Goal: Information Seeking & Learning: Learn about a topic

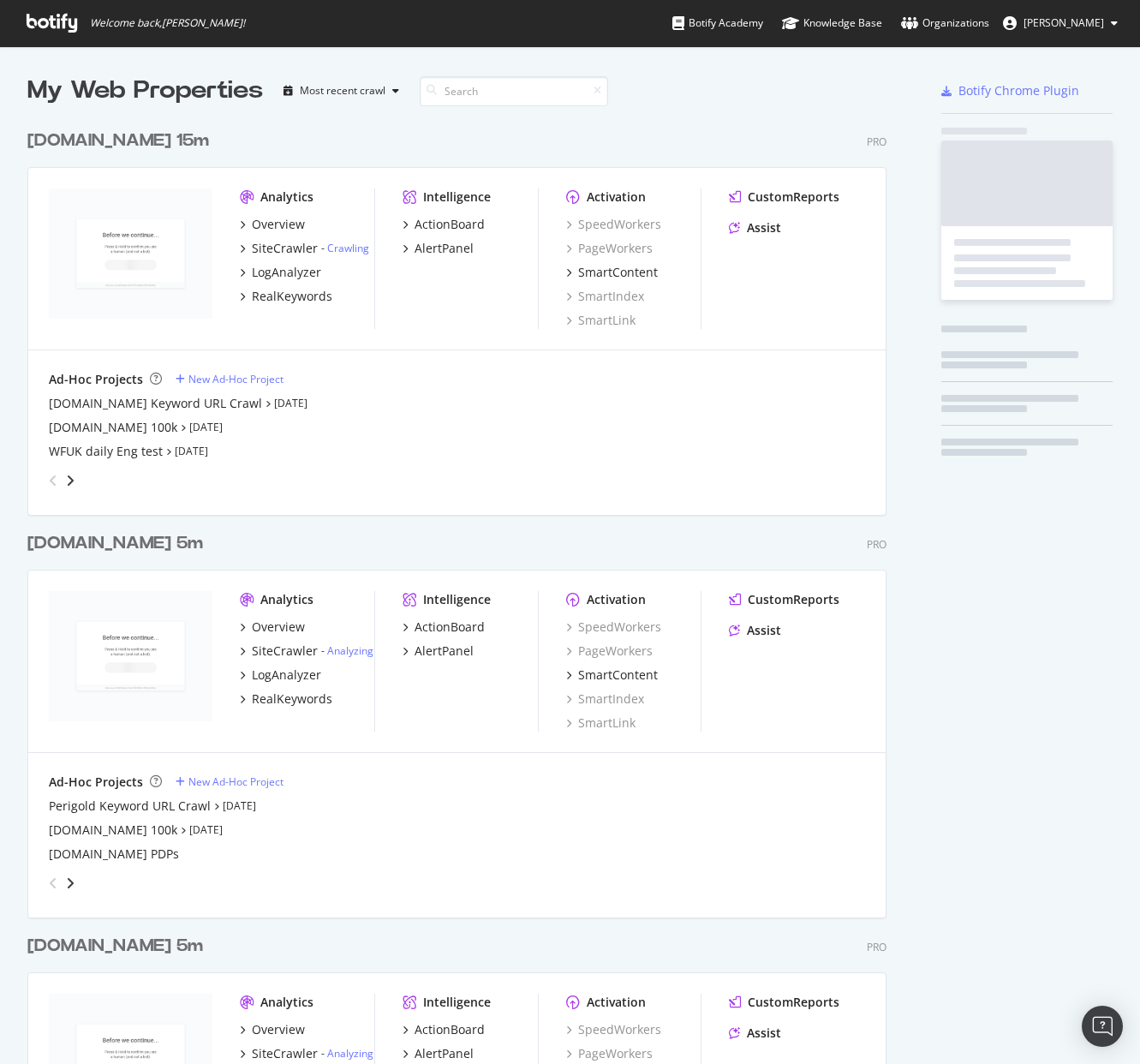
scroll to position [3893, 873]
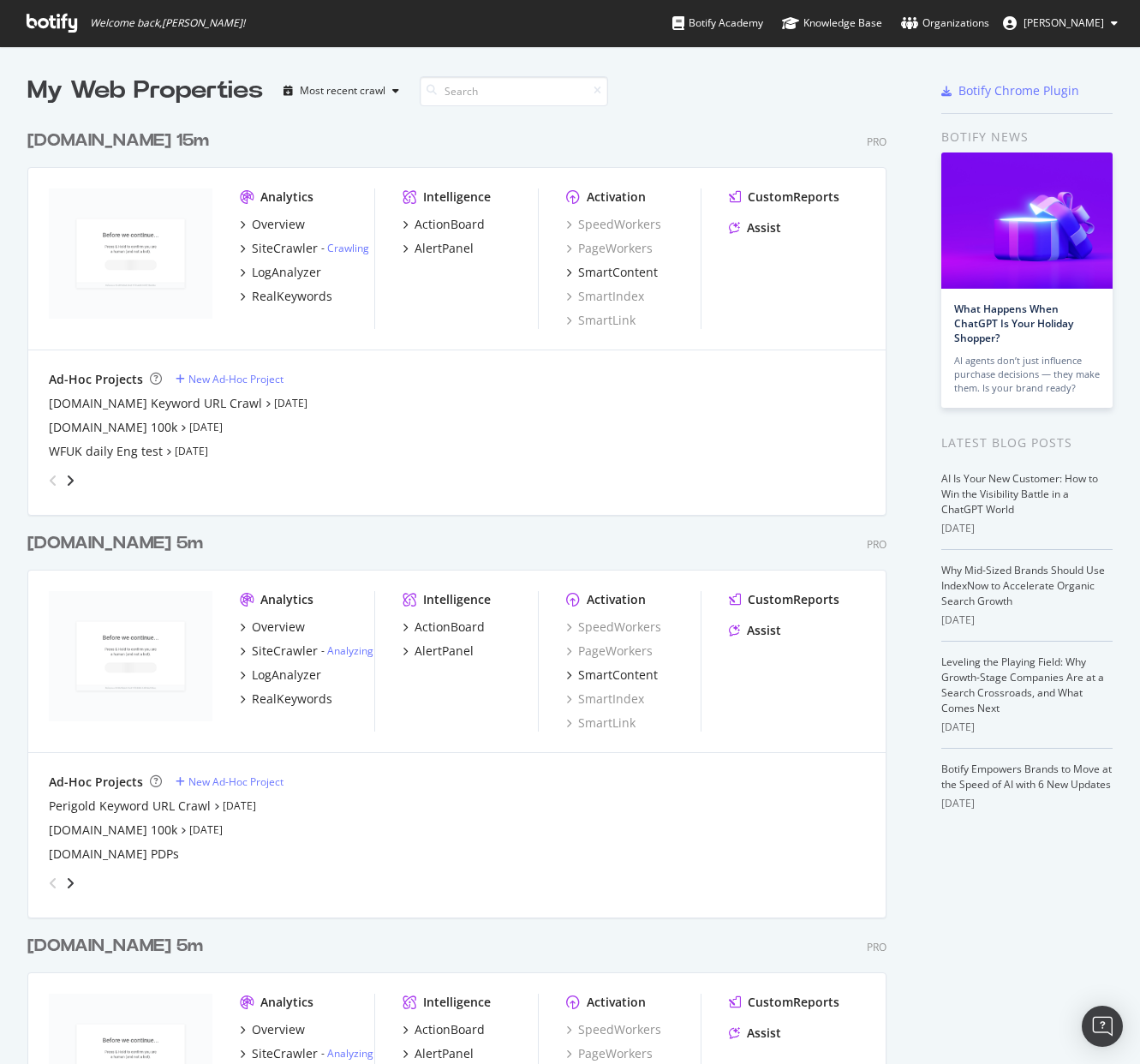
click at [81, 132] on div "[DOMAIN_NAME] 15m" at bounding box center [118, 141] width 181 height 24
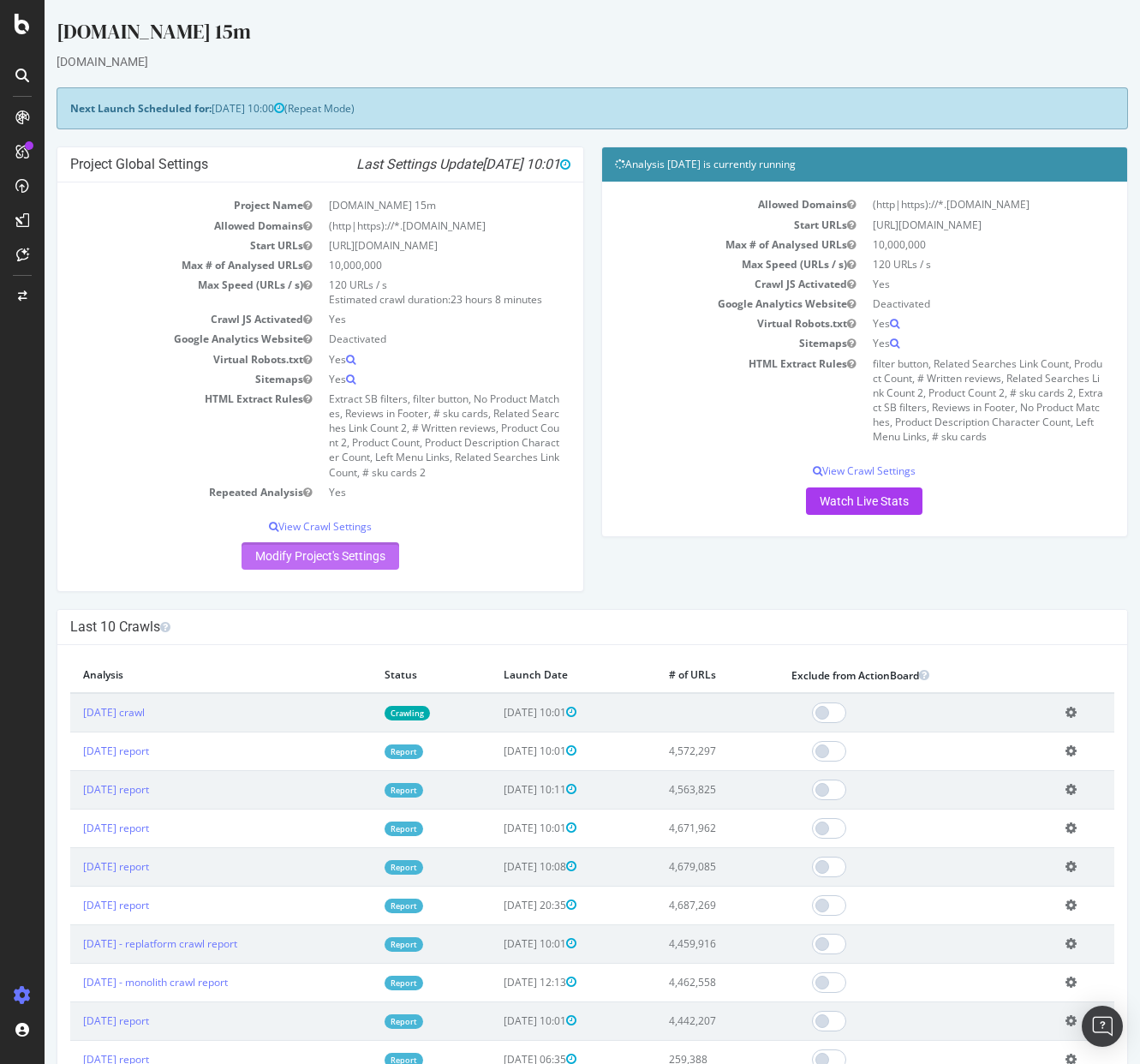
click at [312, 552] on link "Modify Project's Settings" at bounding box center [320, 556] width 158 height 27
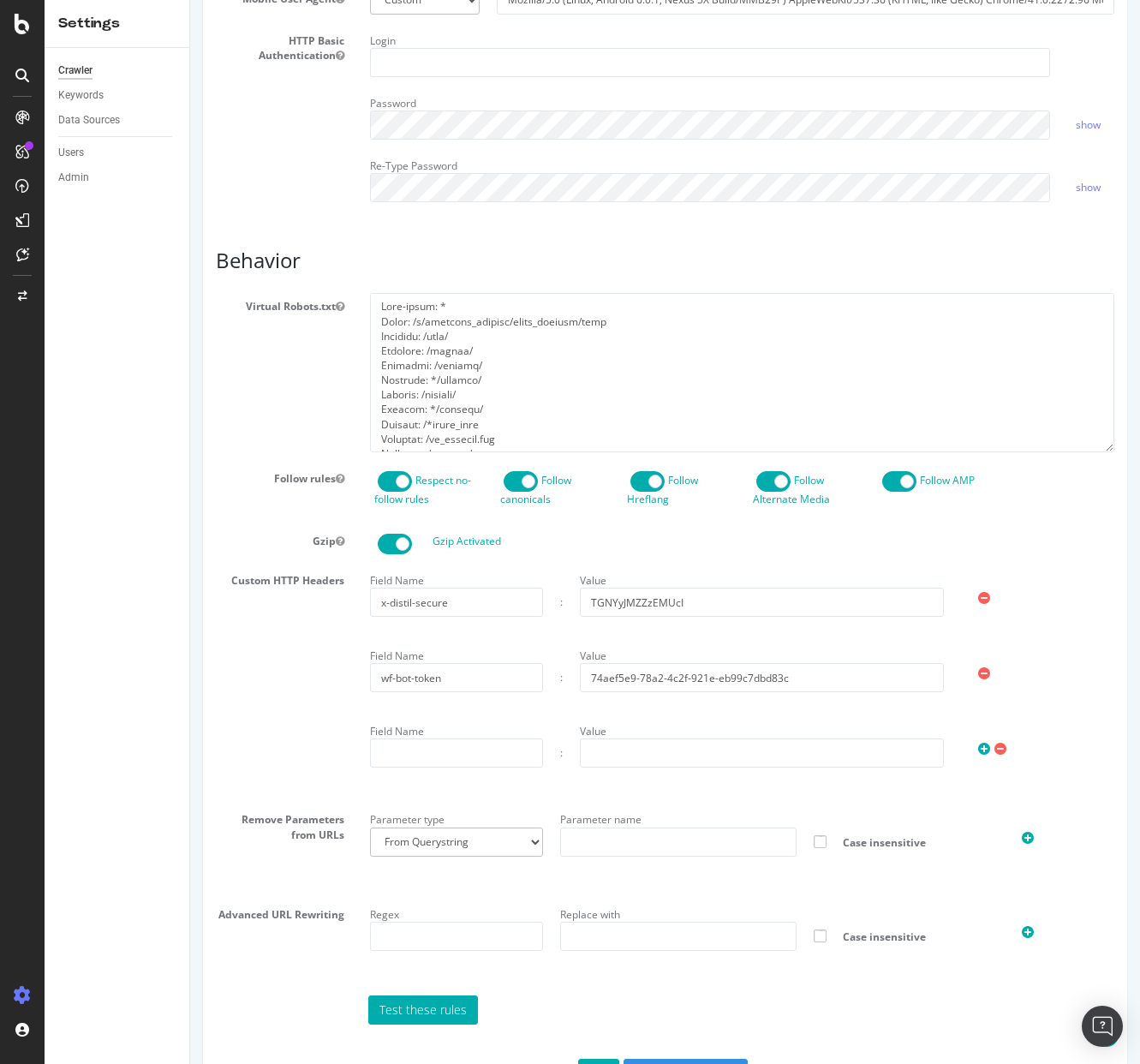
scroll to position [629, 0]
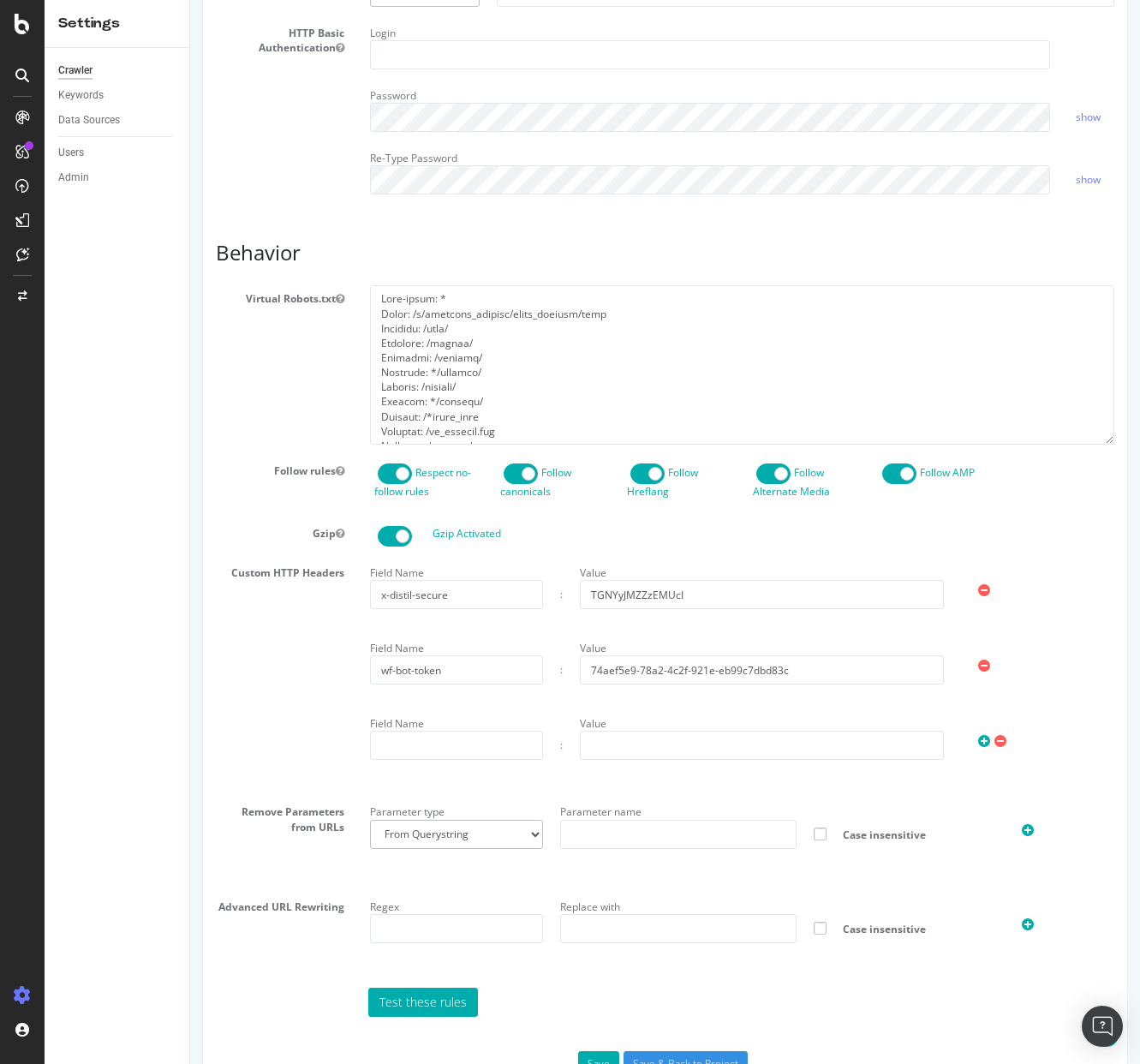
click at [289, 738] on div "Custom HTTP Headers Field Name x-distil-secure : Value TGNYyJMZZzEMUcI Field Na…" at bounding box center [665, 672] width 924 height 226
click at [741, 252] on div "Report features Content Quality Evaluate Content Quality Identify areas of your…" at bounding box center [665, 327] width 899 height 1498
click at [558, 638] on div "Field Name x-distil-secure : Value TGNYyJMZZzEMUcI Field Name wf-bot-token : Va…" at bounding box center [742, 672] width 770 height 226
click at [479, 685] on input "wf-bot-token" at bounding box center [456, 670] width 173 height 29
click at [1038, 642] on div "Field Name x-distil-secure : Value TGNYyJMZZzEMUcI Field Name wf-bot-token : Va…" at bounding box center [742, 672] width 770 height 226
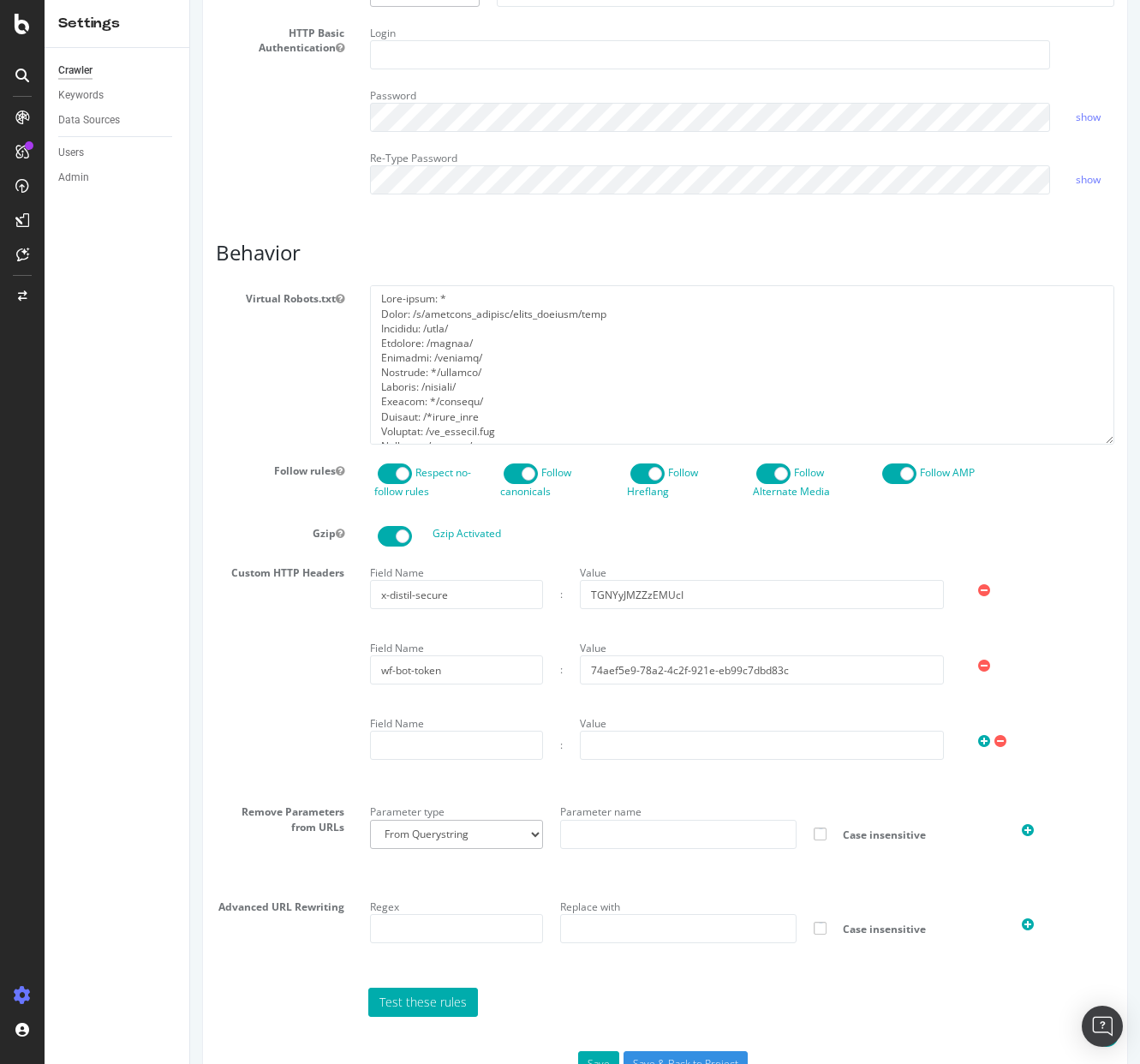
click at [1086, 63] on div "Login" at bounding box center [742, 44] width 770 height 50
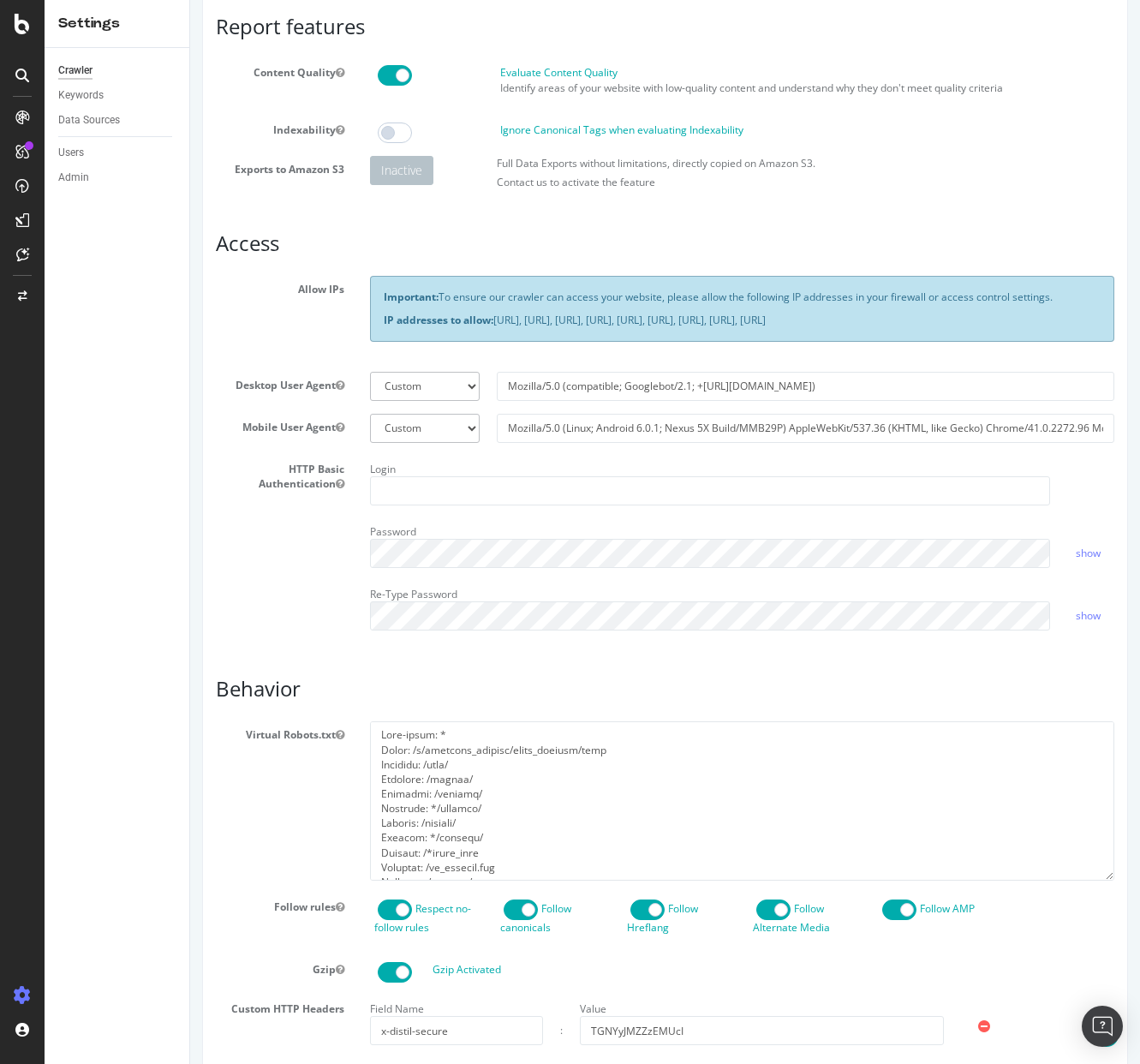
scroll to position [0, 0]
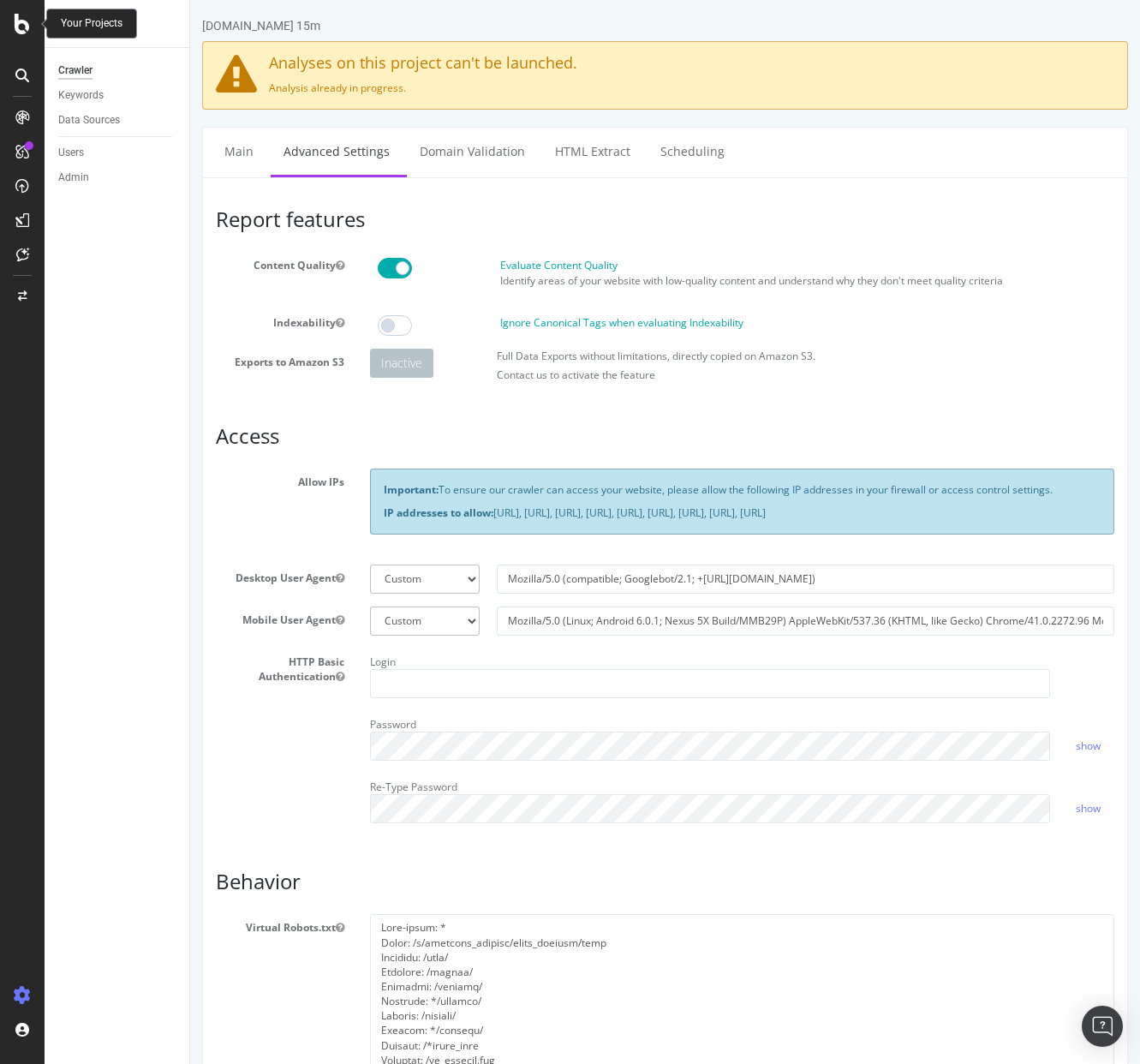
click at [28, 16] on icon at bounding box center [22, 24] width 15 height 21
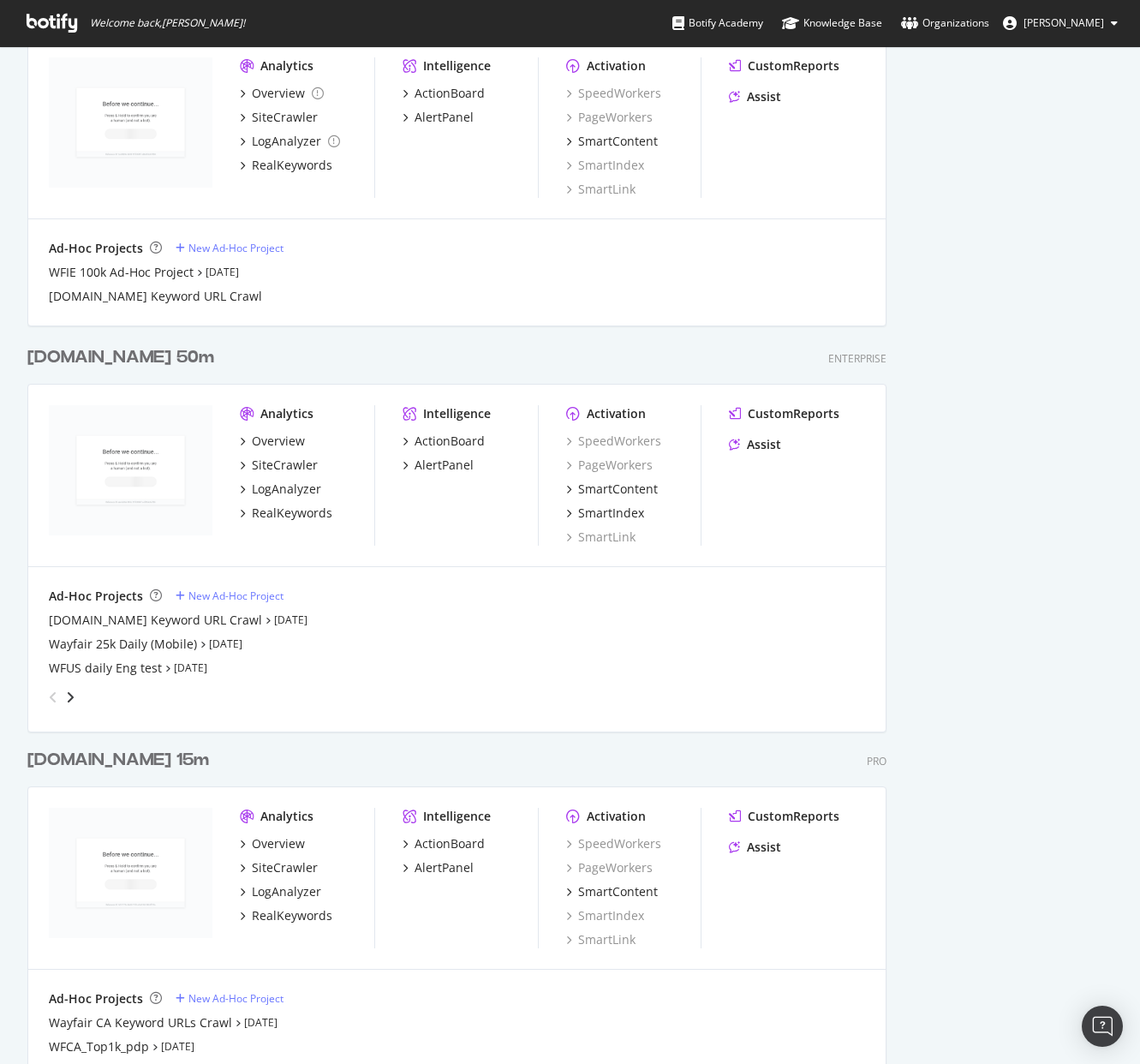
scroll to position [2146, 0]
click at [76, 351] on div "[DOMAIN_NAME] 50m" at bounding box center [121, 356] width 187 height 24
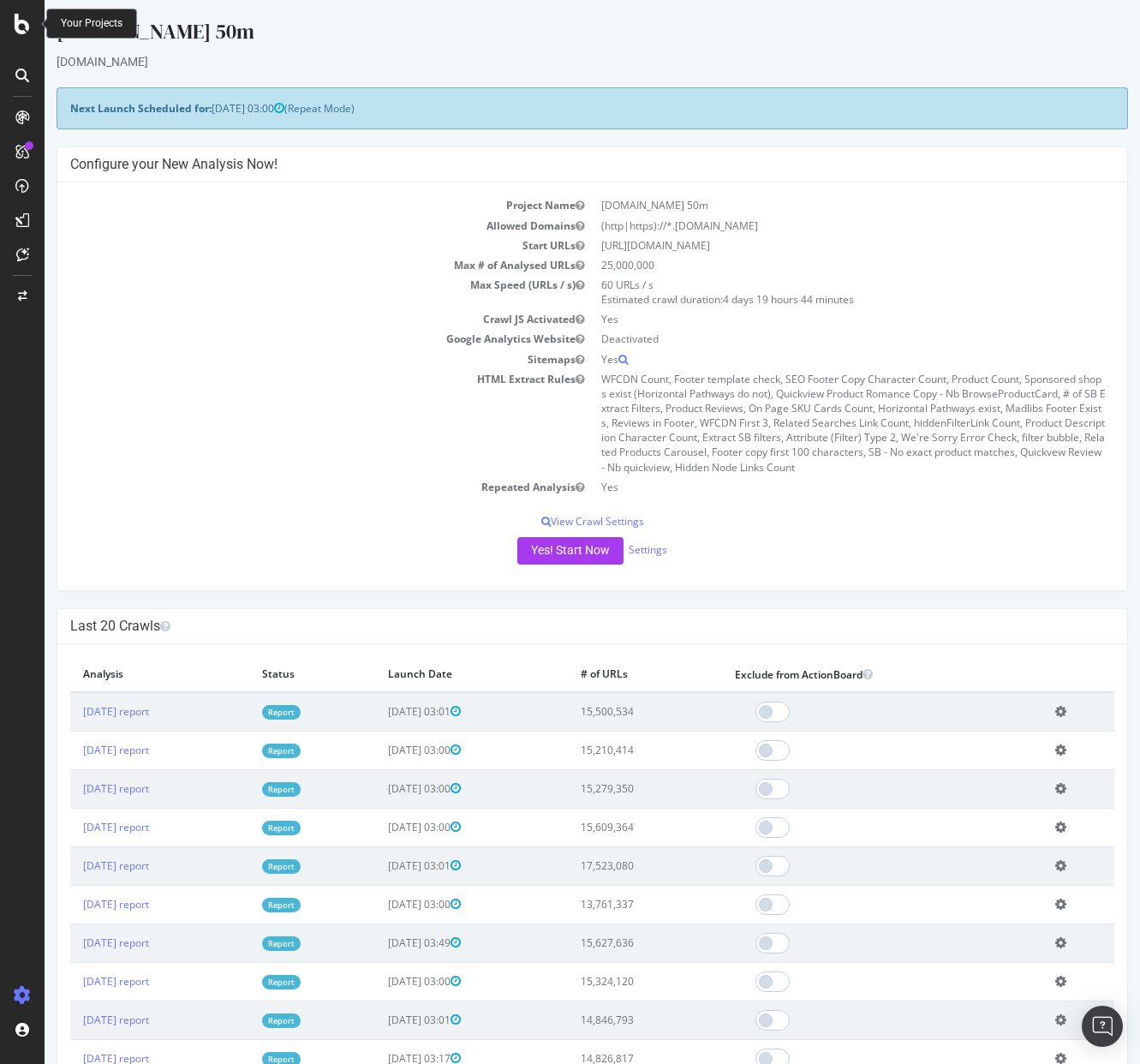
click at [25, 23] on icon at bounding box center [22, 24] width 15 height 21
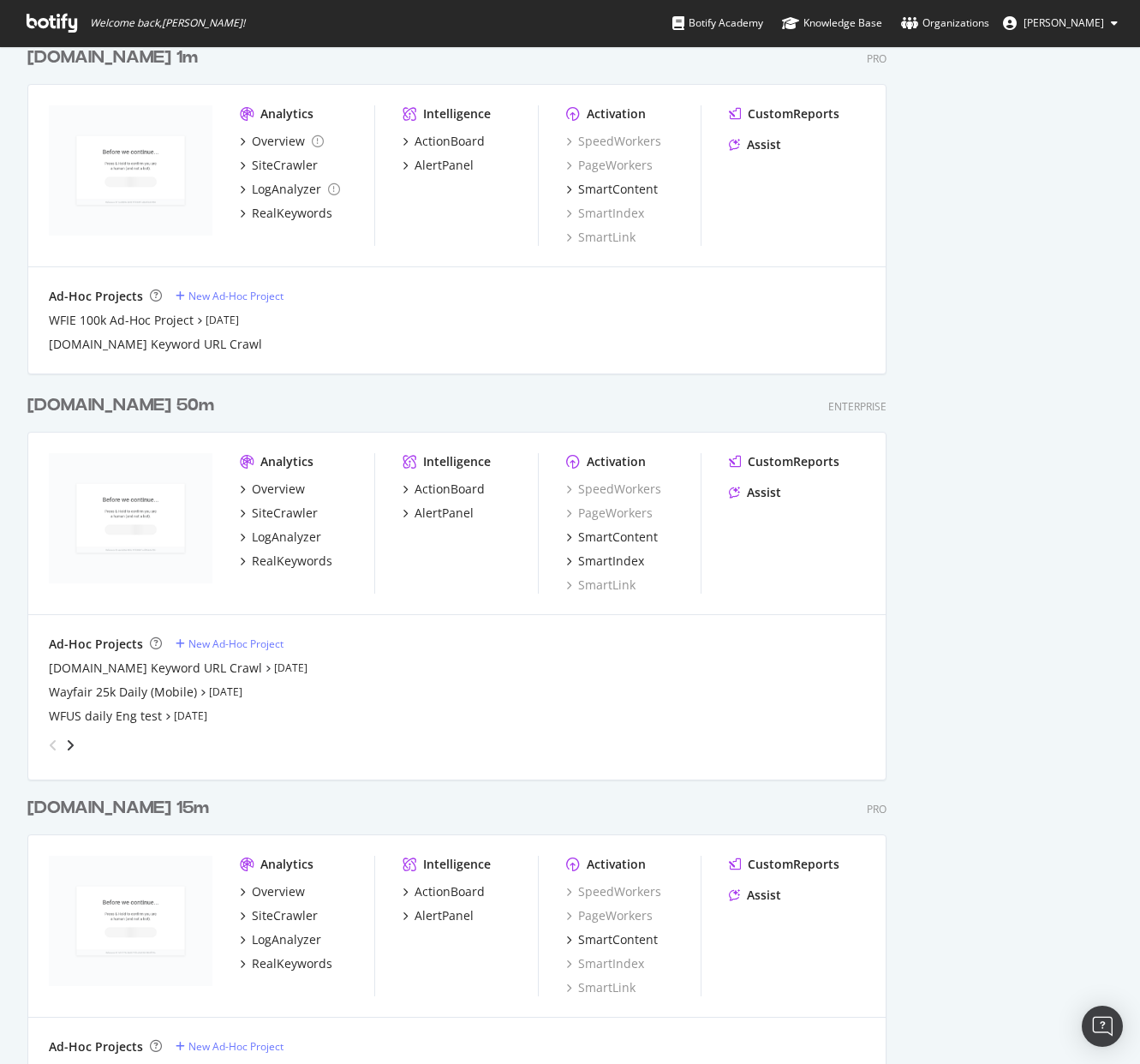
scroll to position [2084, 0]
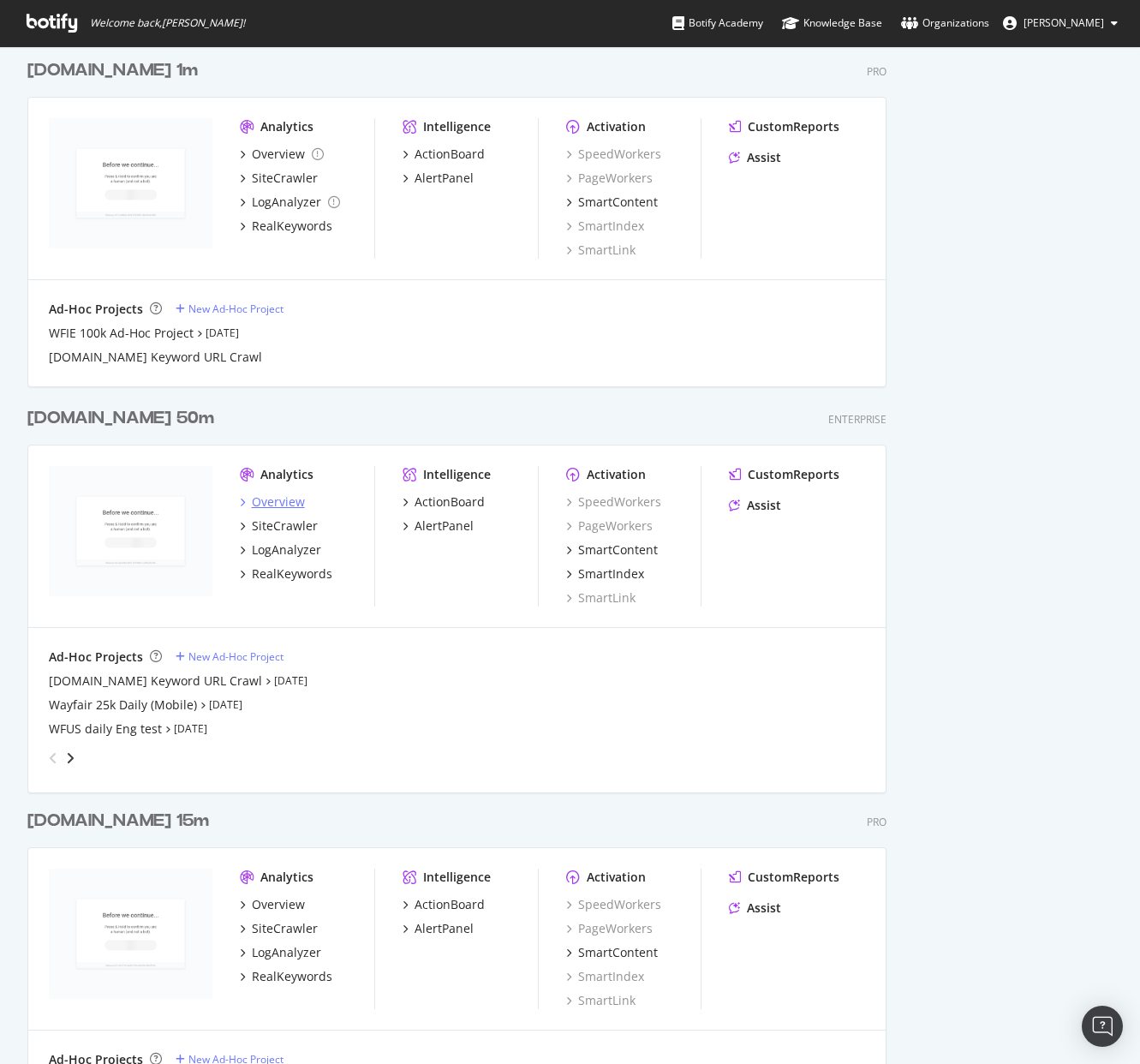
click at [282, 494] on div "Overview" at bounding box center [278, 502] width 54 height 17
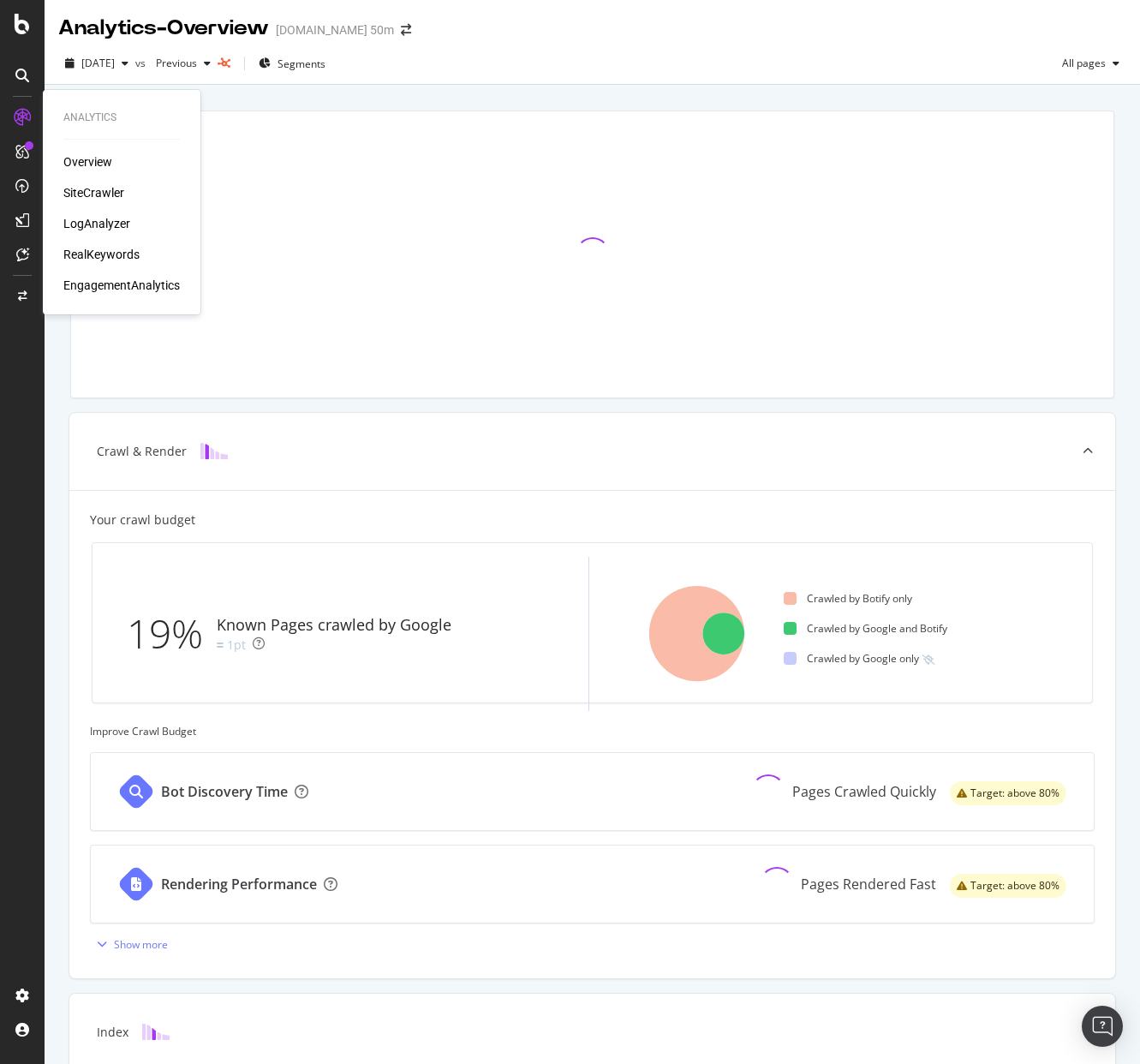
click at [93, 198] on div "SiteCrawler" at bounding box center [93, 192] width 61 height 17
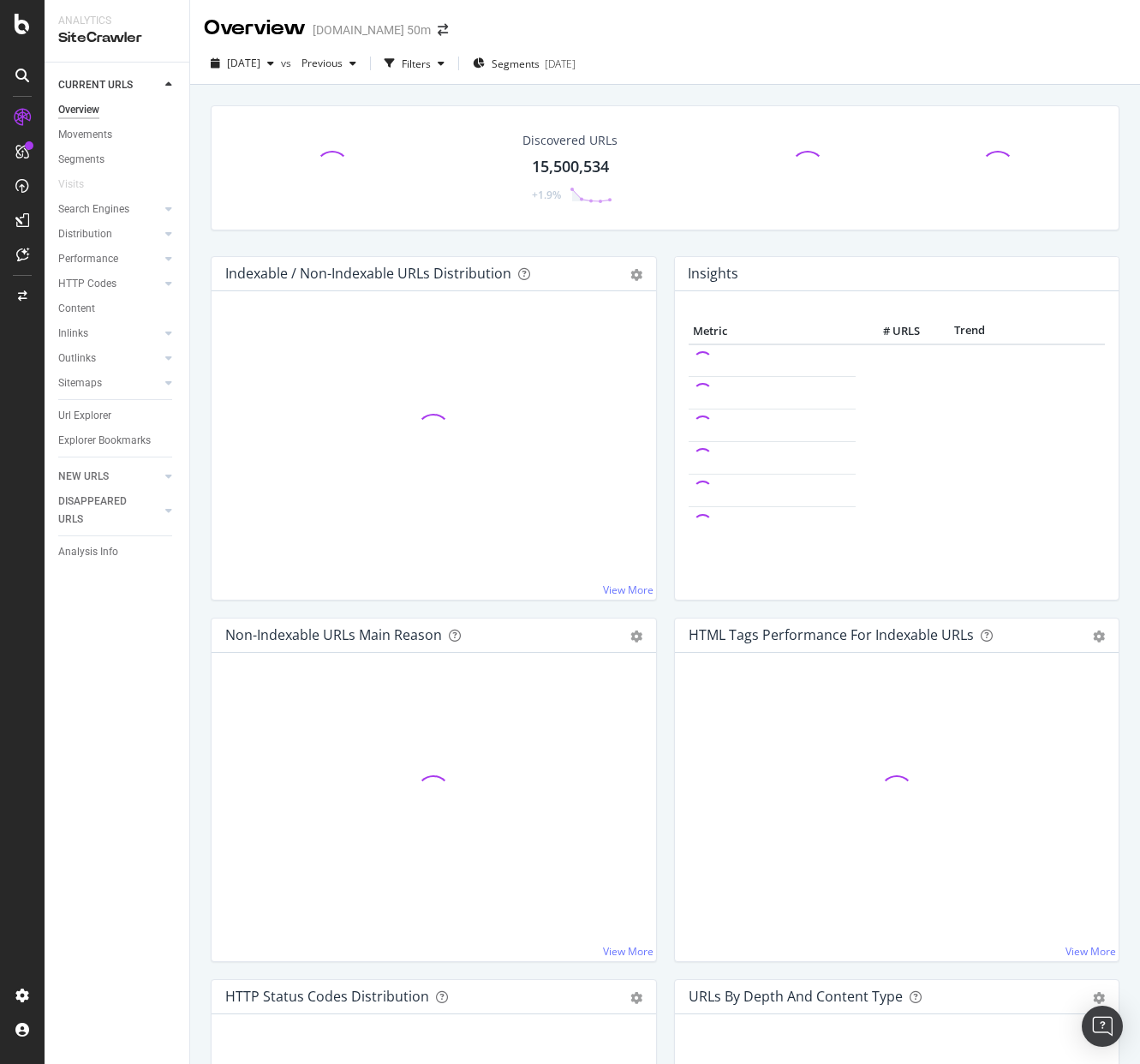
click at [673, 240] on div "Discovered URLs 15,500,534 +1.9%" at bounding box center [665, 181] width 926 height 151
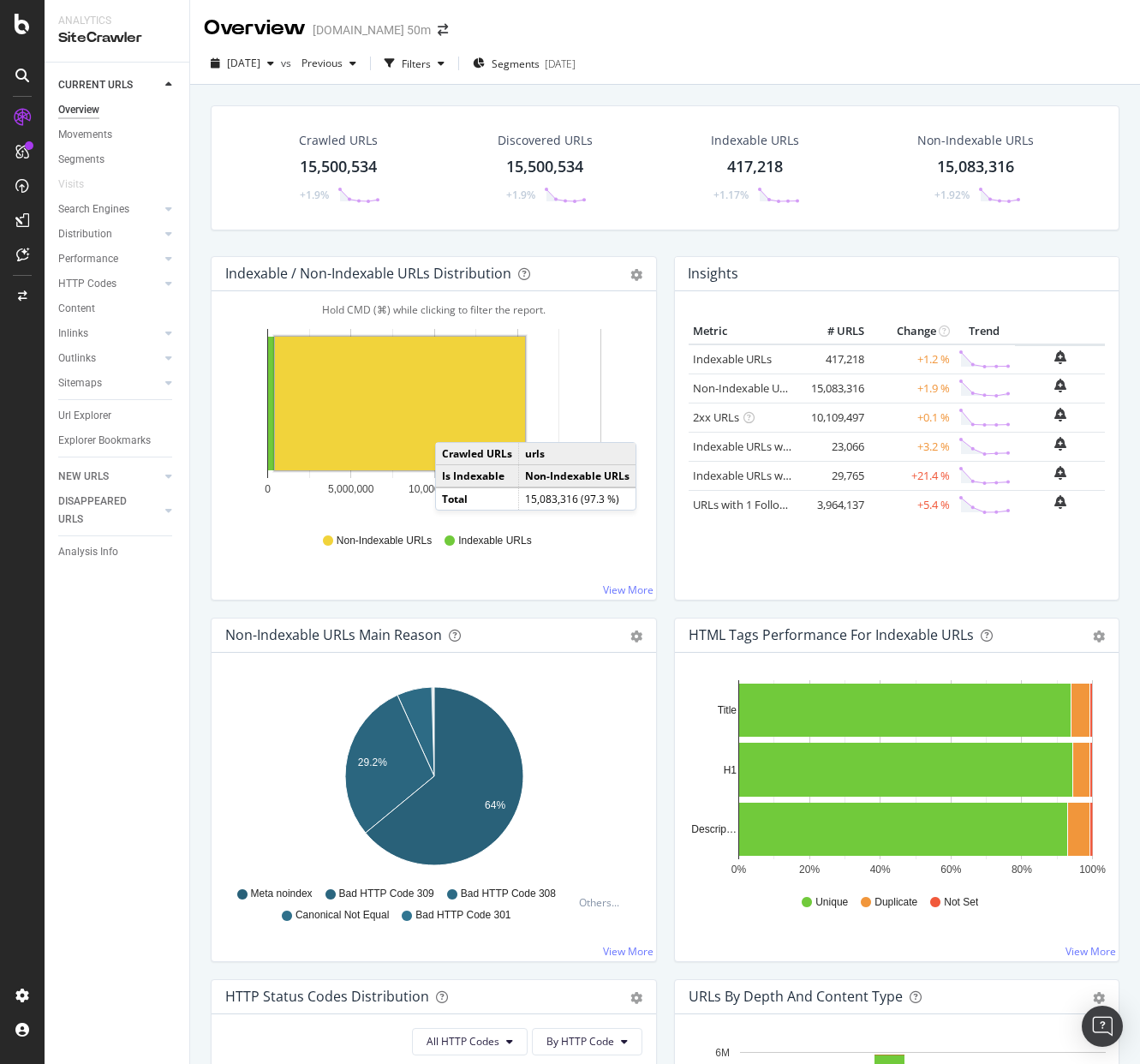
click at [453, 425] on rect "A chart." at bounding box center [400, 403] width 250 height 133
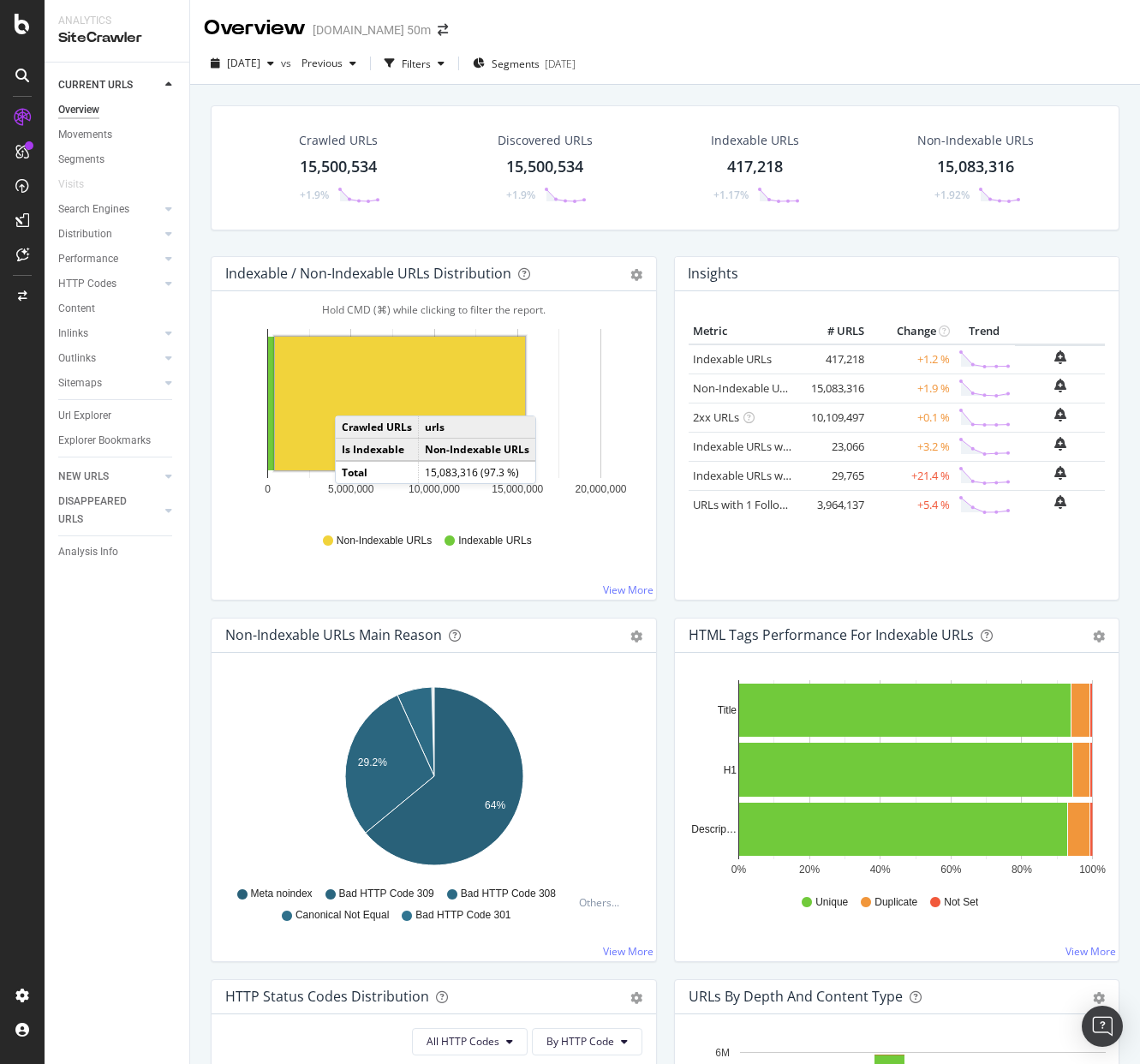
click at [352, 398] on rect "A chart." at bounding box center [400, 403] width 250 height 133
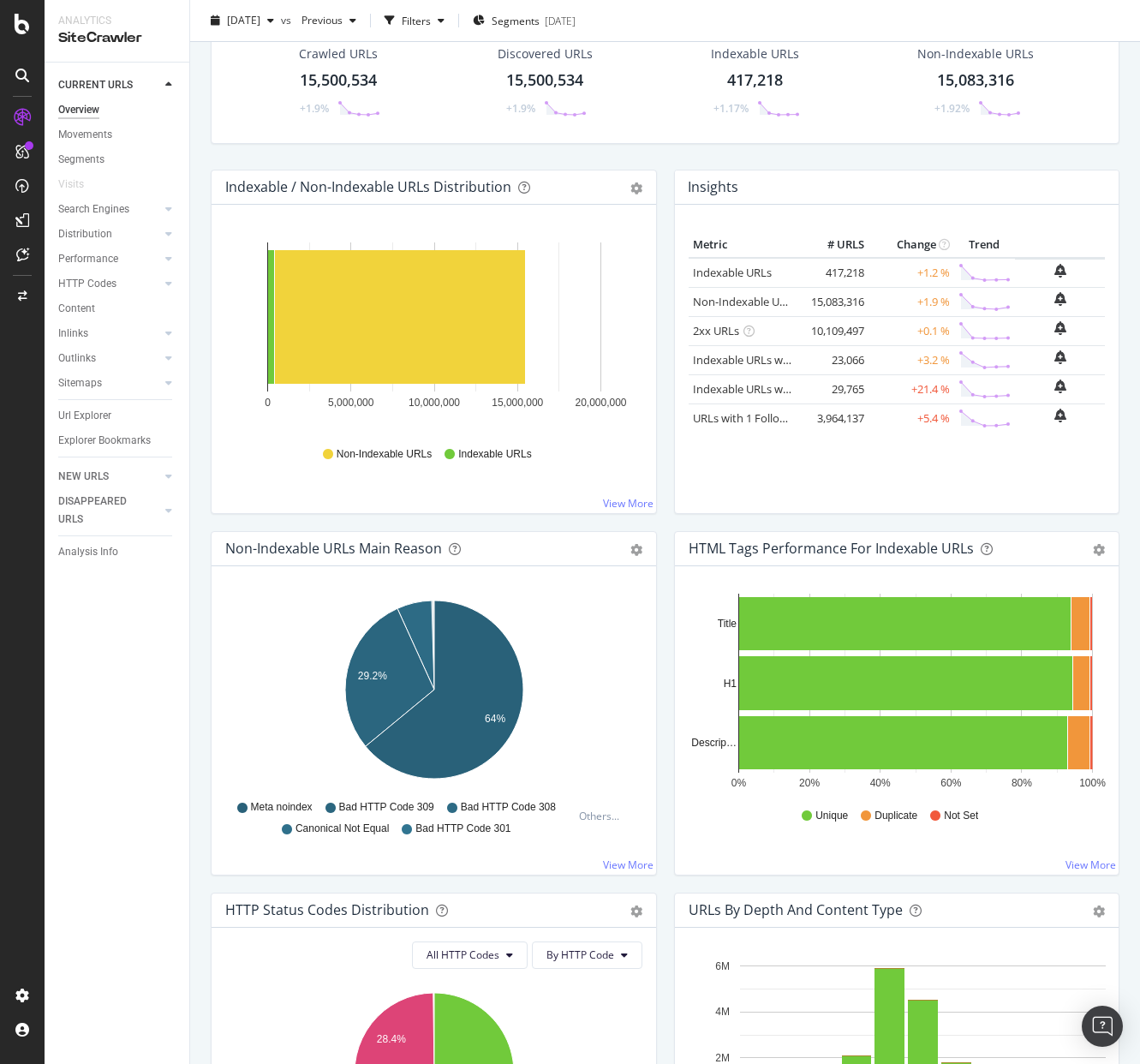
scroll to position [158, 0]
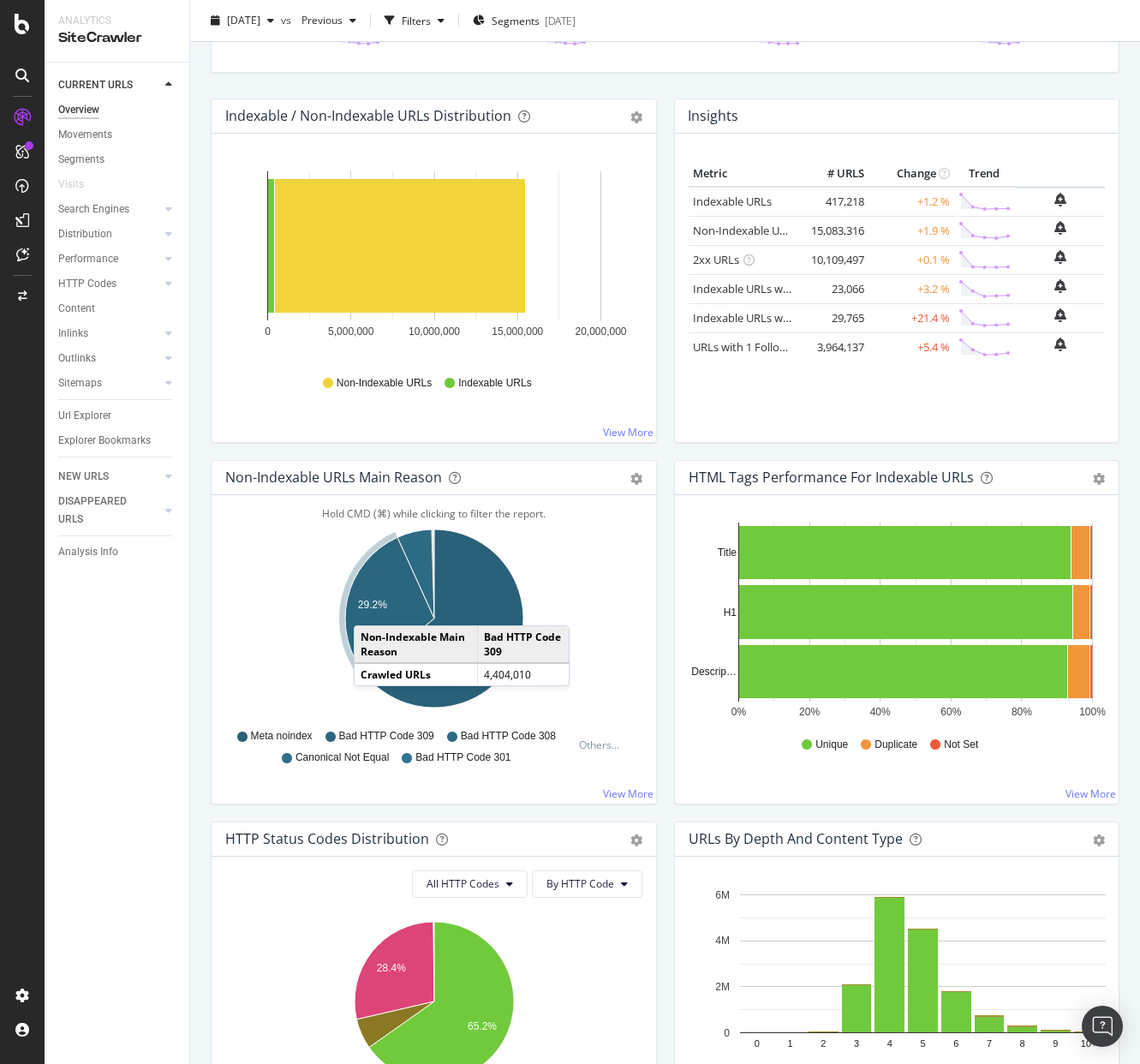
click at [371, 609] on text "29.2%" at bounding box center [373, 604] width 29 height 12
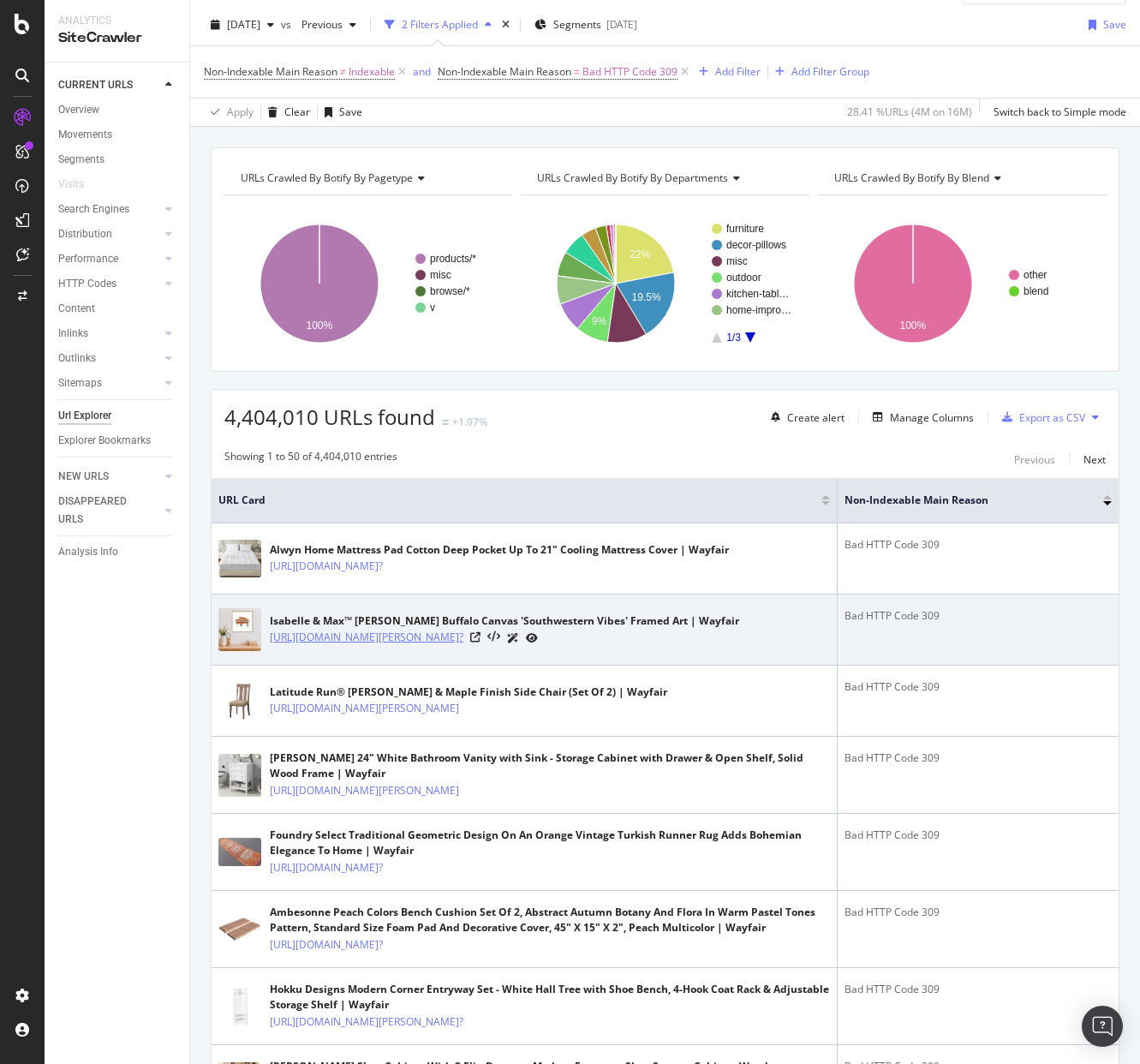
scroll to position [47, 0]
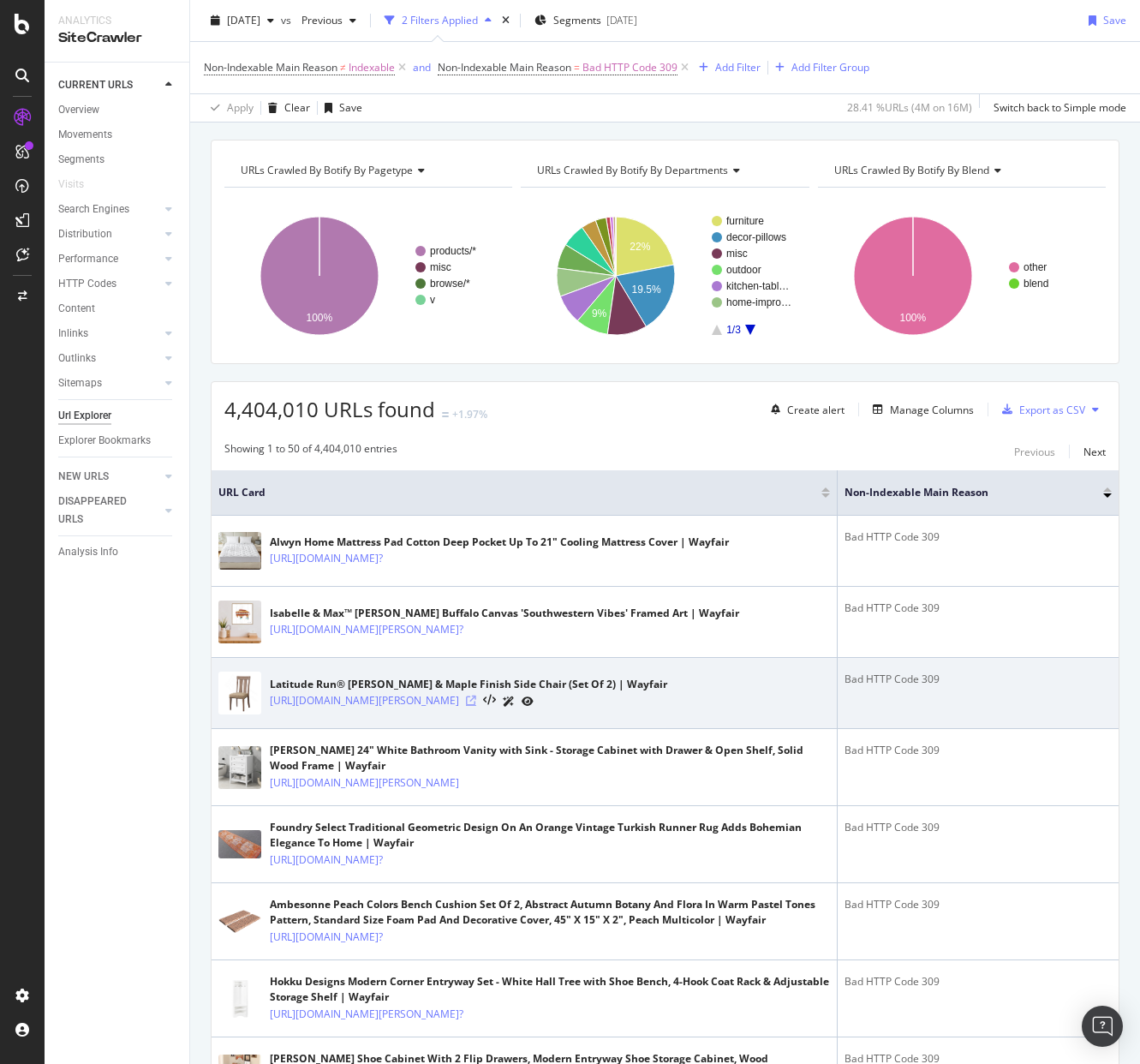
click at [476, 706] on icon at bounding box center [471, 700] width 10 height 10
click at [496, 707] on icon at bounding box center [490, 700] width 13 height 12
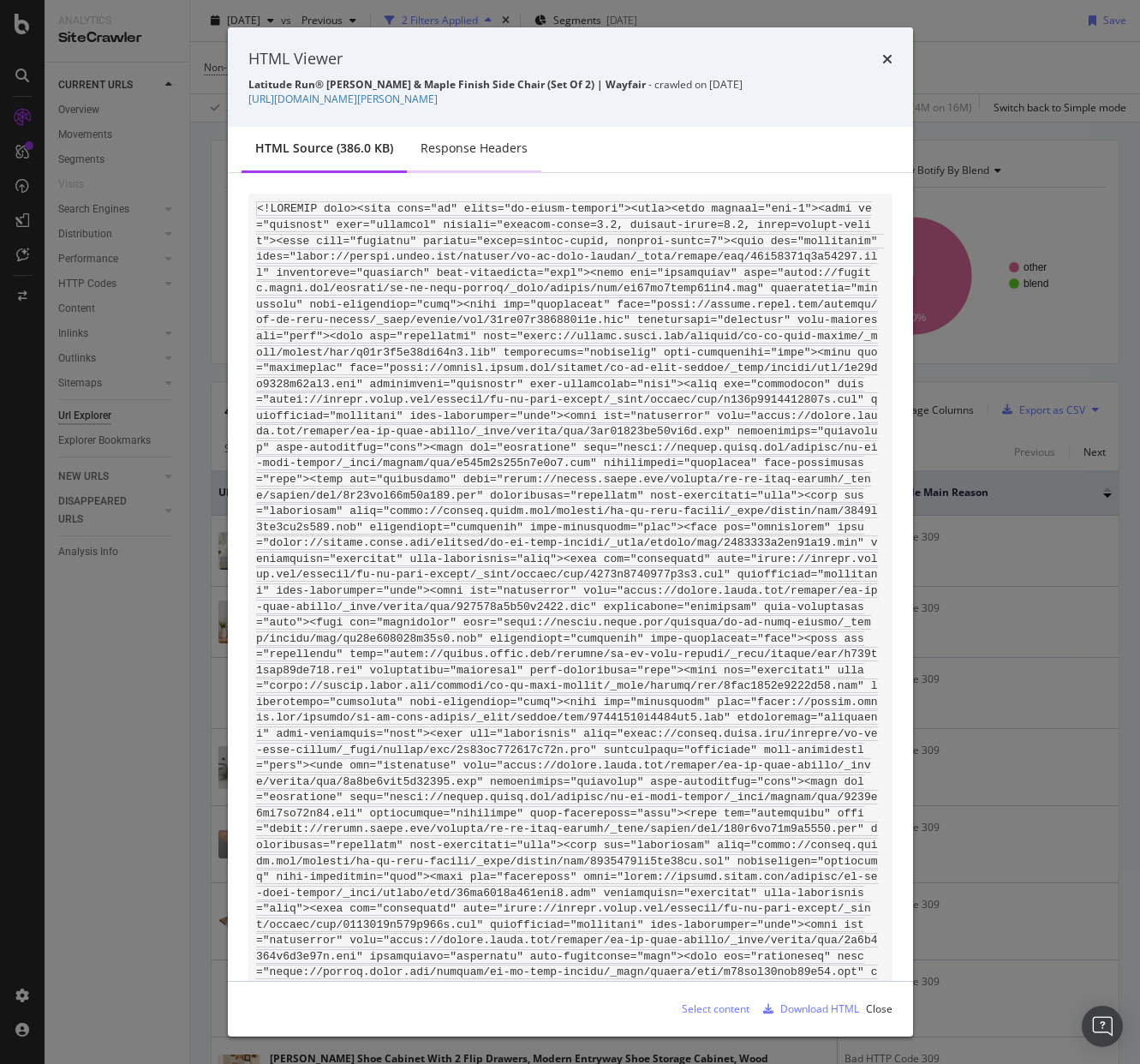
click at [473, 143] on div "Response Headers" at bounding box center [474, 148] width 107 height 17
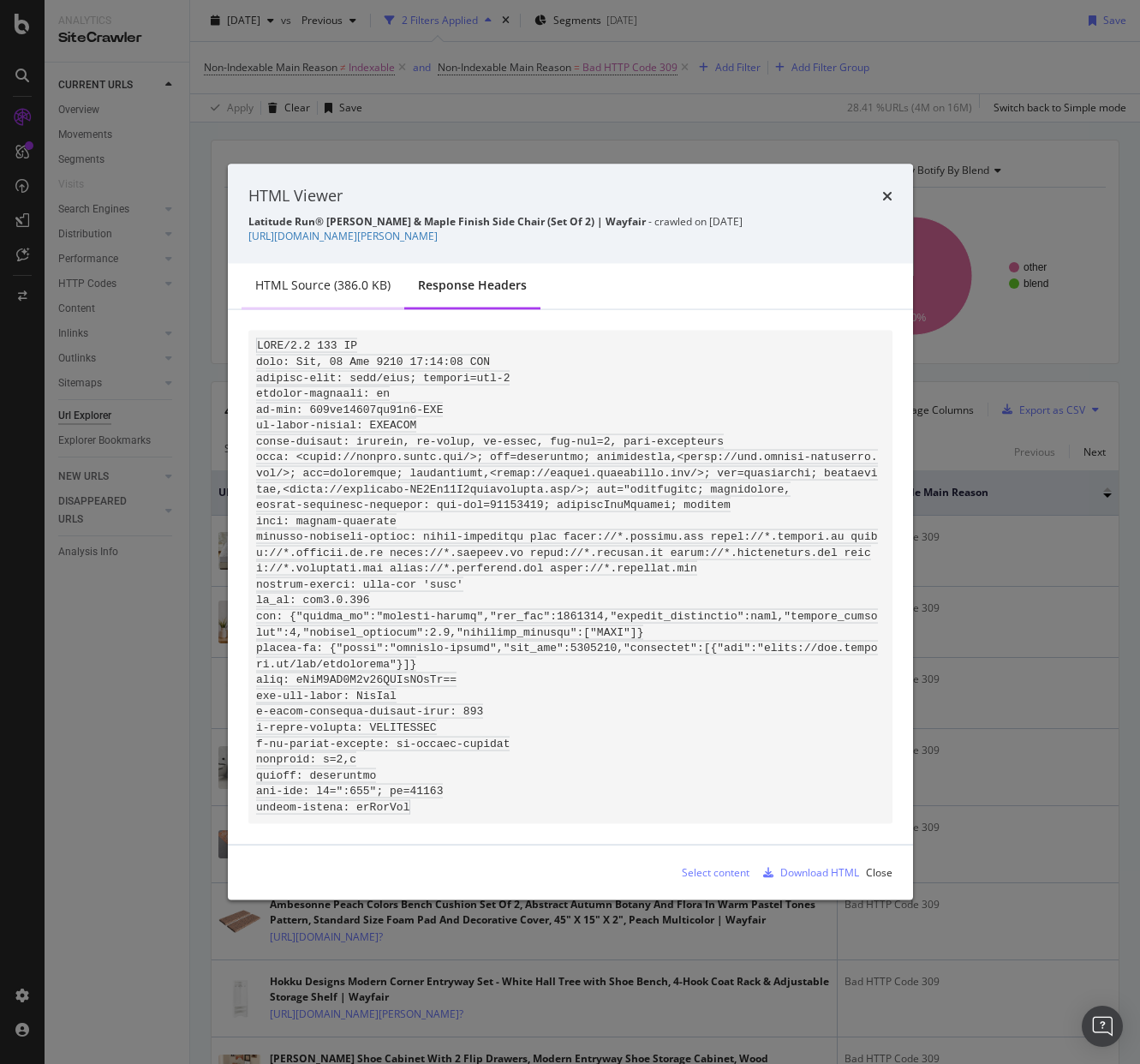
click at [323, 279] on div "HTML source (386.0 KB)" at bounding box center [322, 285] width 135 height 17
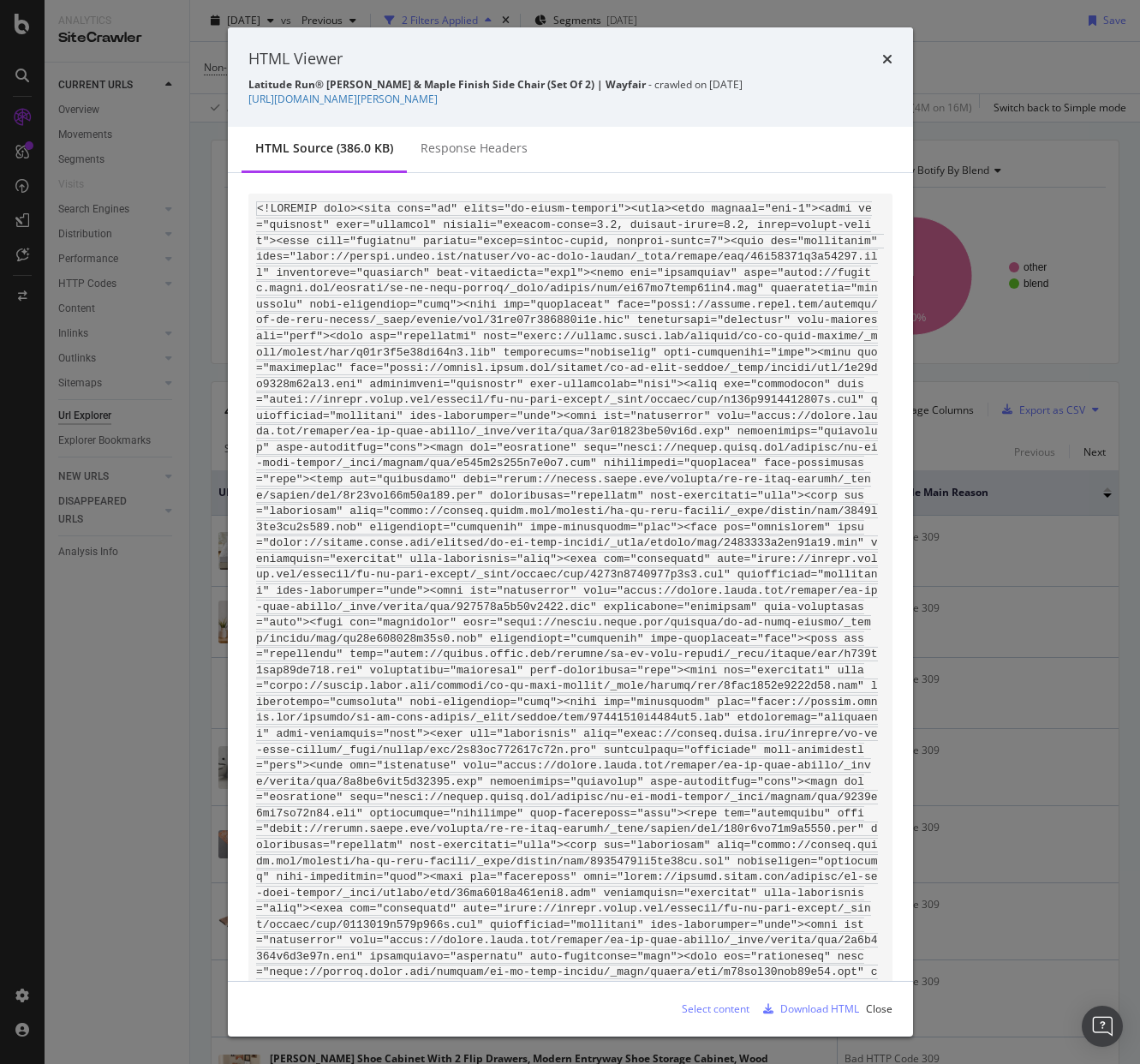
click at [884, 56] on icon "times" at bounding box center [887, 59] width 10 height 14
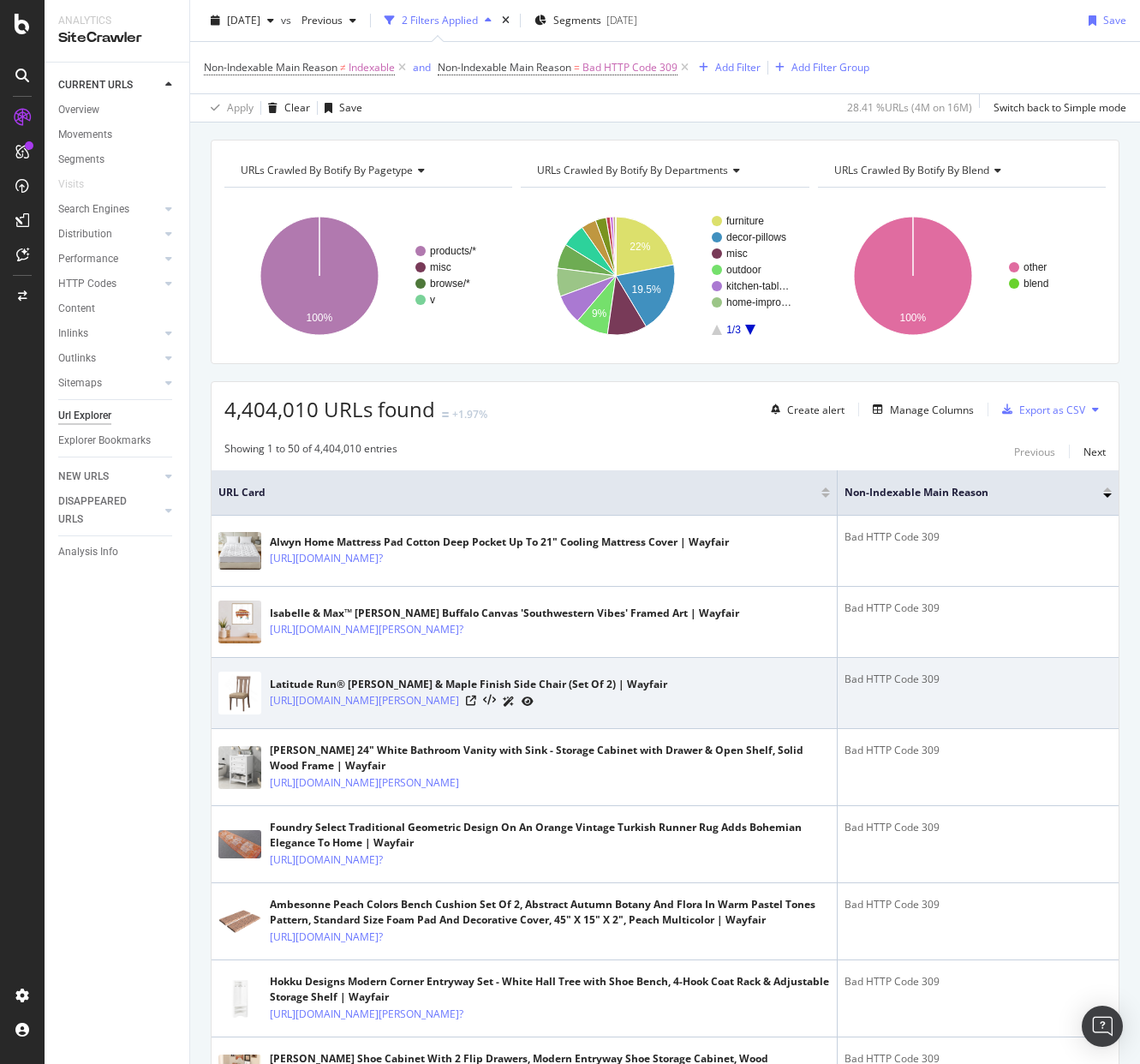
click at [533, 707] on icon at bounding box center [527, 701] width 12 height 10
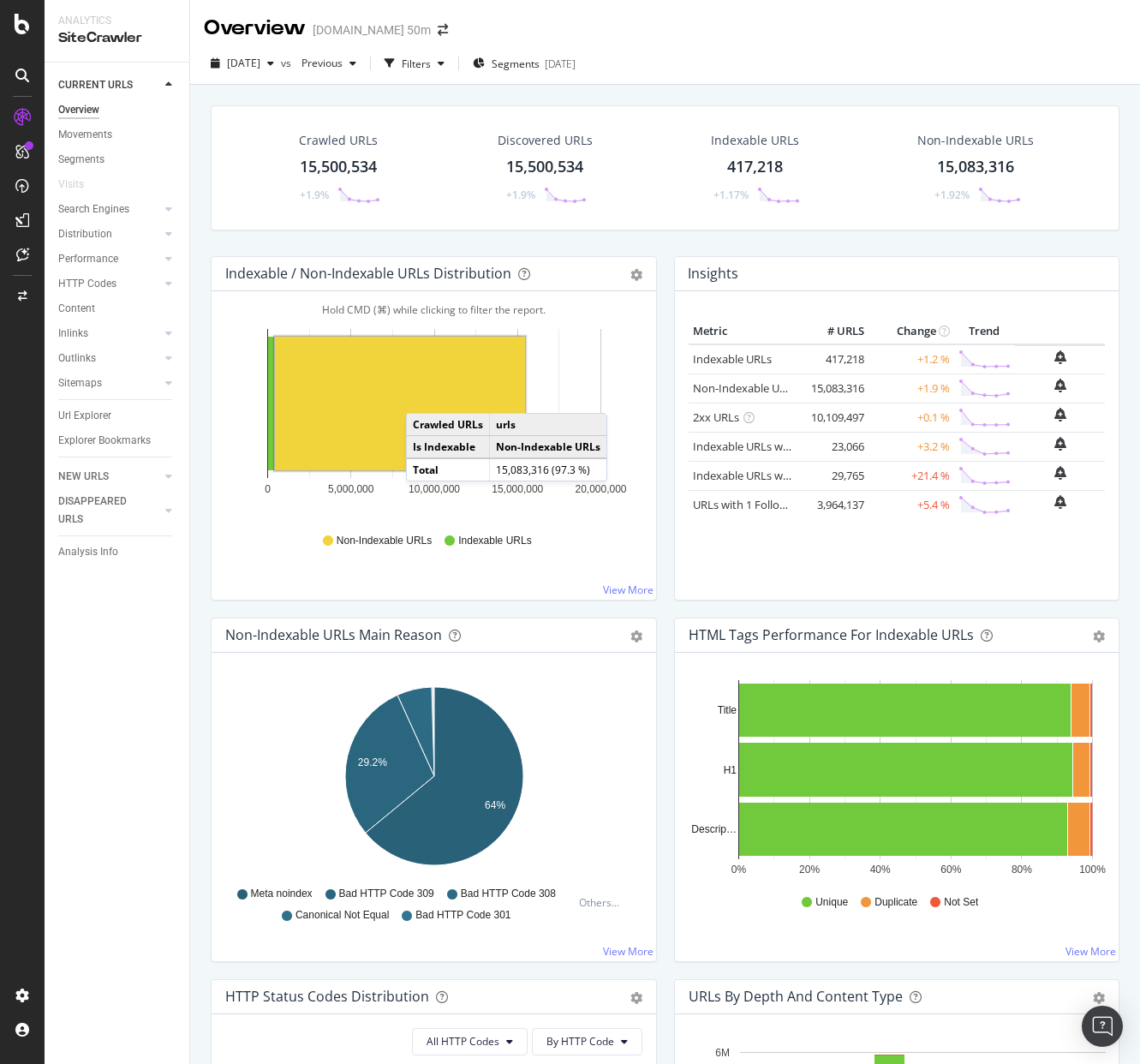
click at [424, 395] on rect "A chart." at bounding box center [400, 403] width 250 height 133
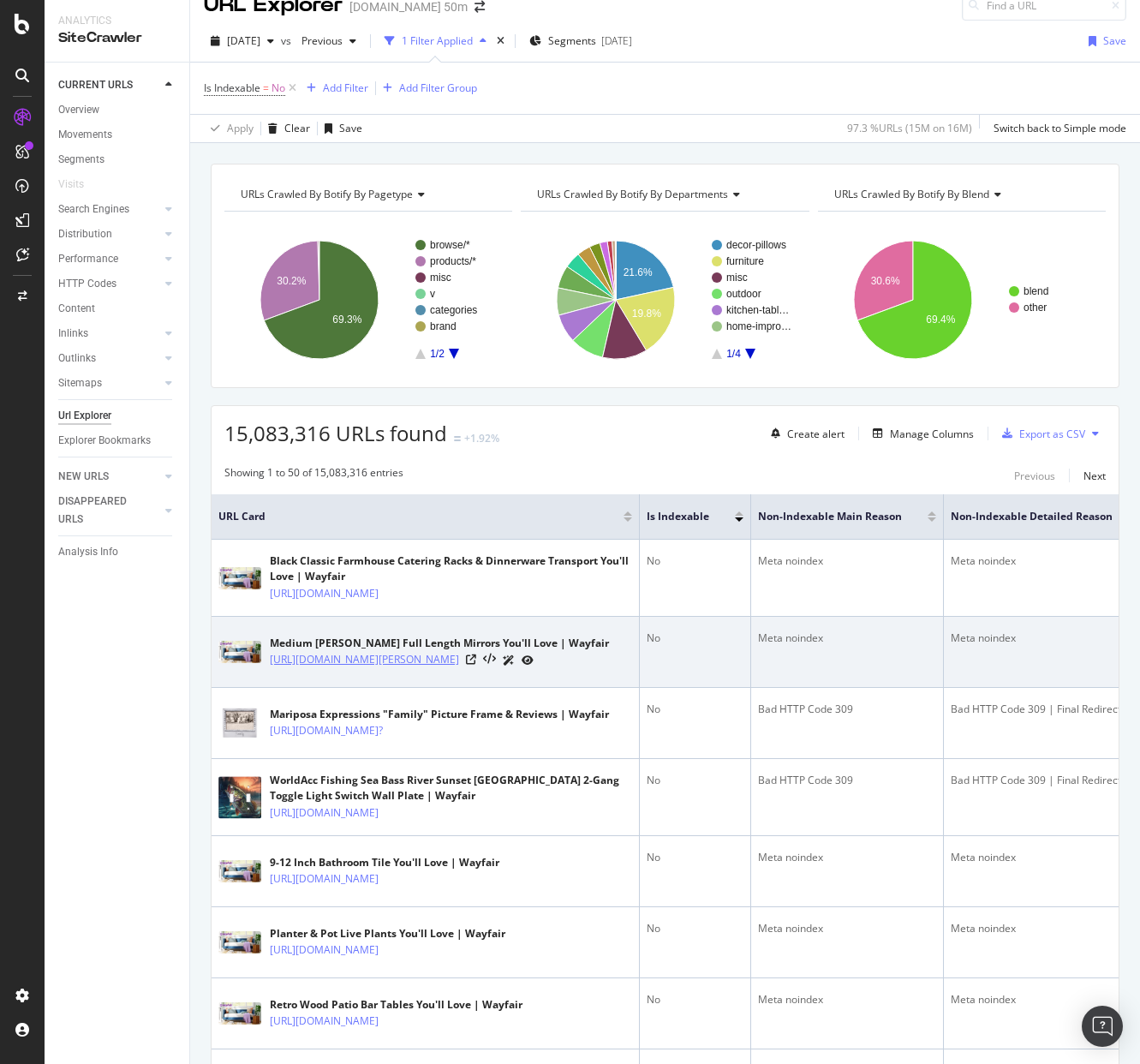
scroll to position [24, 0]
click at [496, 665] on icon at bounding box center [490, 659] width 13 height 12
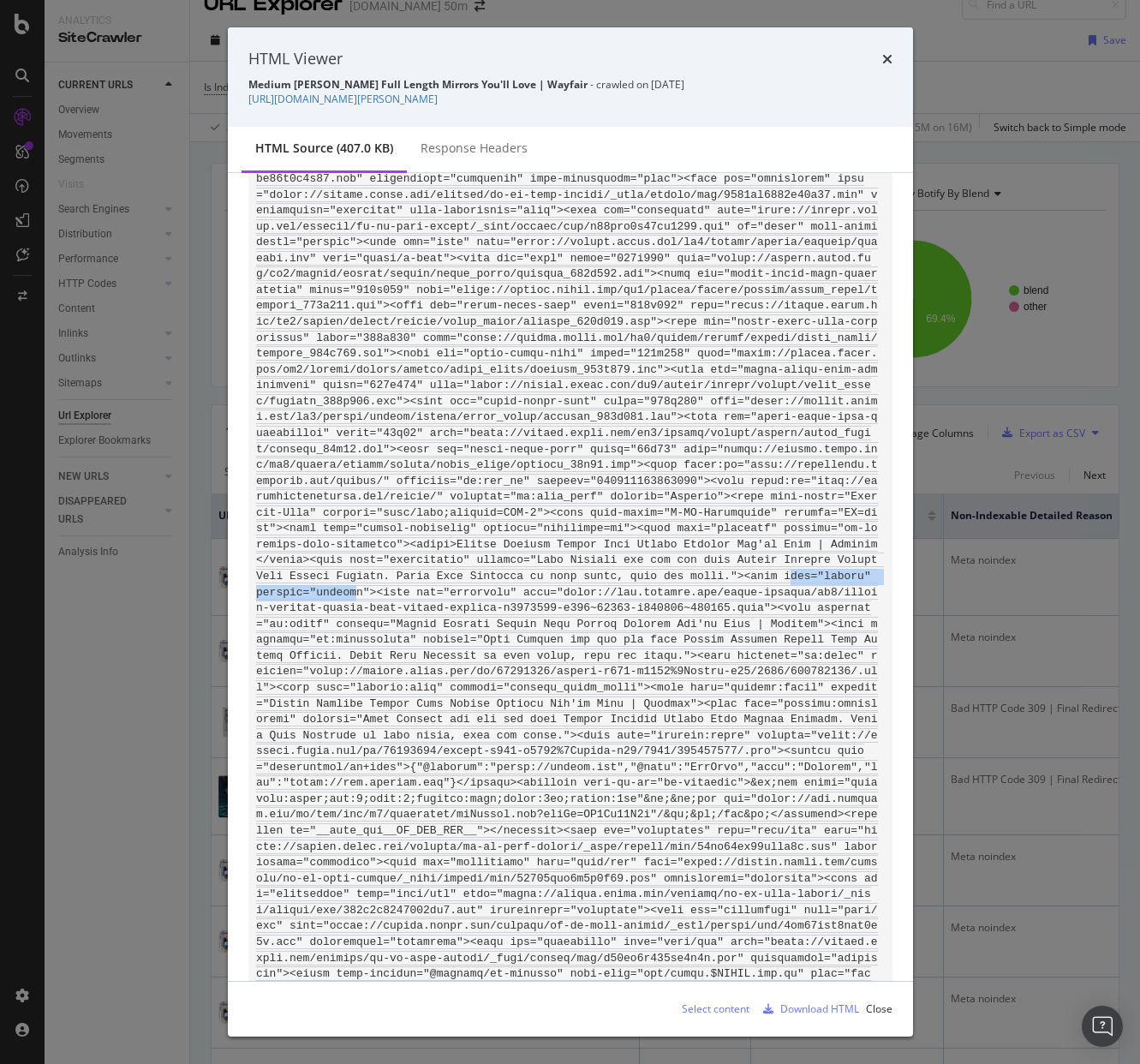
drag, startPoint x: 356, startPoint y: 594, endPoint x: 794, endPoint y: 580, distance: 438.2
click at [885, 72] on div "HTML Viewer Medium [PERSON_NAME] Full Length Mirrors You'll Love | Wayfair - cr…" at bounding box center [570, 77] width 686 height 100
click at [886, 58] on icon "times" at bounding box center [887, 59] width 10 height 14
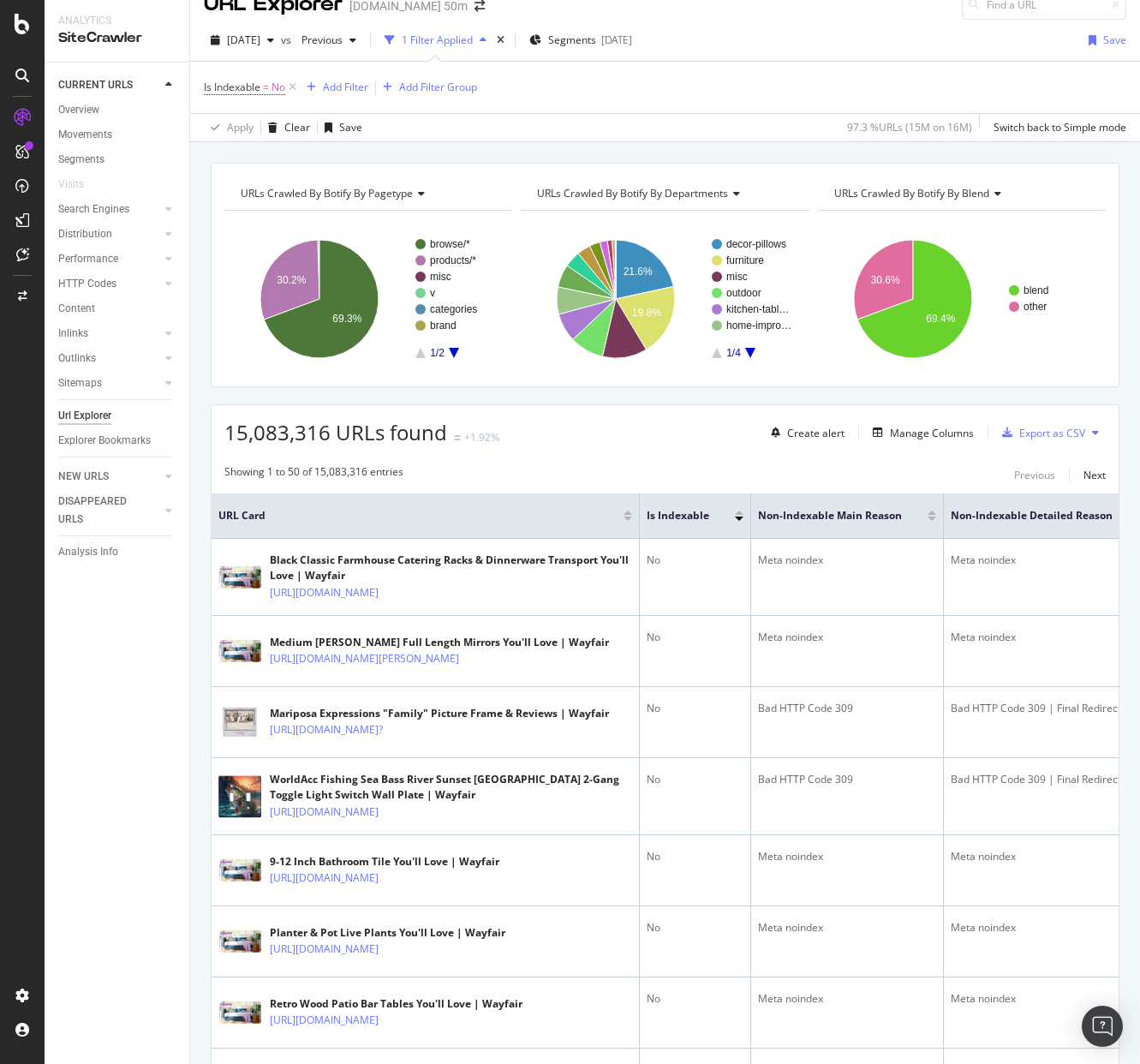
click at [610, 101] on div "Is Indexable = No Add Filter Add Filter Group" at bounding box center [665, 87] width 922 height 52
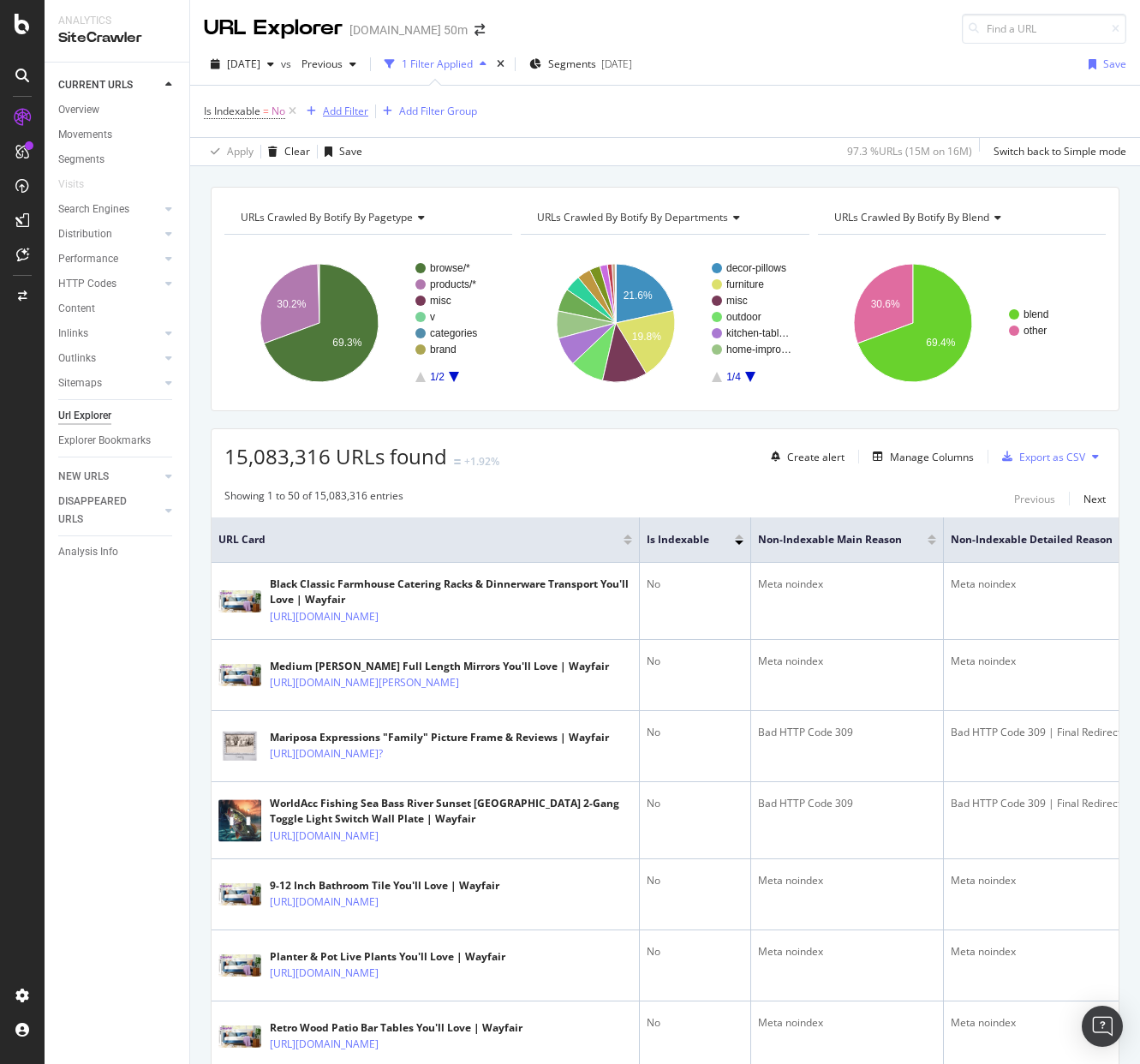
click at [356, 111] on div "Add Filter" at bounding box center [346, 111] width 45 height 15
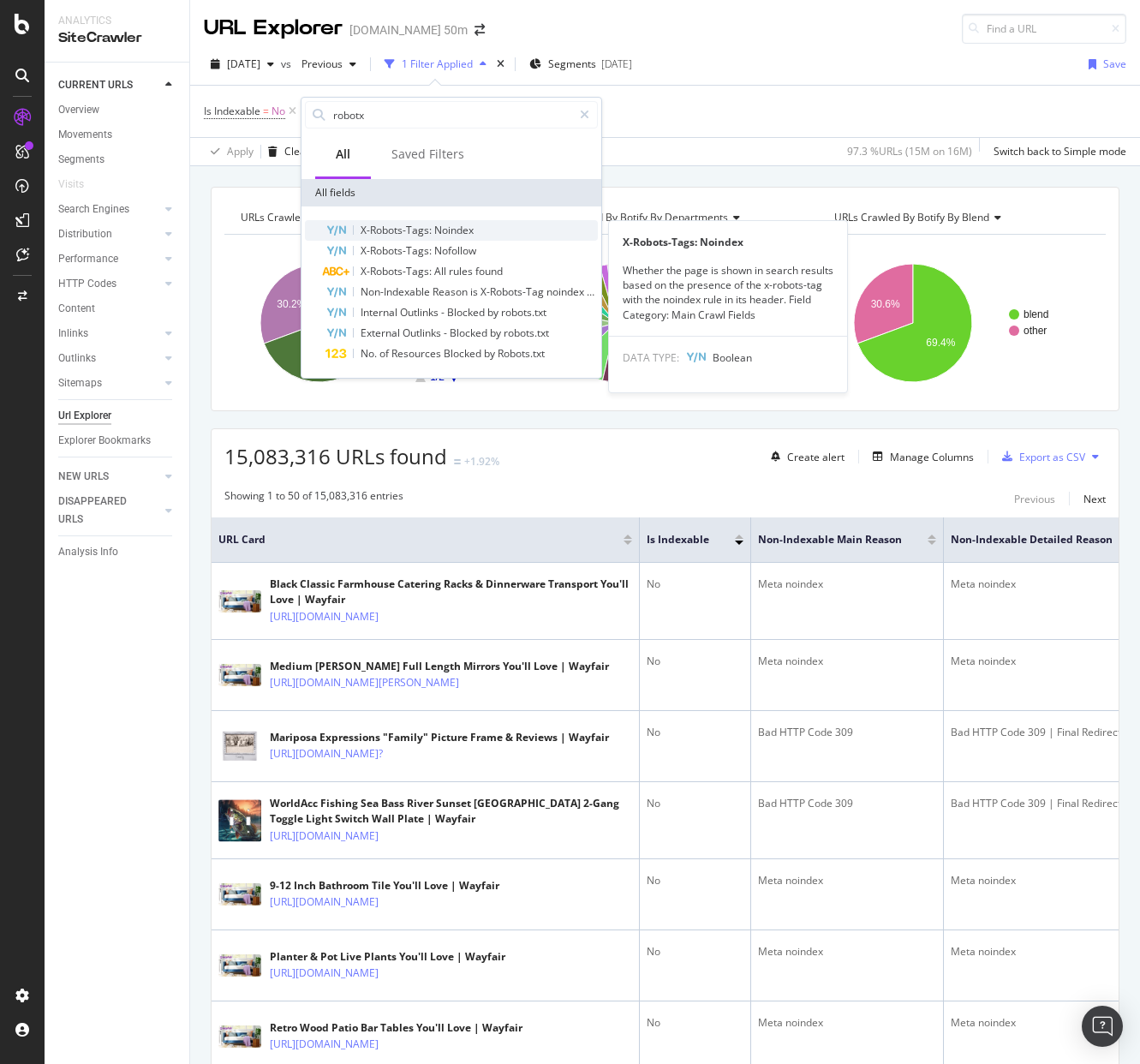
type input "robotx"
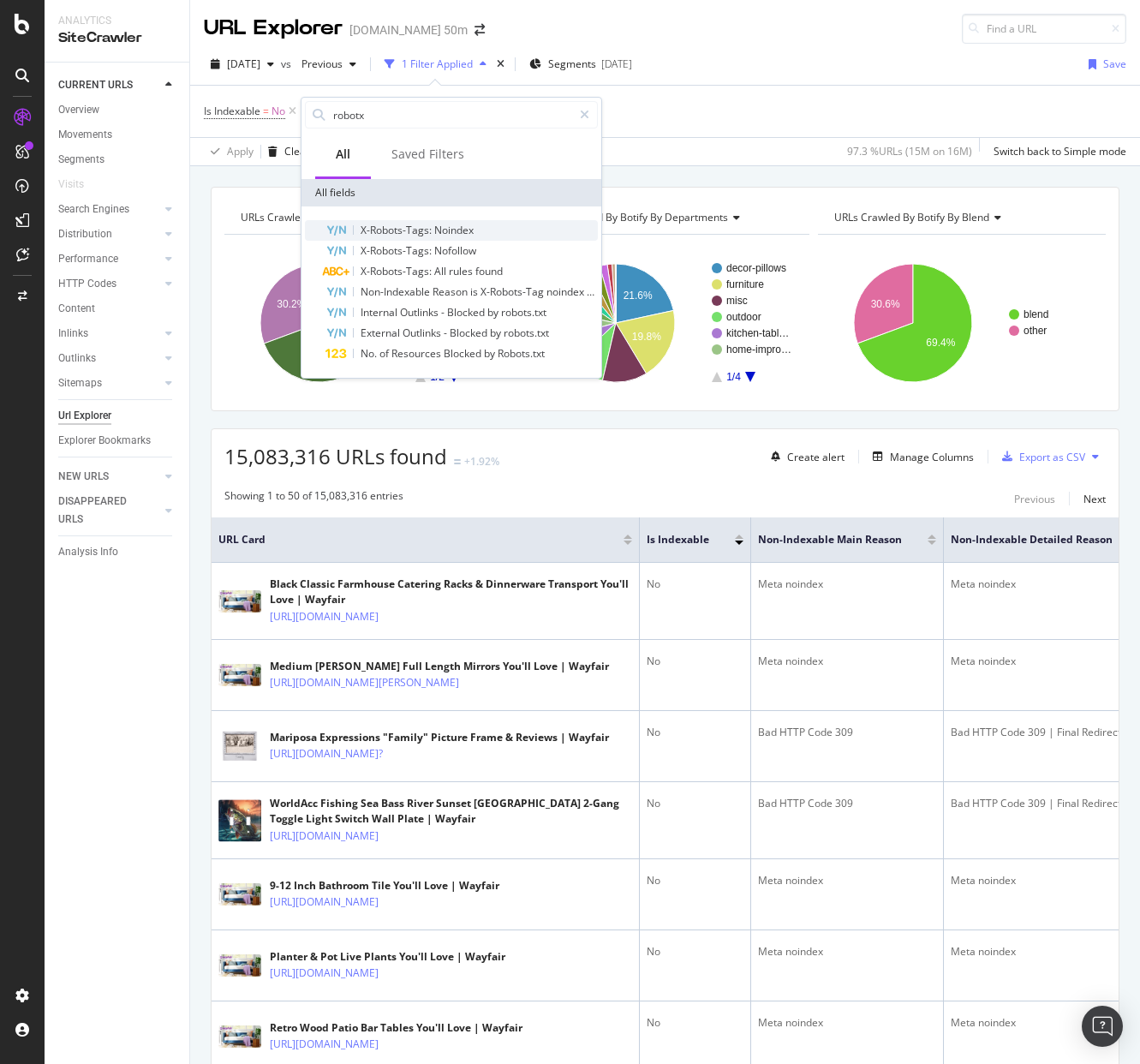
click at [427, 231] on span "X-Robots-Tags:" at bounding box center [397, 230] width 73 height 15
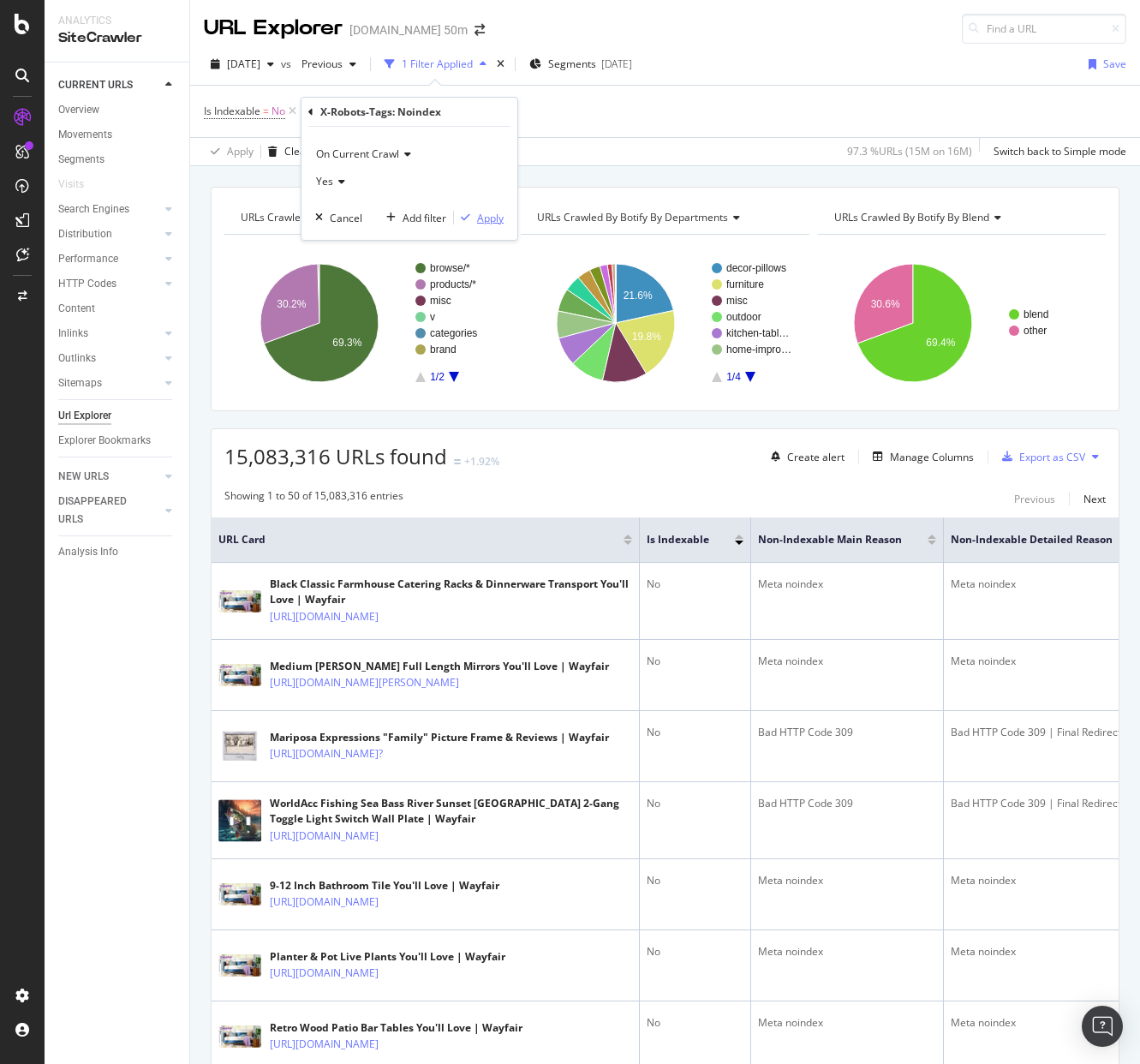
click at [488, 218] on div "Apply" at bounding box center [490, 218] width 26 height 15
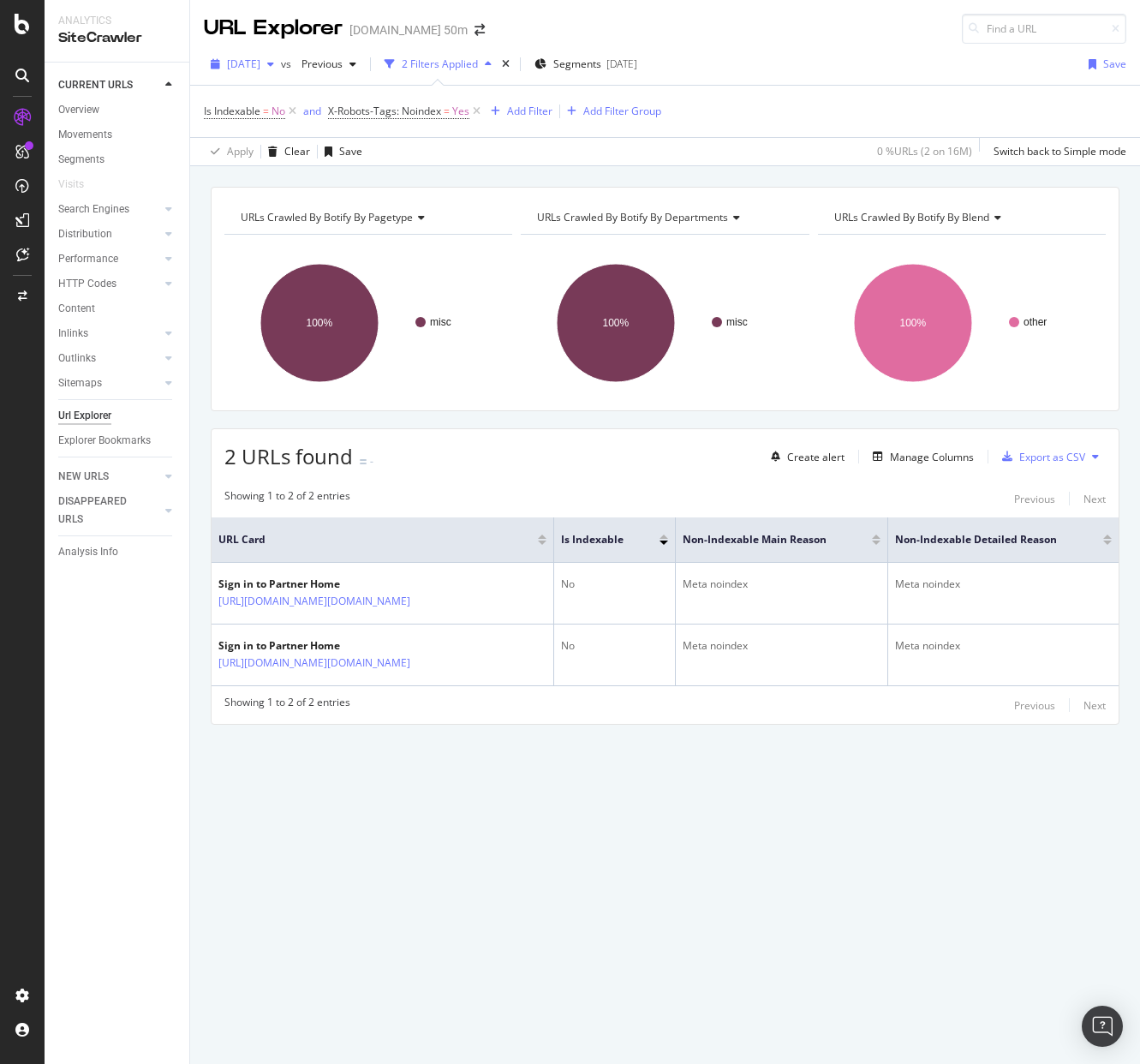
click at [274, 63] on icon "button" at bounding box center [271, 63] width 7 height 10
click at [270, 160] on div "[DATE]" at bounding box center [271, 157] width 85 height 15
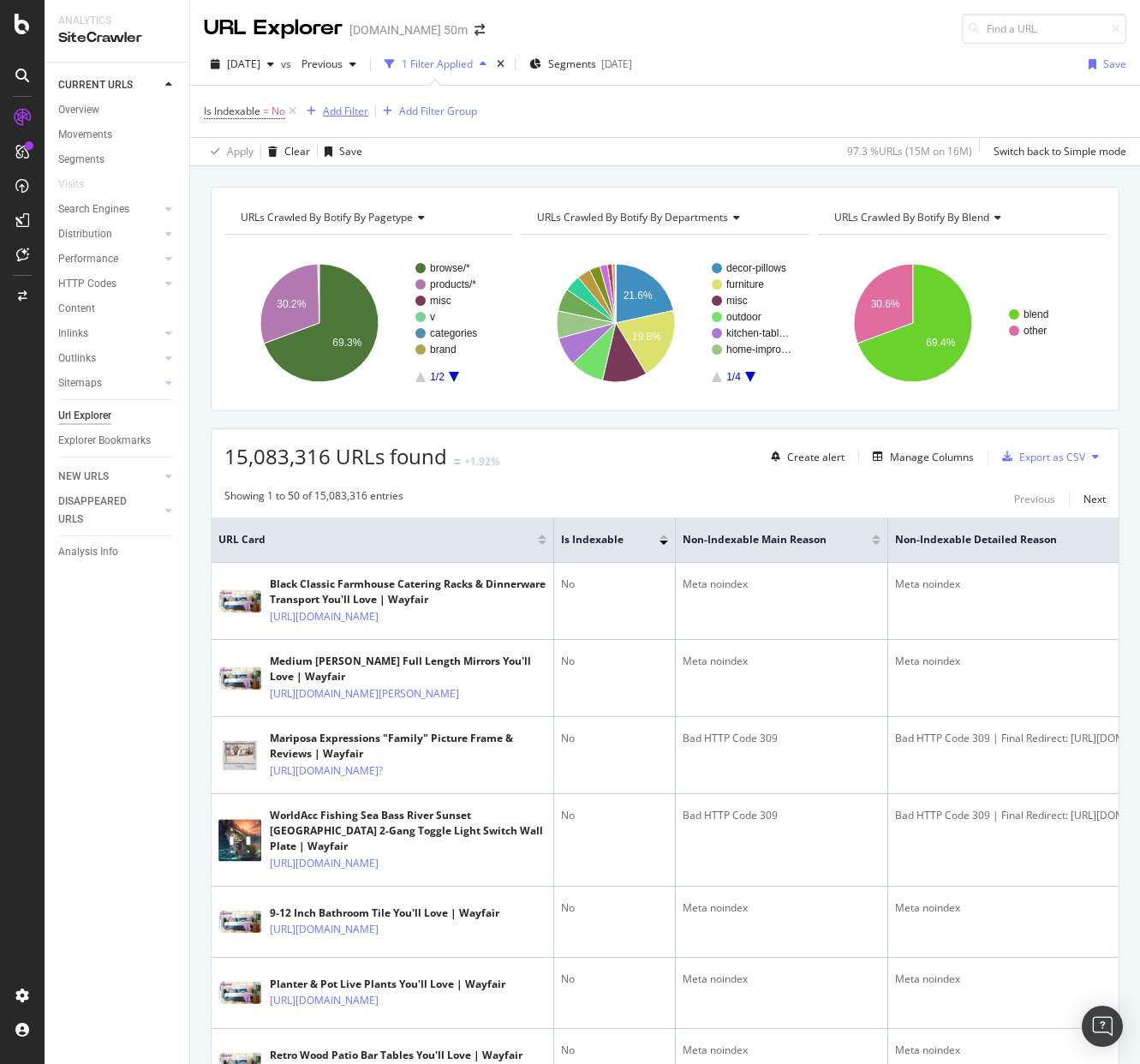
click at [346, 112] on div "Add Filter" at bounding box center [346, 111] width 45 height 15
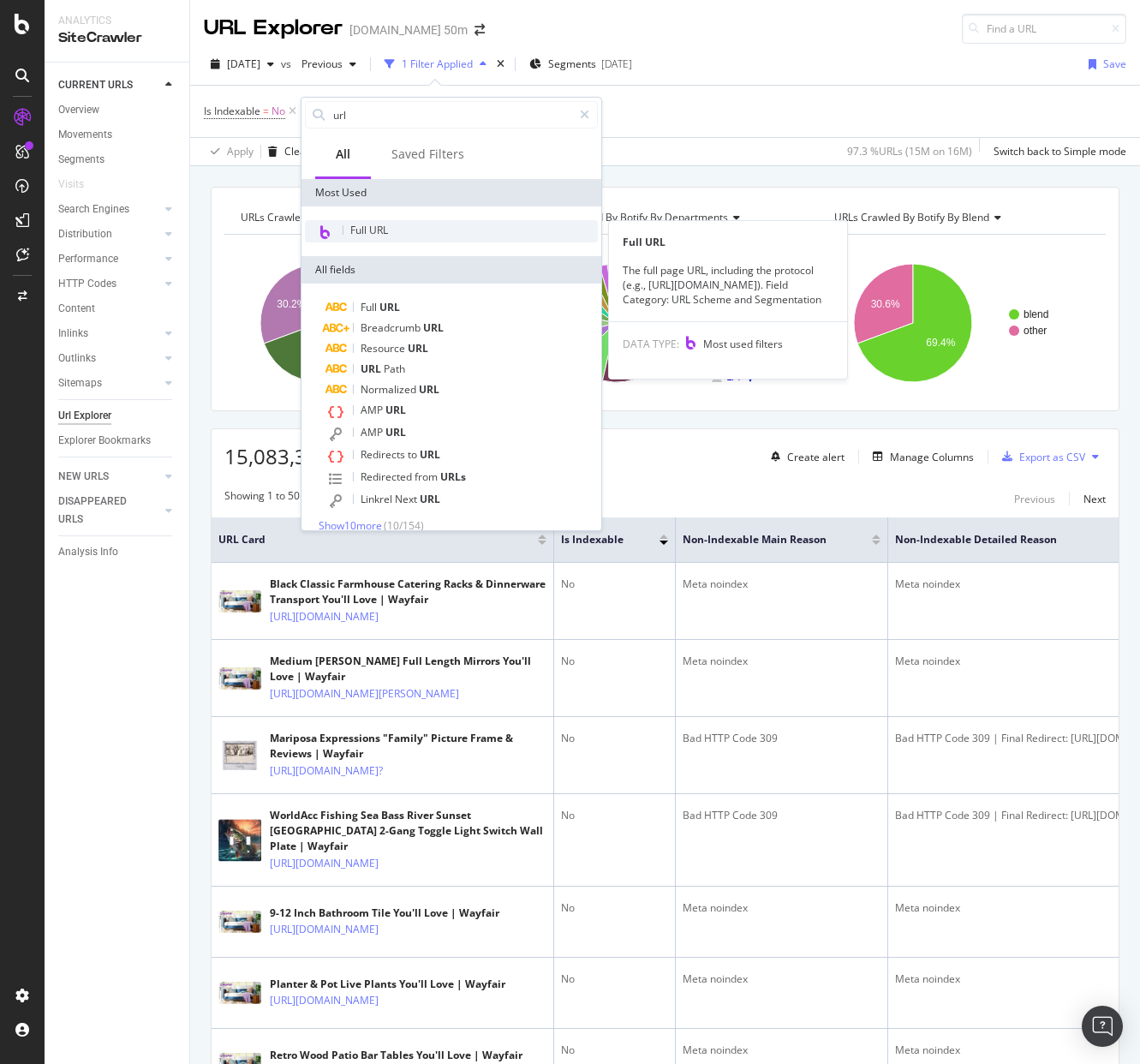
type input "url"
click at [384, 232] on span "Full URL" at bounding box center [369, 230] width 38 height 15
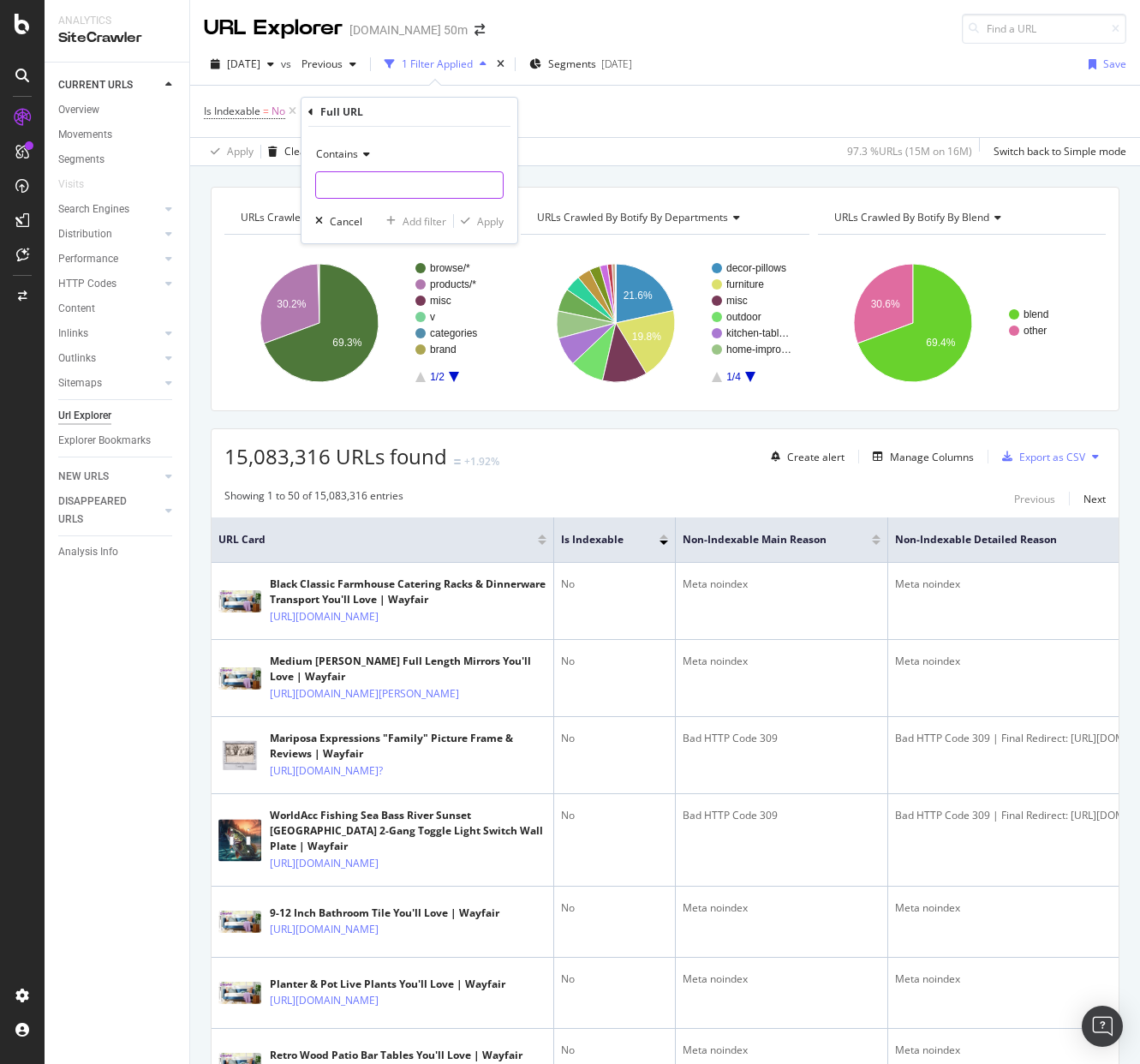
click at [348, 182] on input "text" at bounding box center [410, 185] width 187 height 27
type input "?"
click at [491, 220] on div "Apply" at bounding box center [490, 221] width 26 height 15
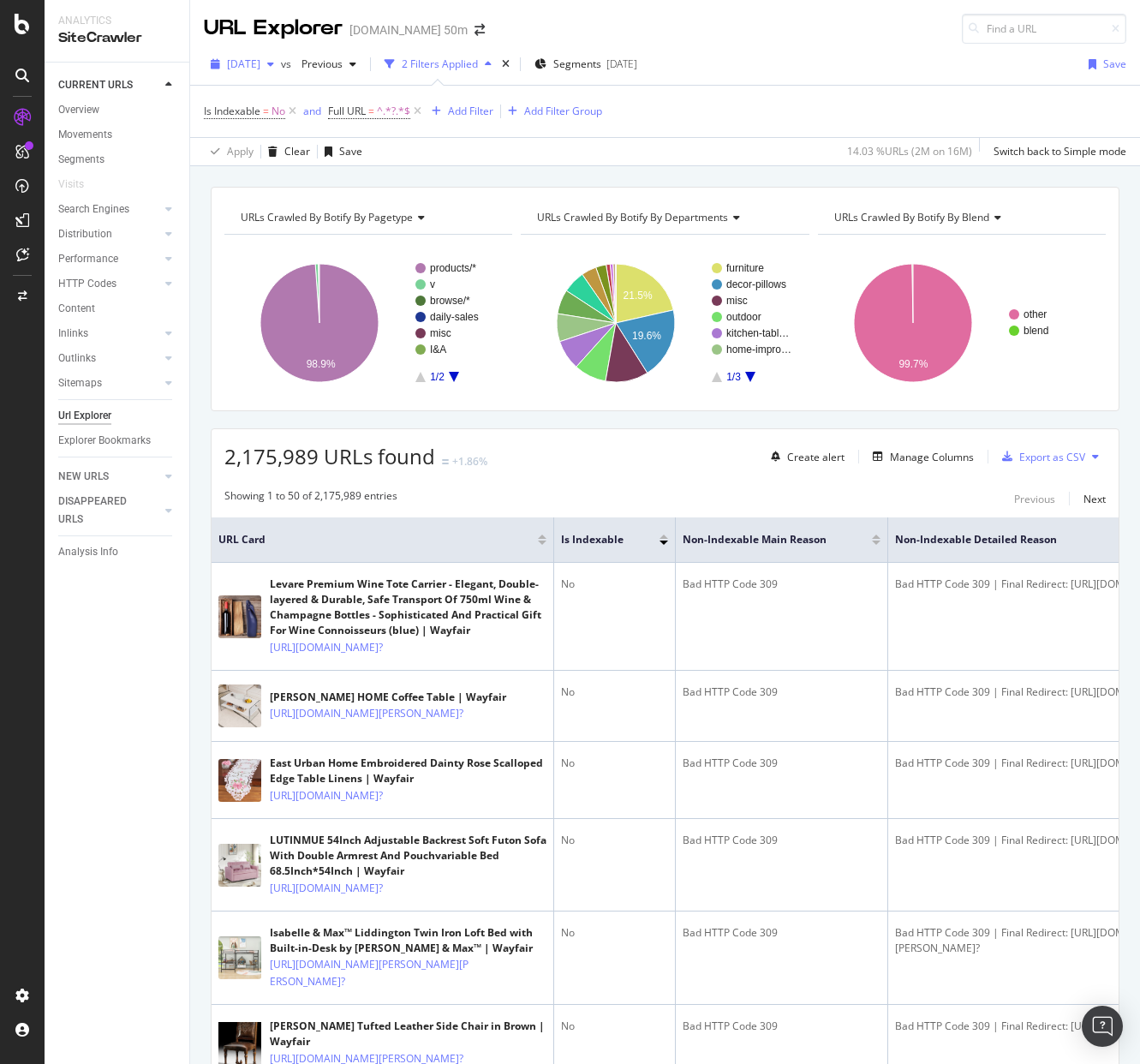
click at [281, 63] on div "button" at bounding box center [270, 63] width 21 height 10
click at [252, 161] on div "[DATE]" at bounding box center [271, 157] width 85 height 15
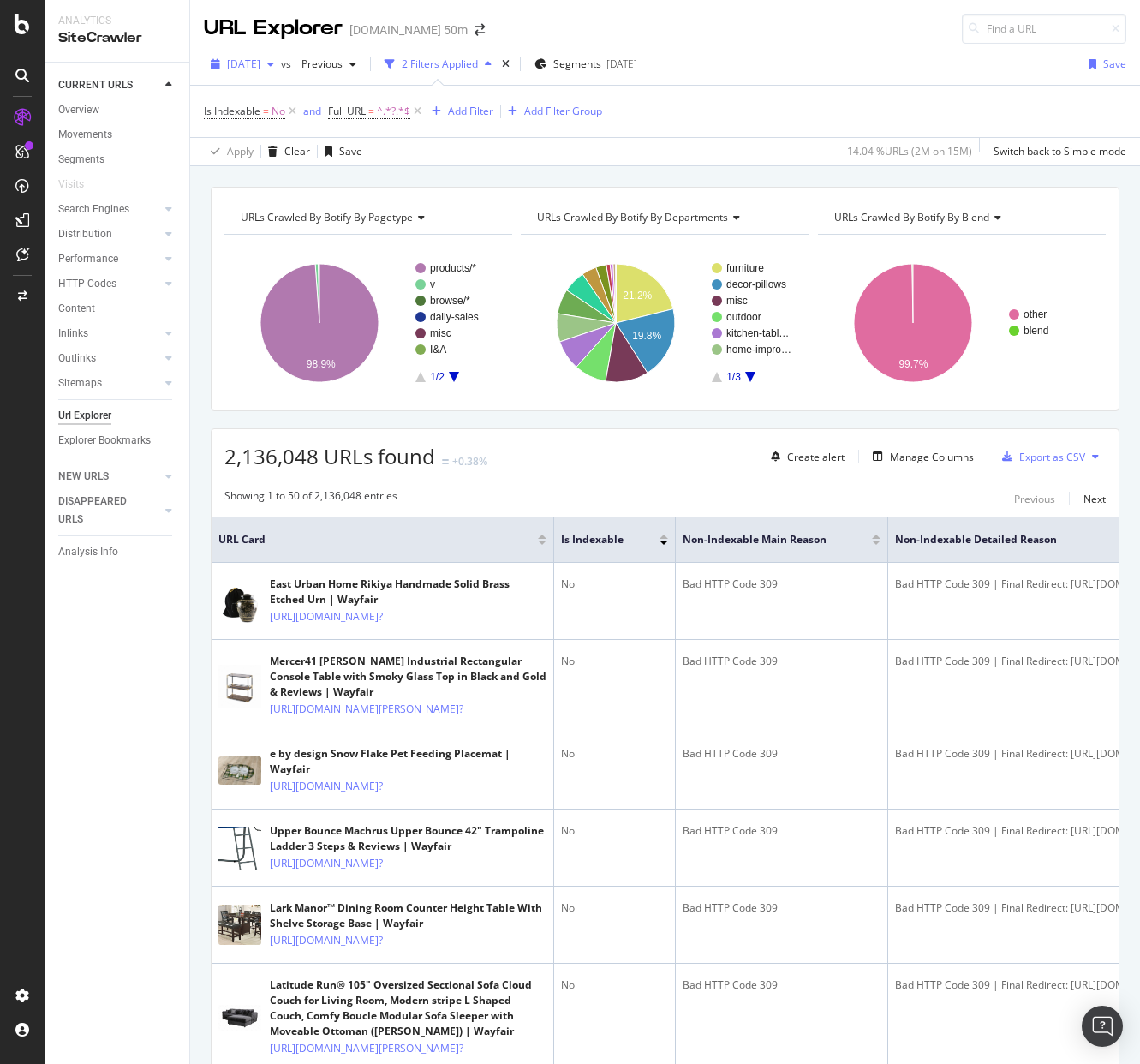
click at [260, 62] on span "[DATE]" at bounding box center [243, 63] width 34 height 15
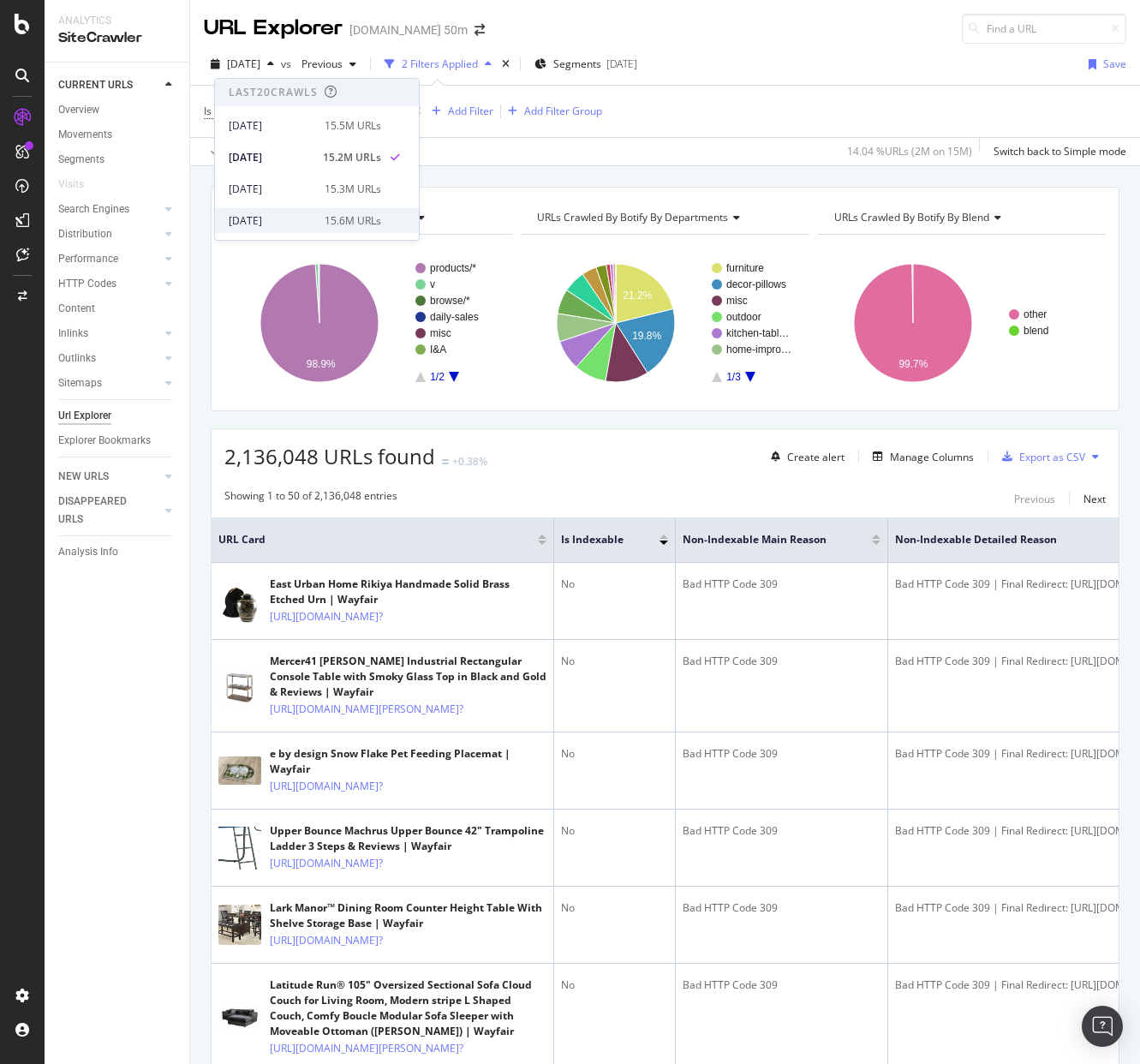
click at [271, 223] on div "[DATE]" at bounding box center [271, 220] width 85 height 15
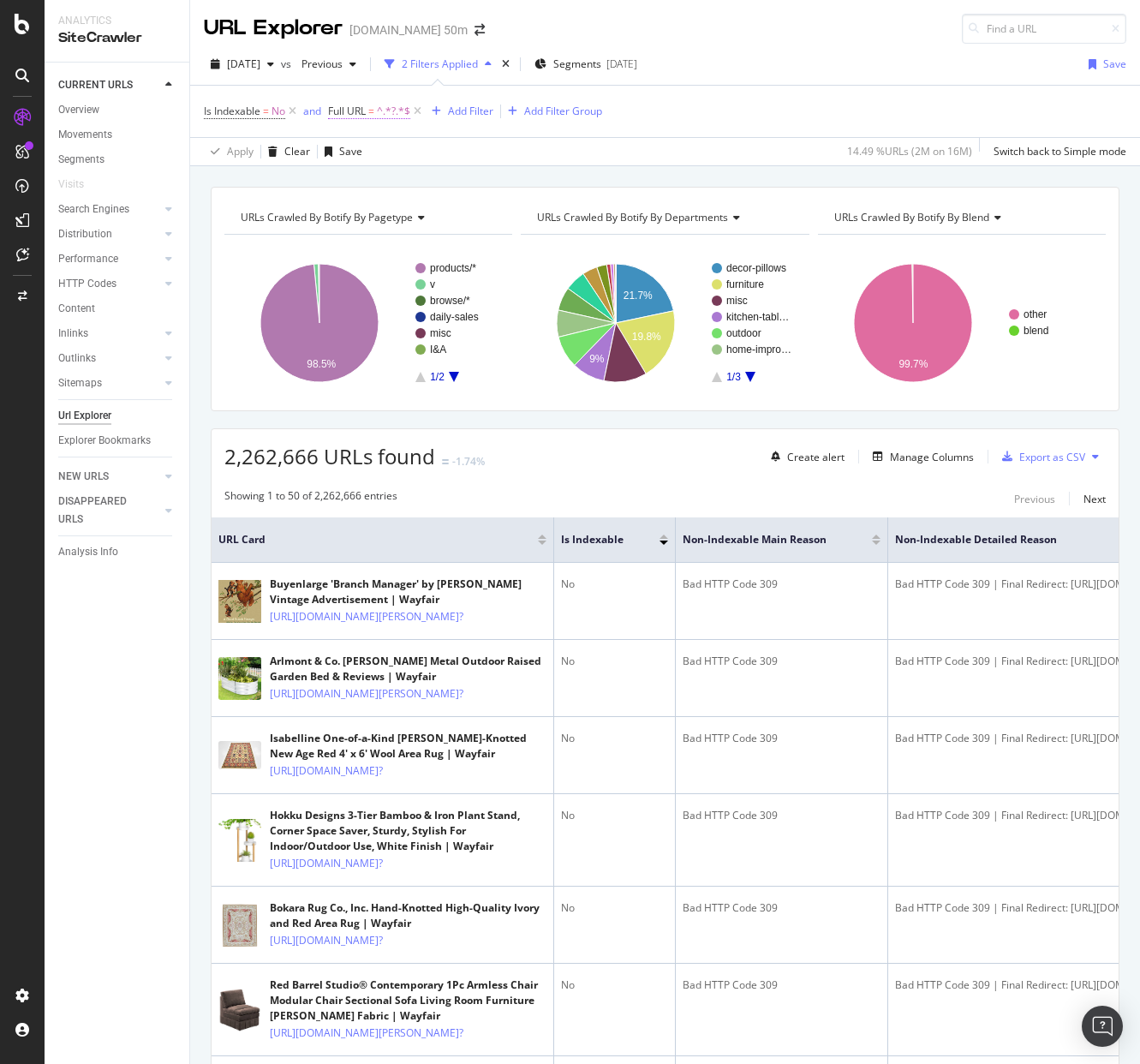
click at [370, 108] on span "Full URL = ^.*?.*$" at bounding box center [369, 111] width 83 height 15
click at [401, 150] on div "Contains" at bounding box center [439, 151] width 189 height 27
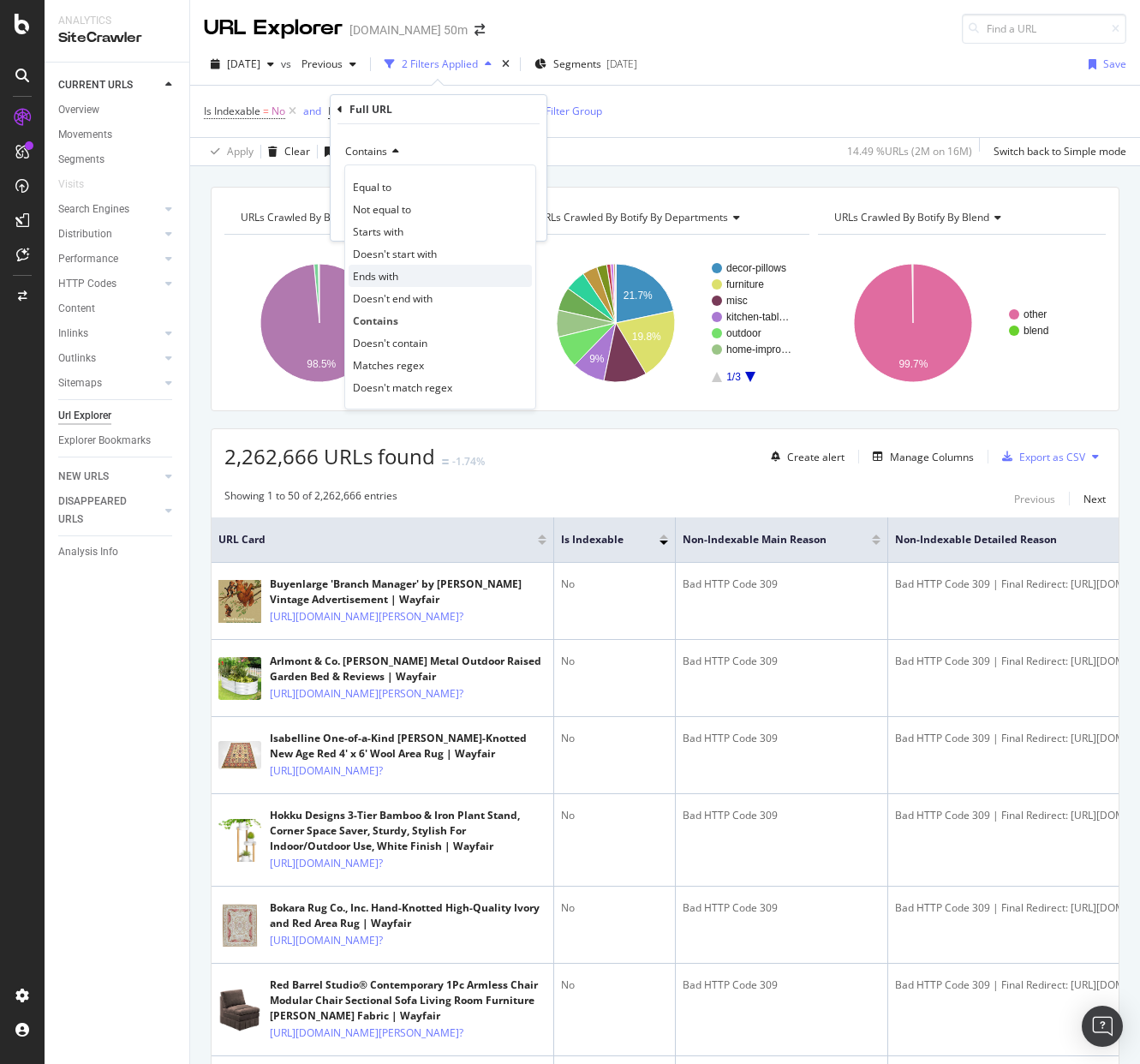
click at [397, 270] on span "Ends with" at bounding box center [375, 277] width 45 height 15
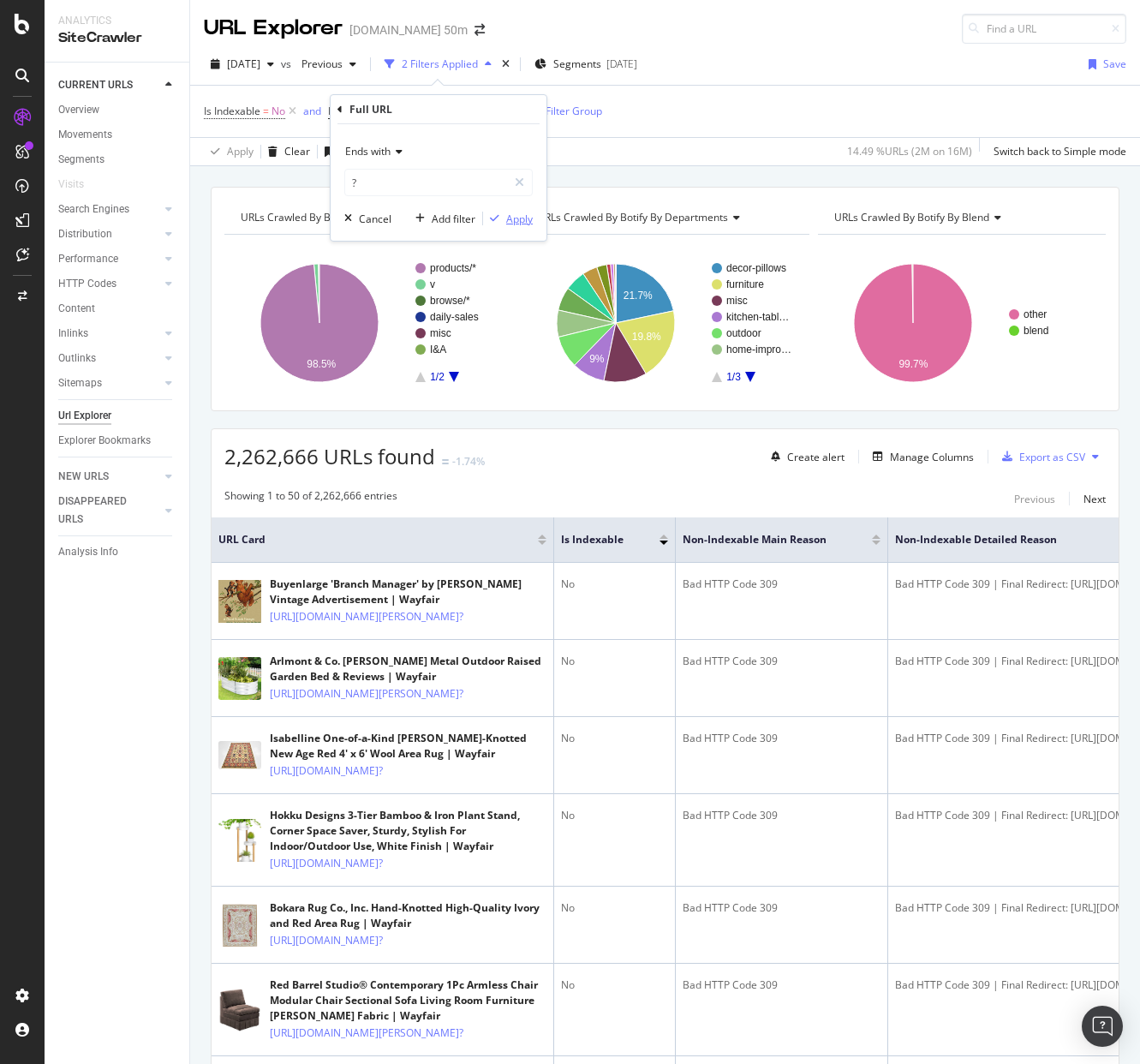
click at [517, 224] on div "Apply" at bounding box center [519, 219] width 26 height 15
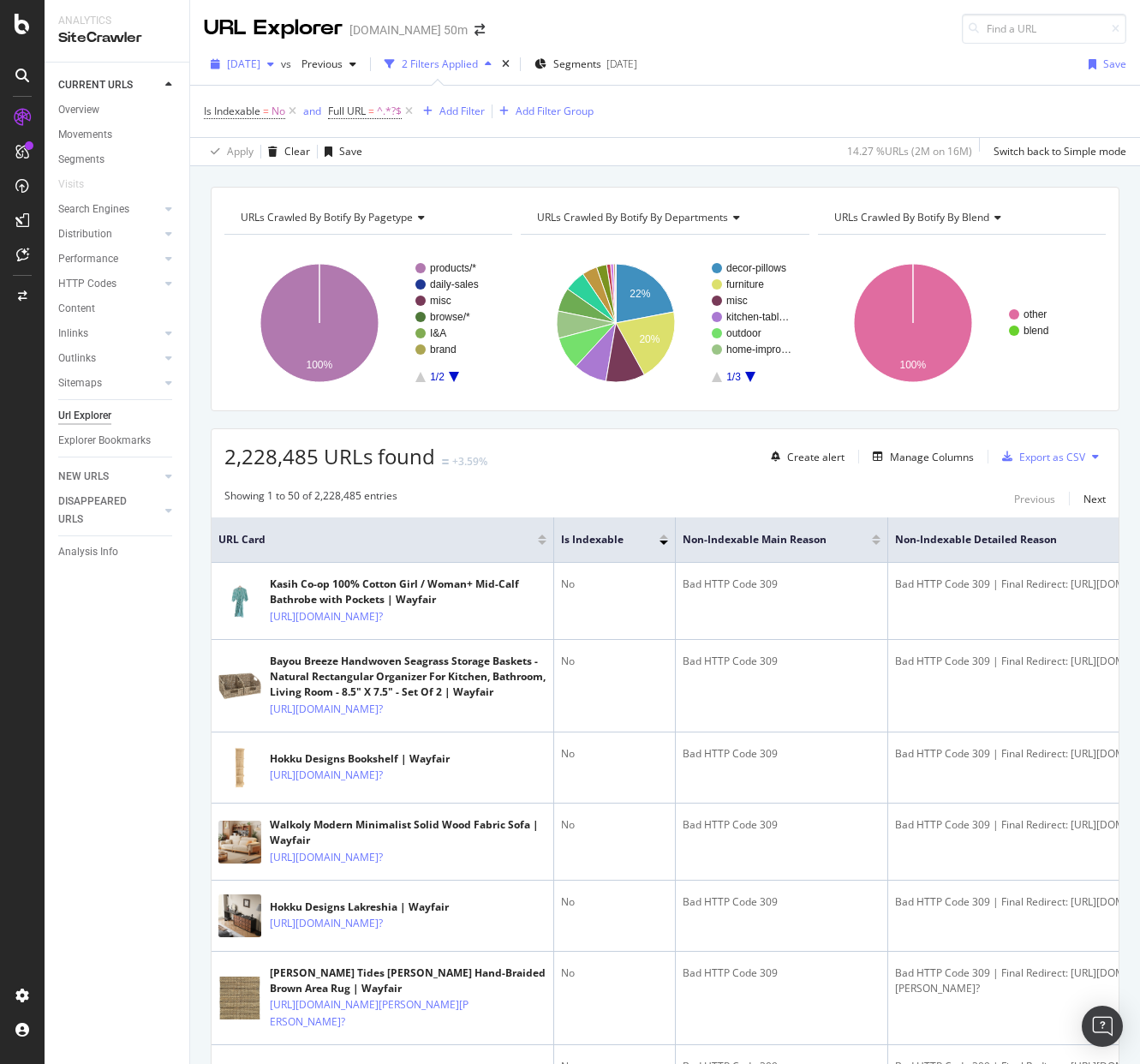
click at [260, 69] on span "[DATE]" at bounding box center [243, 63] width 34 height 15
click at [513, 30] on div "URL Explorer [DOMAIN_NAME] 50m" at bounding box center [666, 22] width 950 height 44
click at [344, 111] on span "Full URL" at bounding box center [347, 111] width 38 height 15
click at [394, 148] on icon at bounding box center [396, 151] width 12 height 10
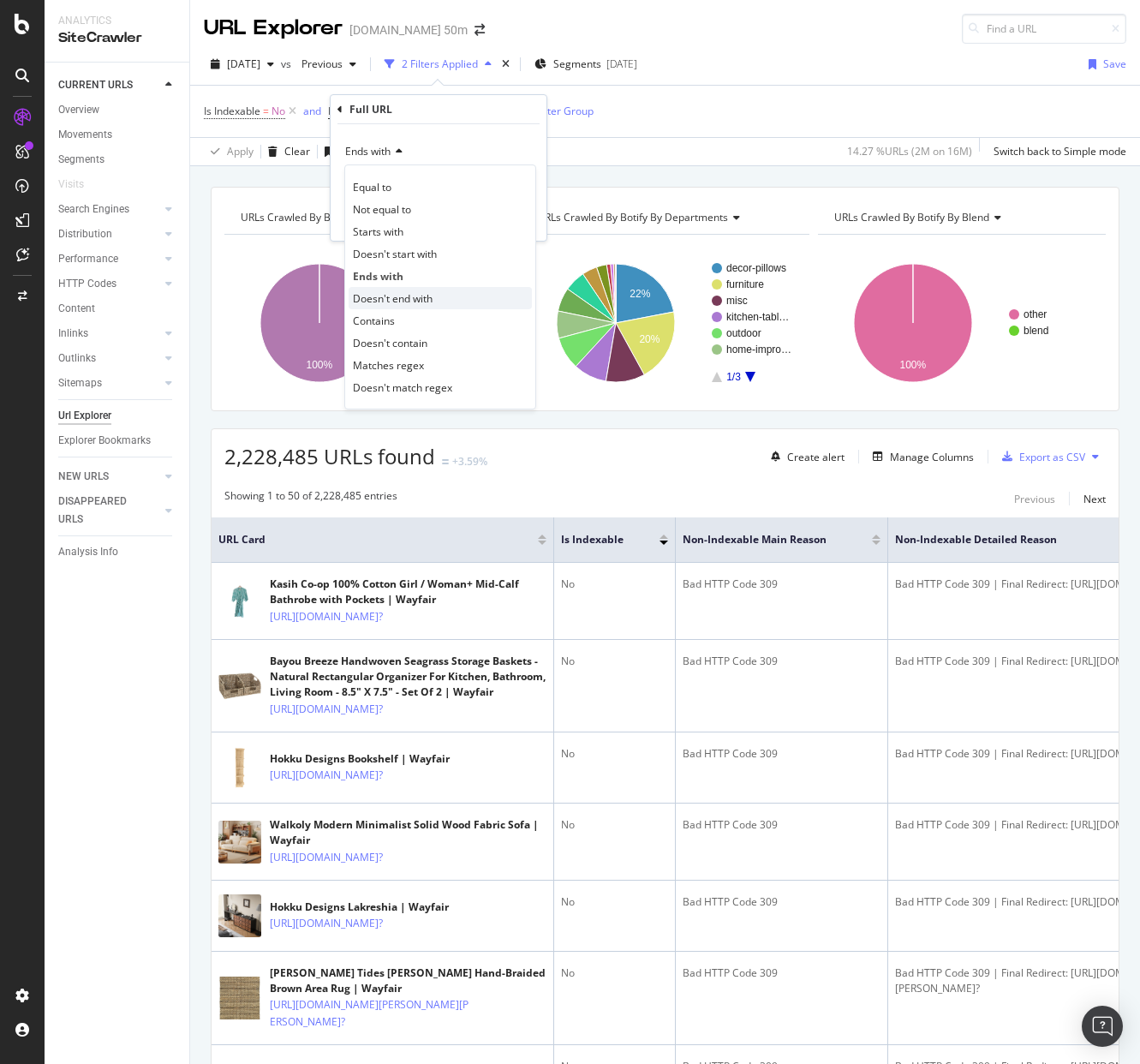
click at [439, 300] on div "Doesn't end with" at bounding box center [440, 298] width 183 height 23
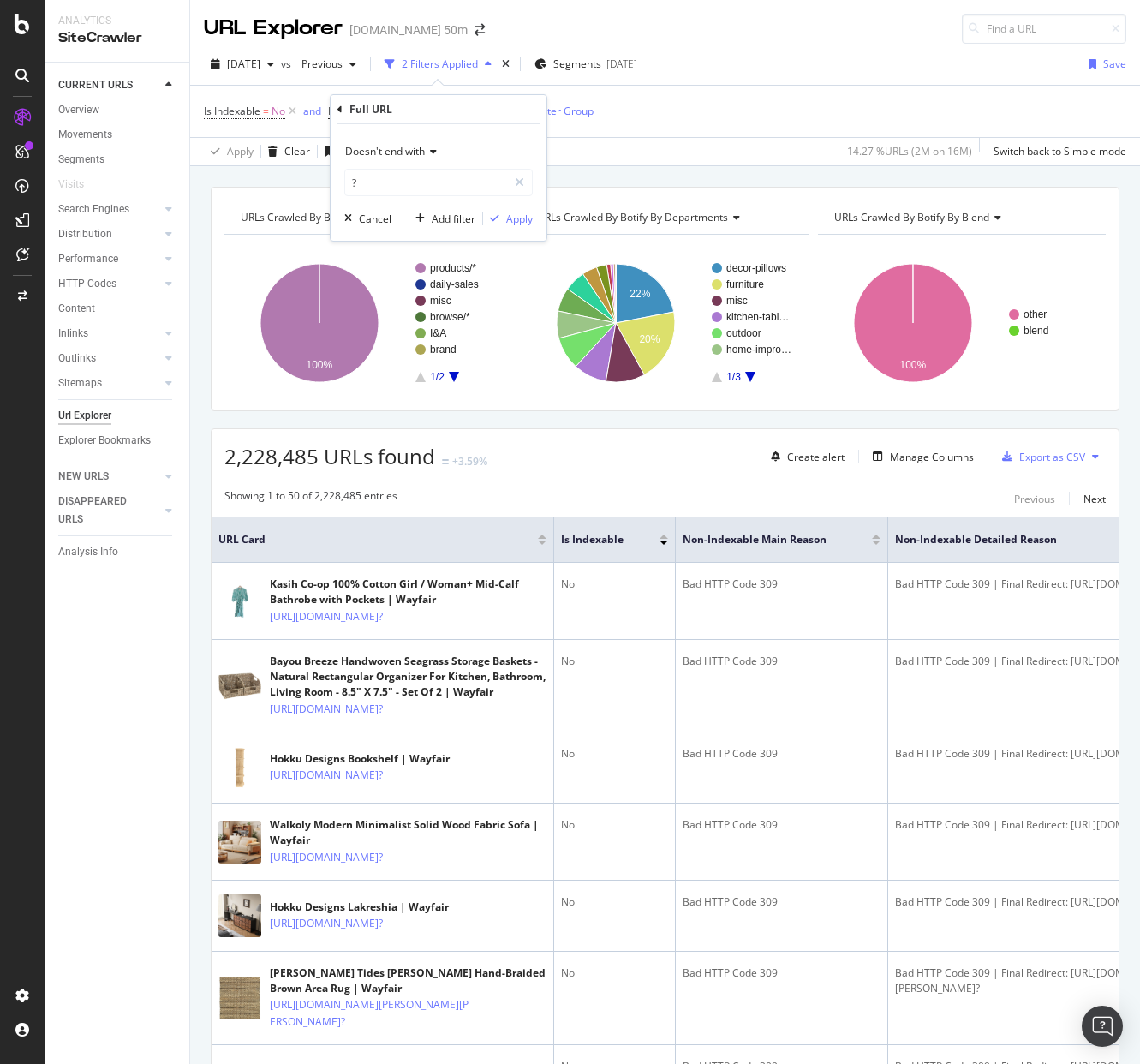
click at [509, 220] on div "Apply" at bounding box center [519, 219] width 26 height 15
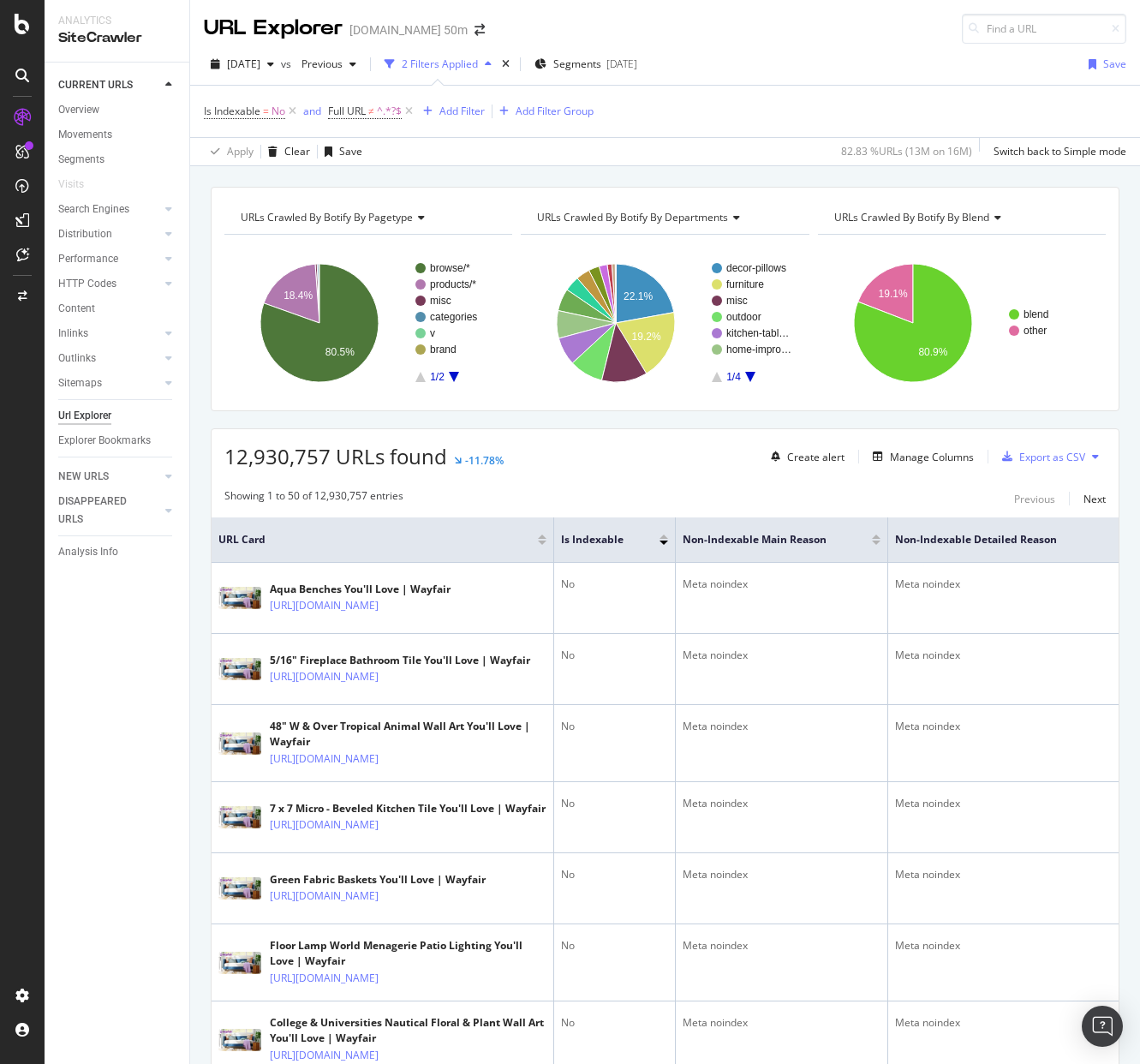
click at [876, 542] on div at bounding box center [876, 542] width 8 height 5
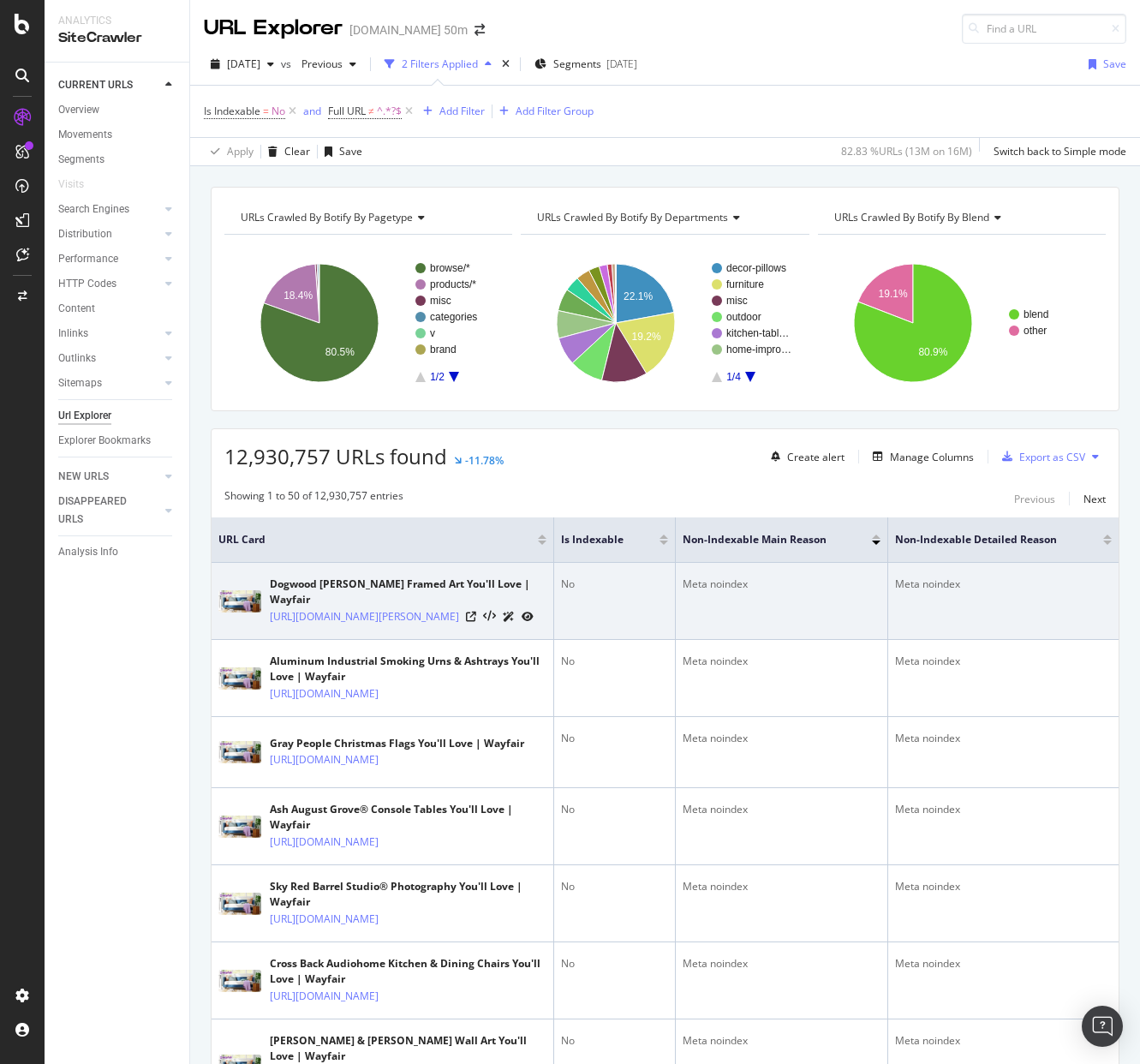
scroll to position [6, 0]
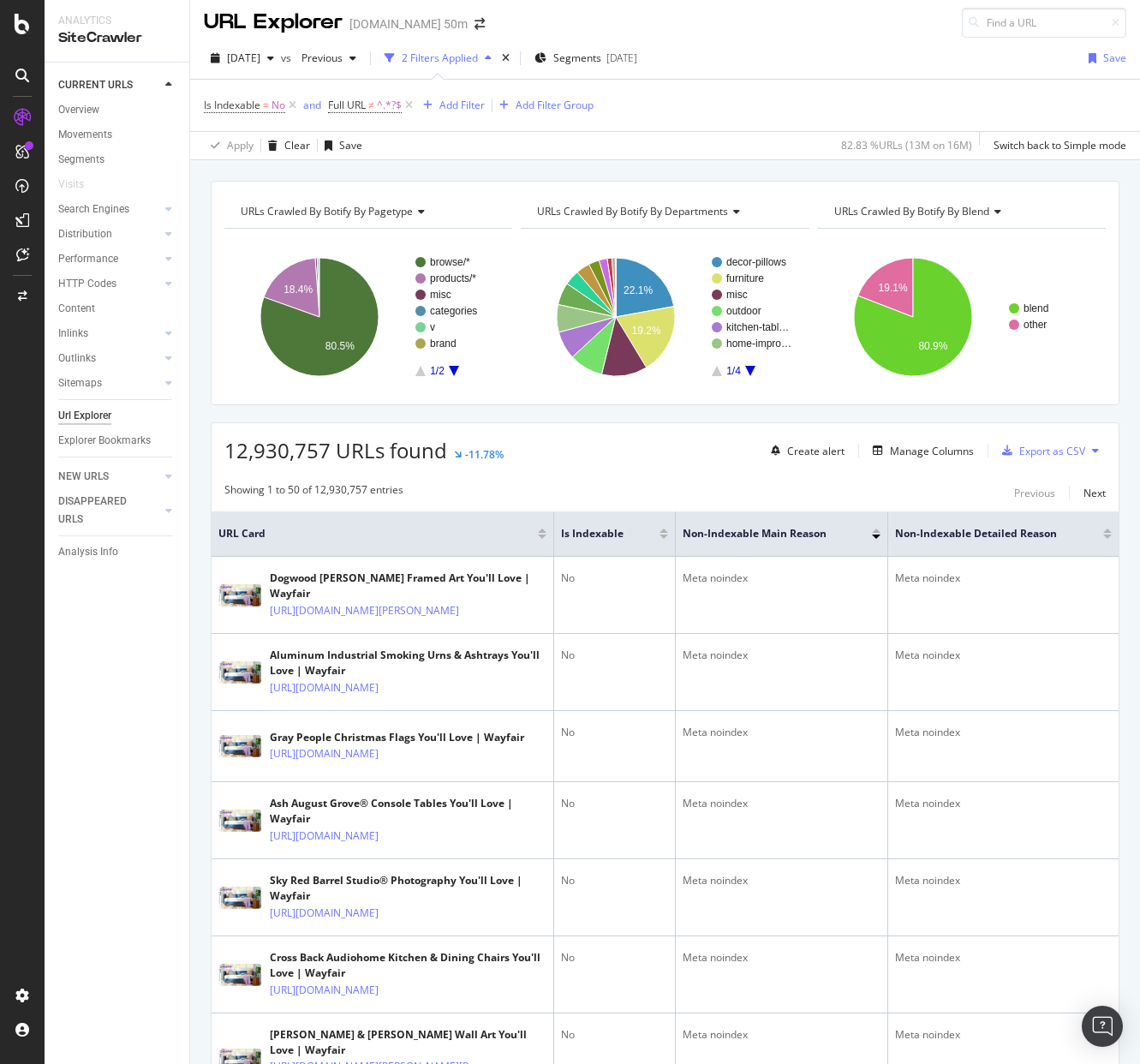
click at [877, 532] on div at bounding box center [876, 531] width 8 height 5
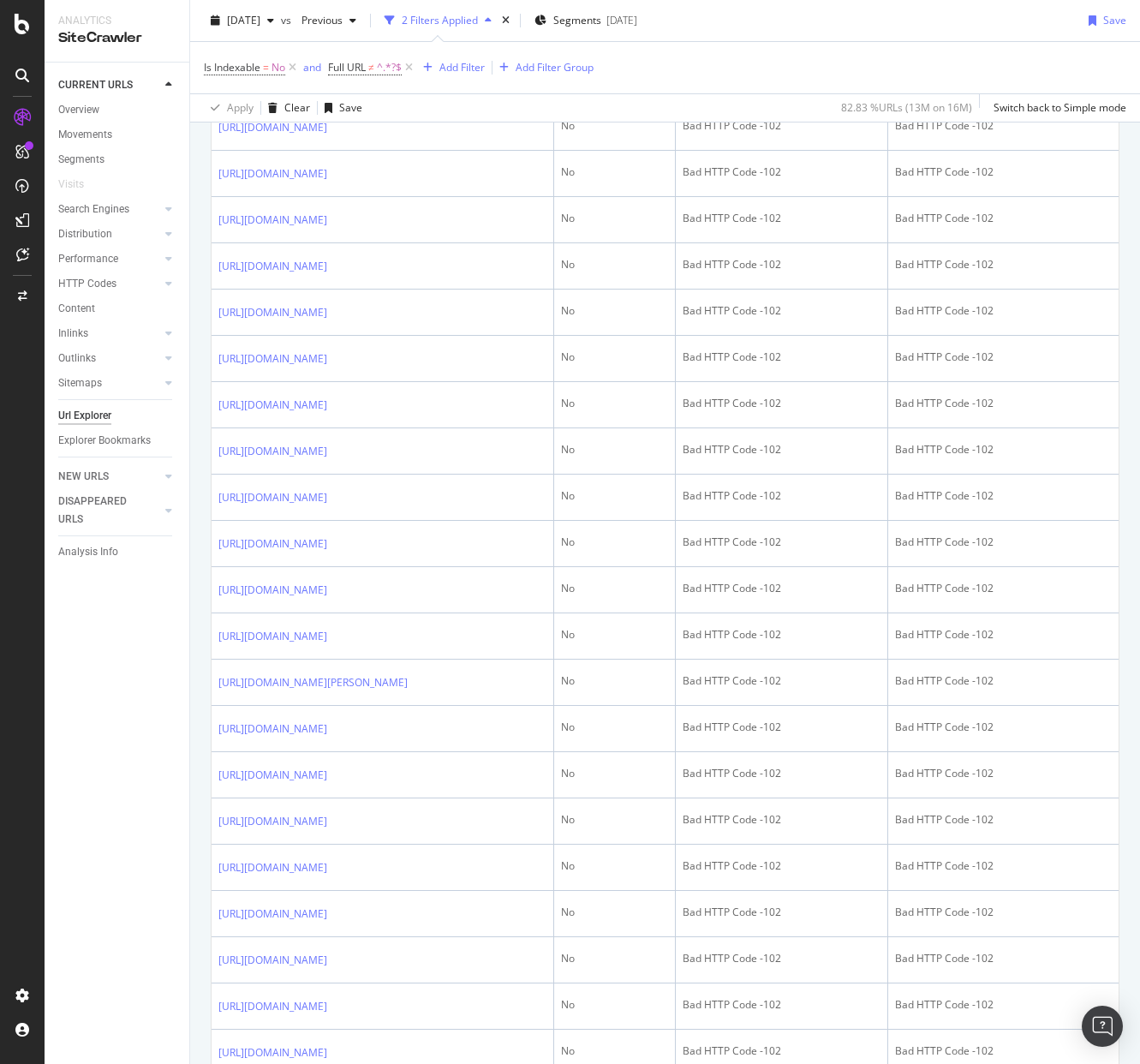
scroll to position [1596, 0]
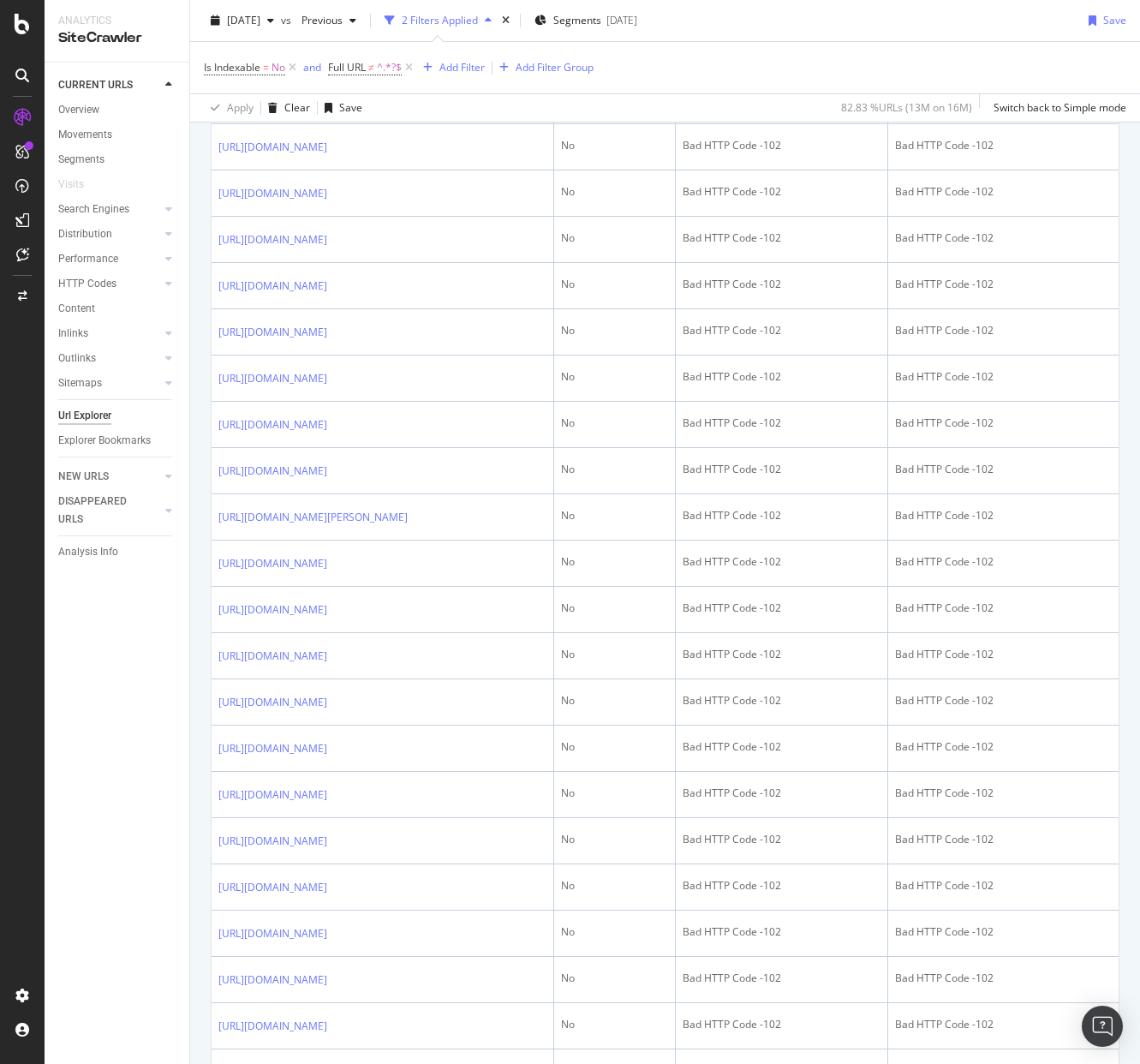
copy link "[URL][DOMAIN_NAME]"
drag, startPoint x: 388, startPoint y: 708, endPoint x: 218, endPoint y: 659, distance: 176.9
click at [766, 42] on div "Is Indexable = No and Full URL ≠ ^.*?$ Add Filter Add Filter Group" at bounding box center [665, 67] width 922 height 52
click at [458, 63] on div "Add Filter" at bounding box center [463, 67] width 45 height 15
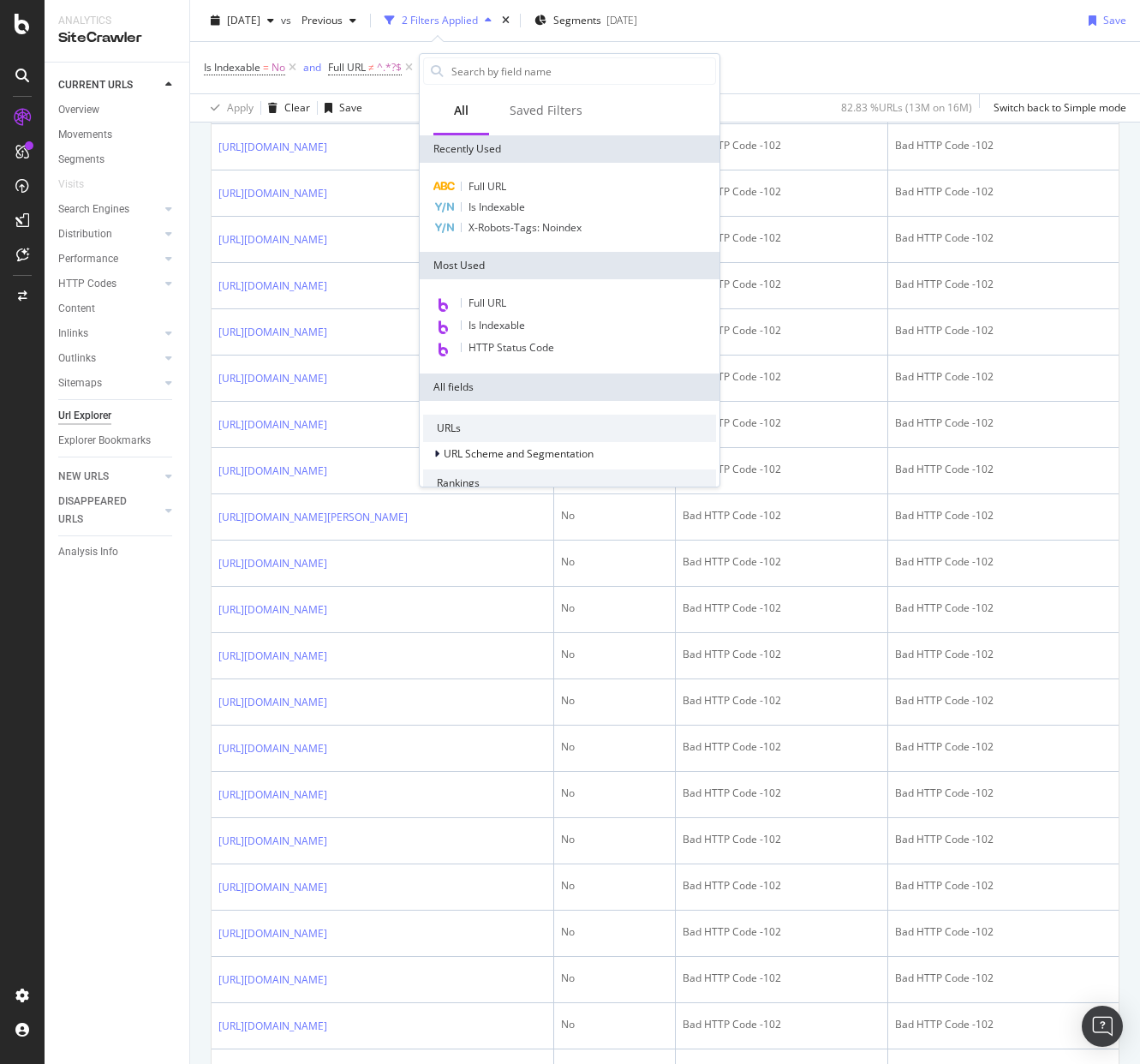
click at [856, 62] on div "Is Indexable = No and Full URL ≠ ^.*?$ Add Filter Add Filter Group" at bounding box center [665, 67] width 922 height 52
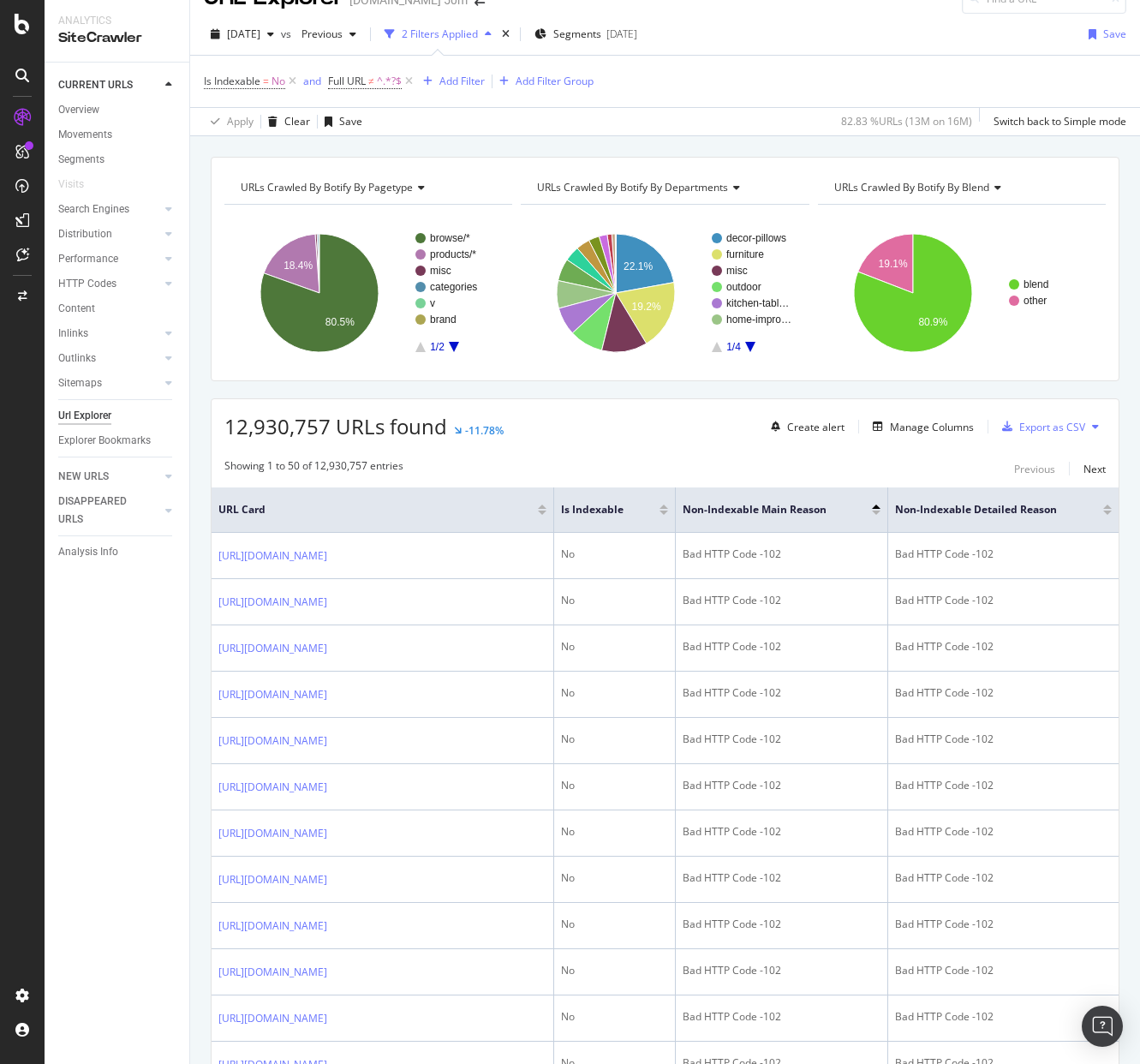
scroll to position [0, 0]
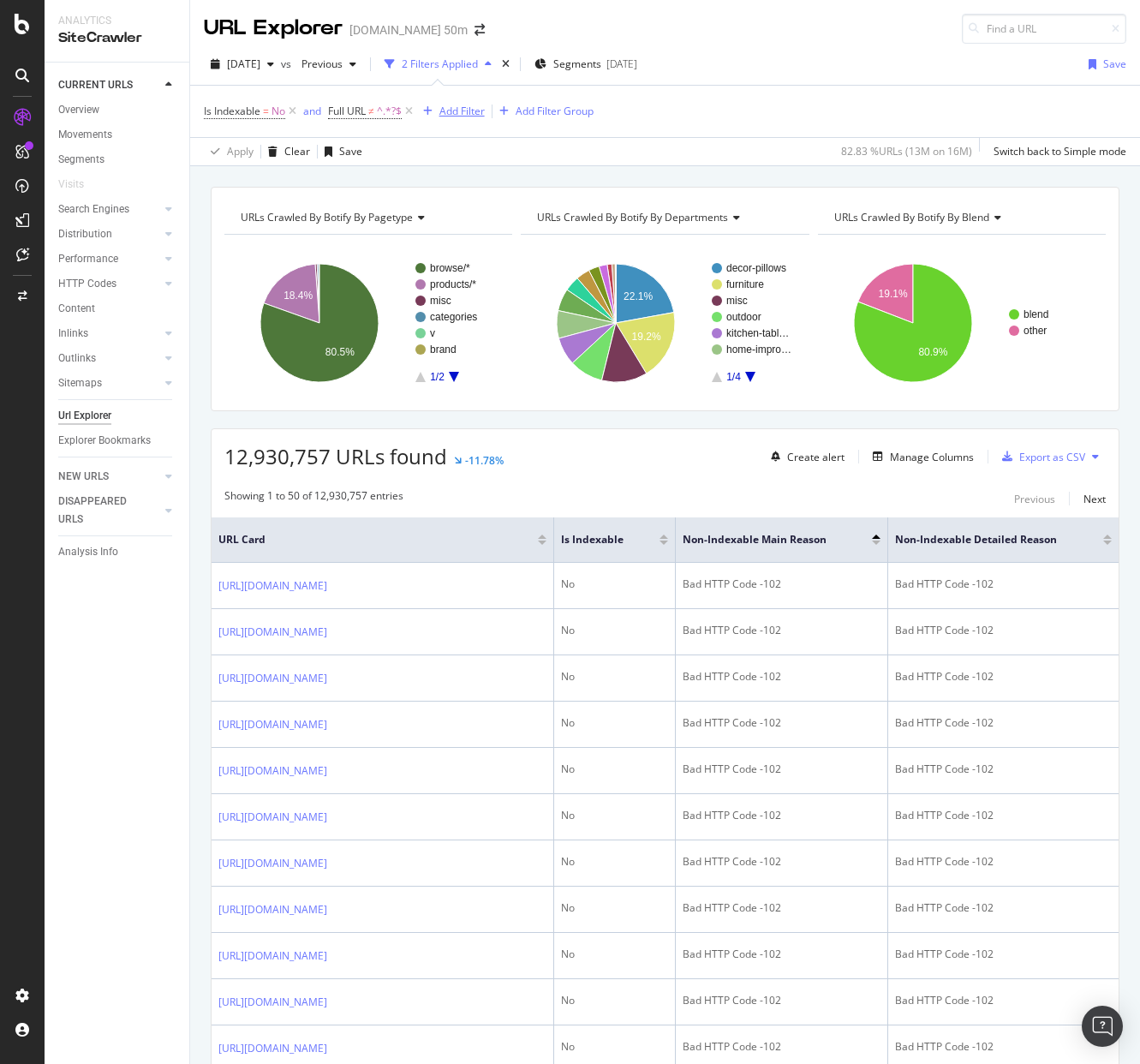
click at [444, 114] on div "Add Filter" at bounding box center [463, 111] width 45 height 15
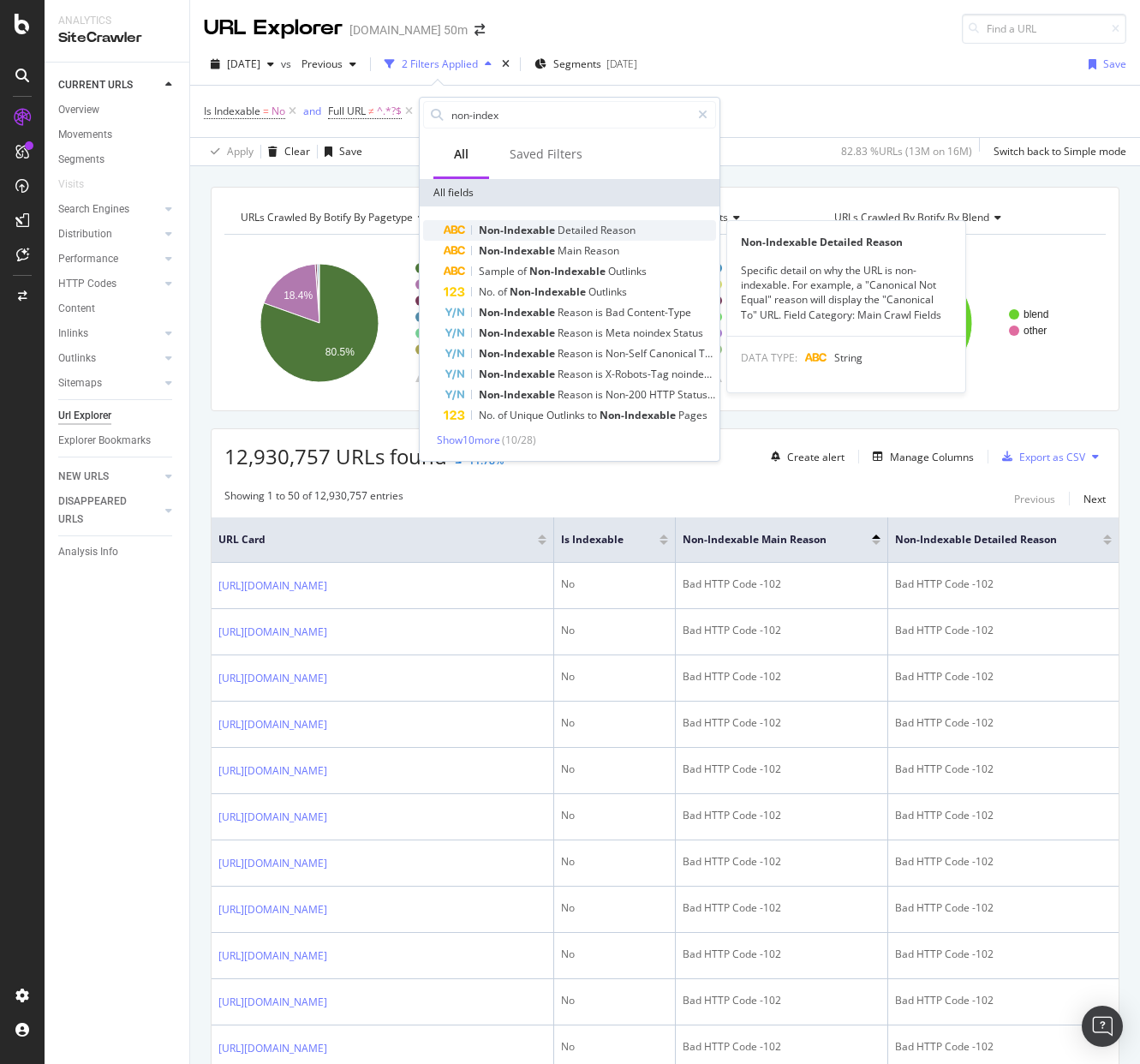
type input "non-index"
click at [550, 226] on span "Non-Indexable" at bounding box center [518, 230] width 79 height 15
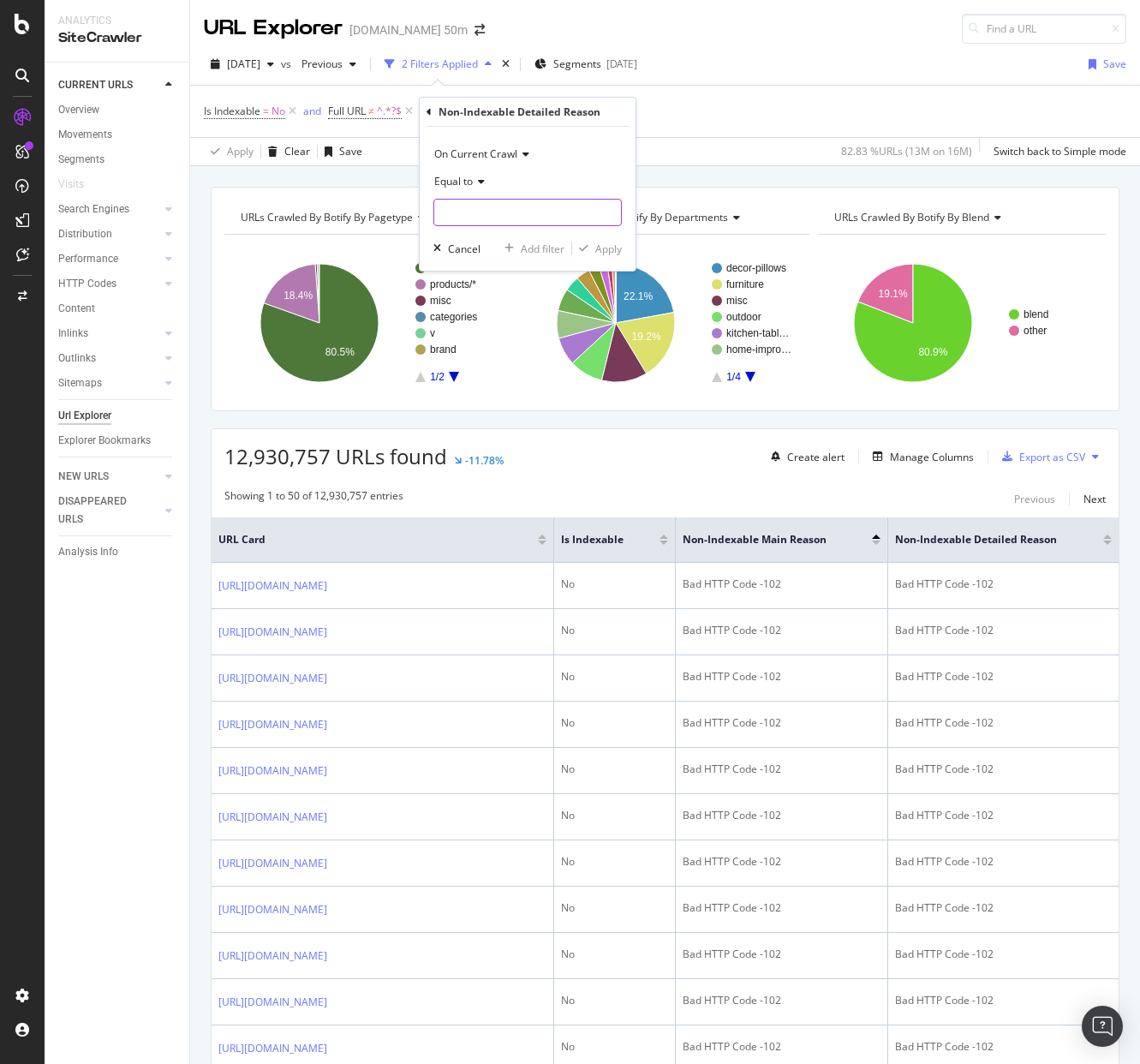
click at [478, 212] on input "text" at bounding box center [528, 212] width 187 height 27
type input "1"
click at [485, 178] on icon at bounding box center [478, 181] width 12 height 10
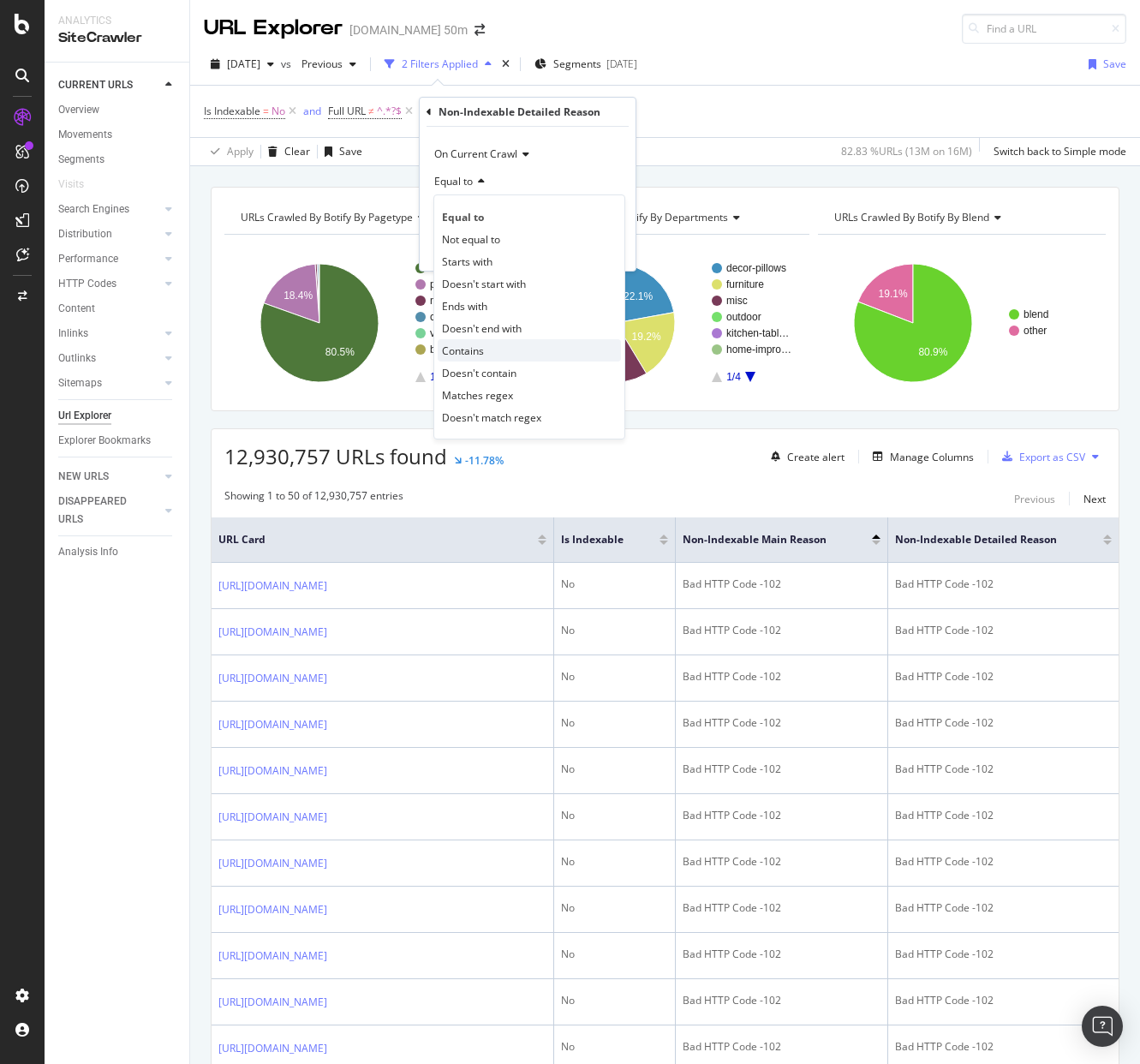
click at [480, 347] on span "Contains" at bounding box center [463, 351] width 42 height 15
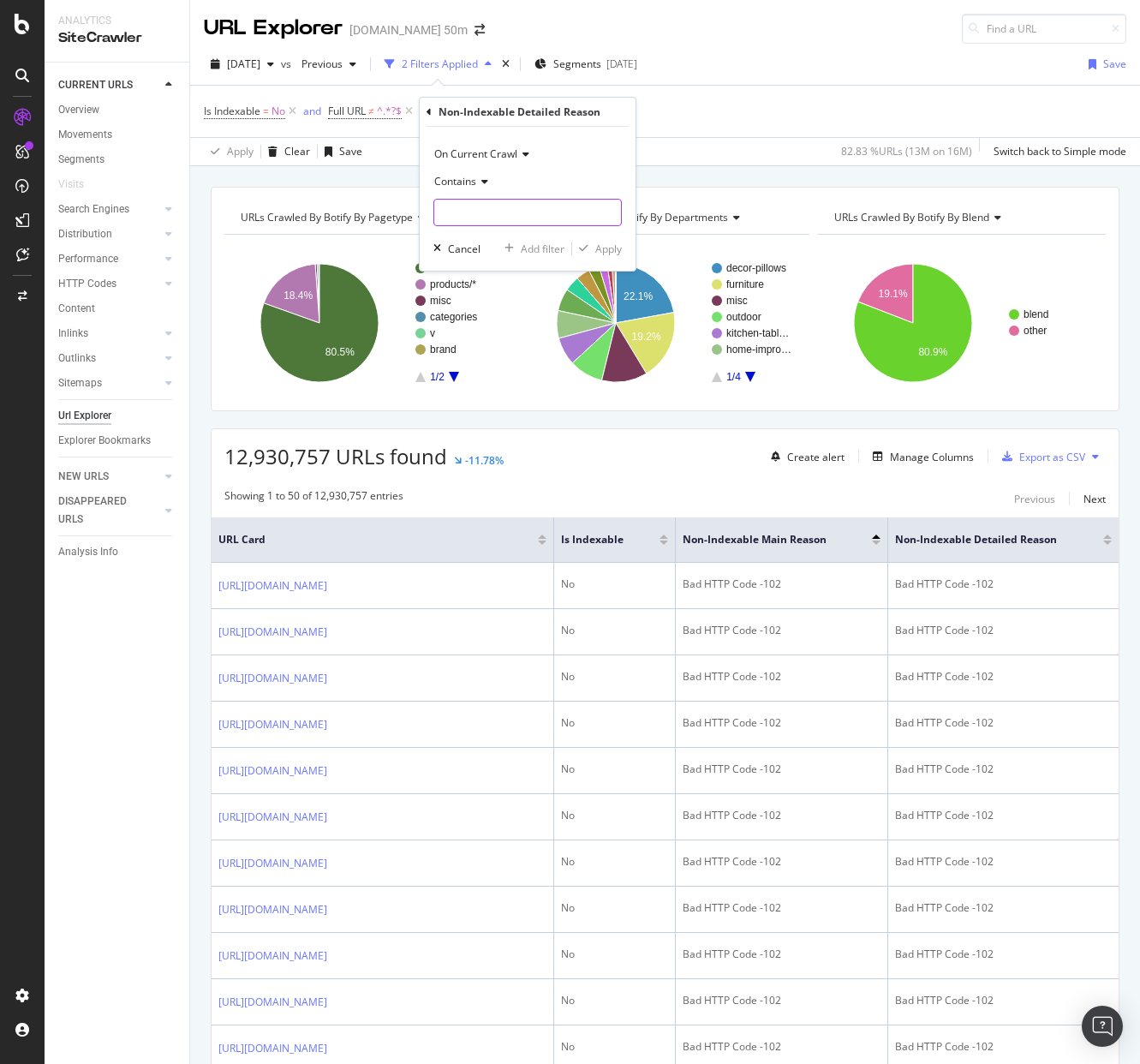
click at [496, 210] on input "text" at bounding box center [528, 212] width 187 height 27
type input "102"
click at [622, 259] on div "On Current Crawl Contains 102 Cancel Add filter Apply" at bounding box center [528, 199] width 216 height 144
click at [607, 251] on div "Apply" at bounding box center [609, 249] width 26 height 15
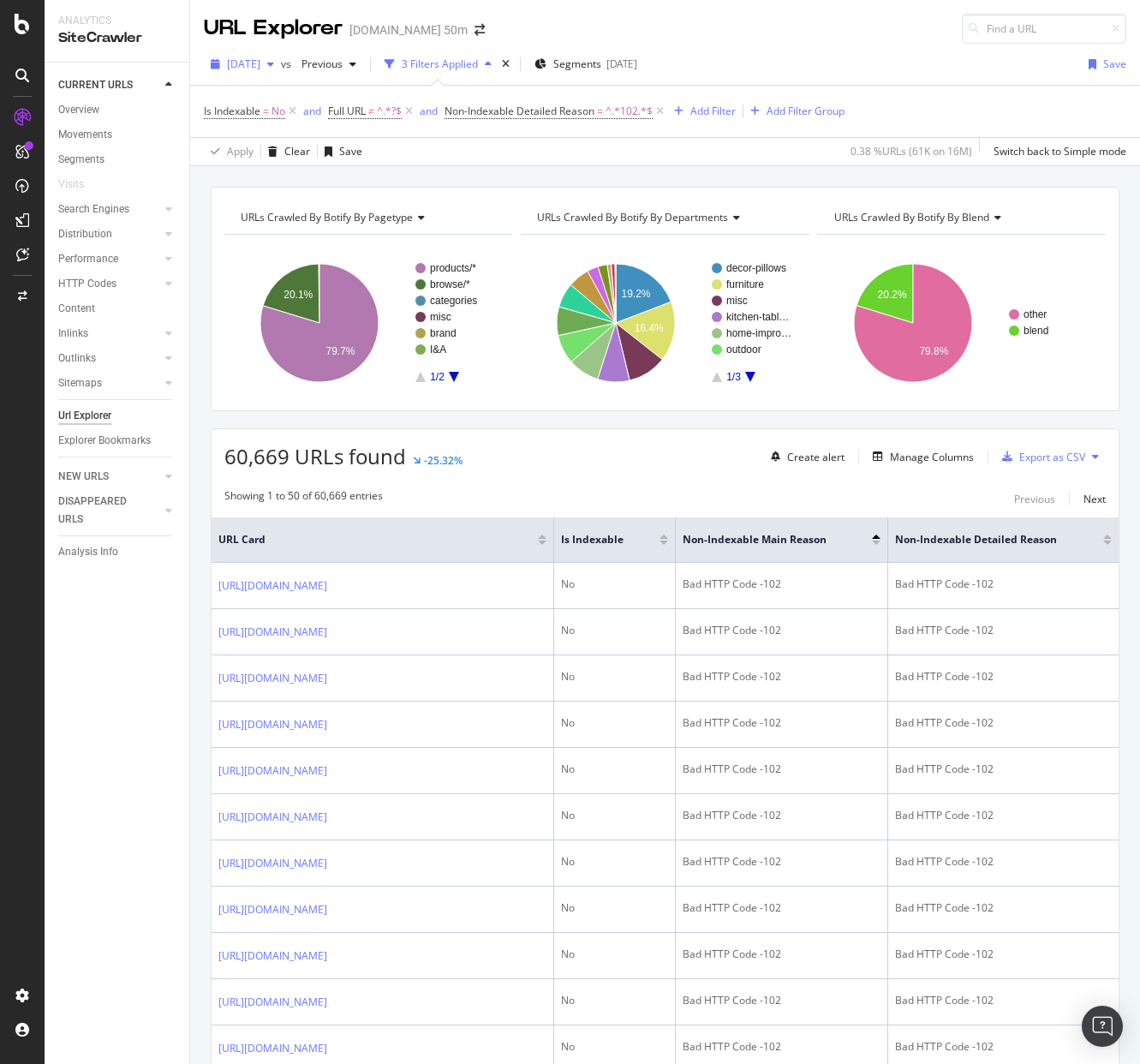
click at [281, 60] on div "button" at bounding box center [270, 63] width 21 height 10
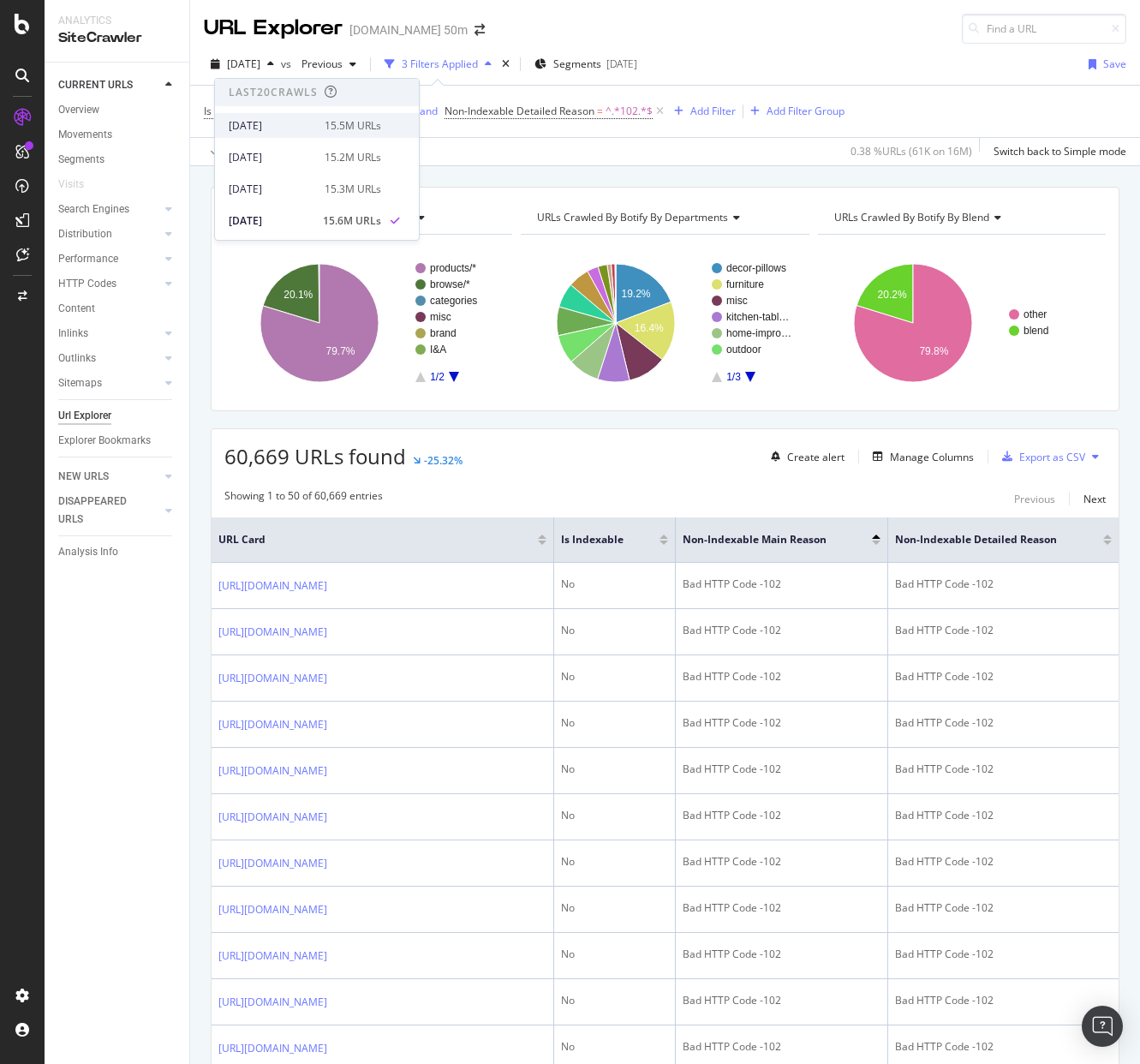
click at [273, 130] on div "[DATE]" at bounding box center [271, 125] width 85 height 15
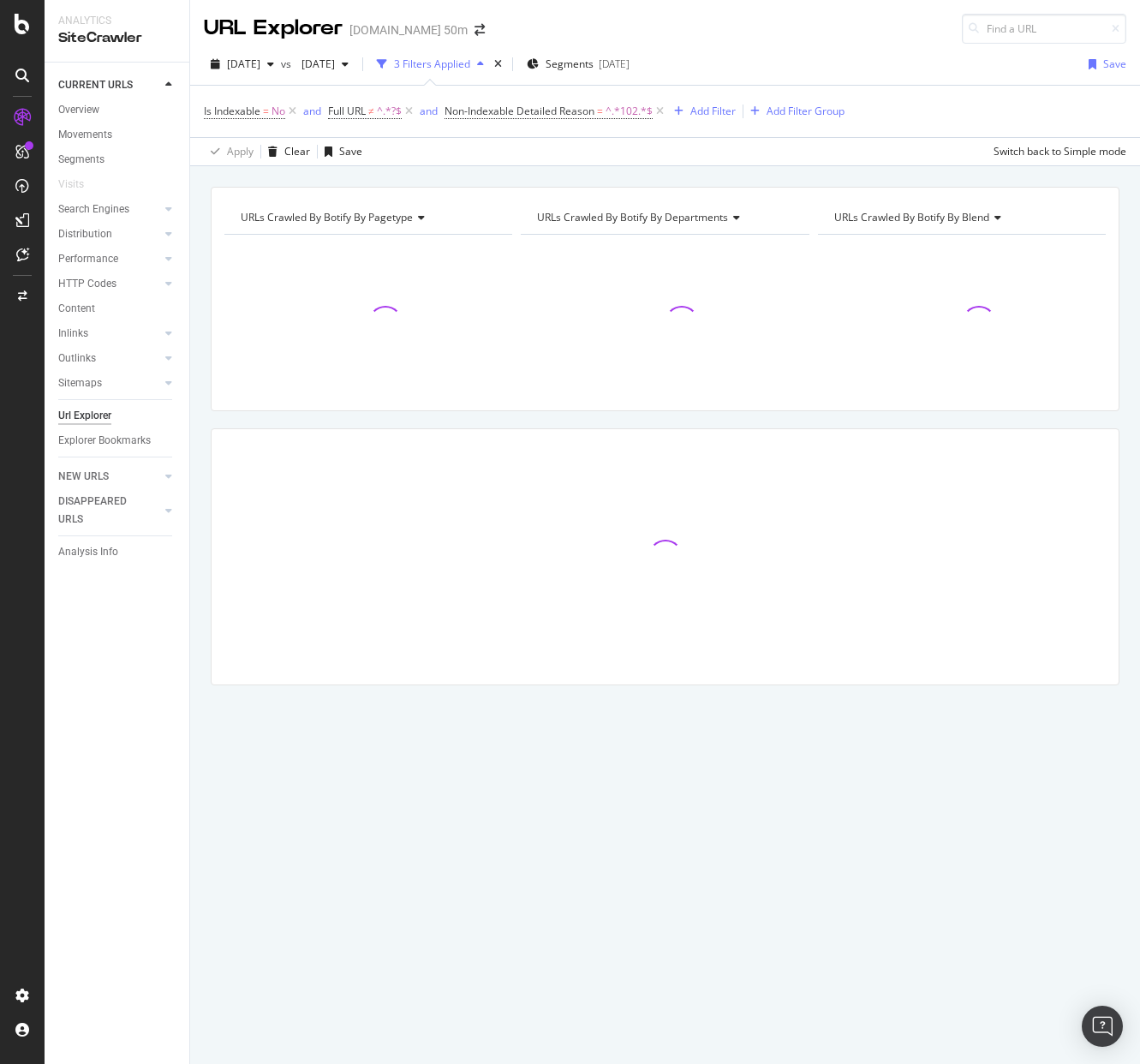
click at [579, 24] on div "URL Explorer [DOMAIN_NAME] 50m" at bounding box center [666, 22] width 950 height 44
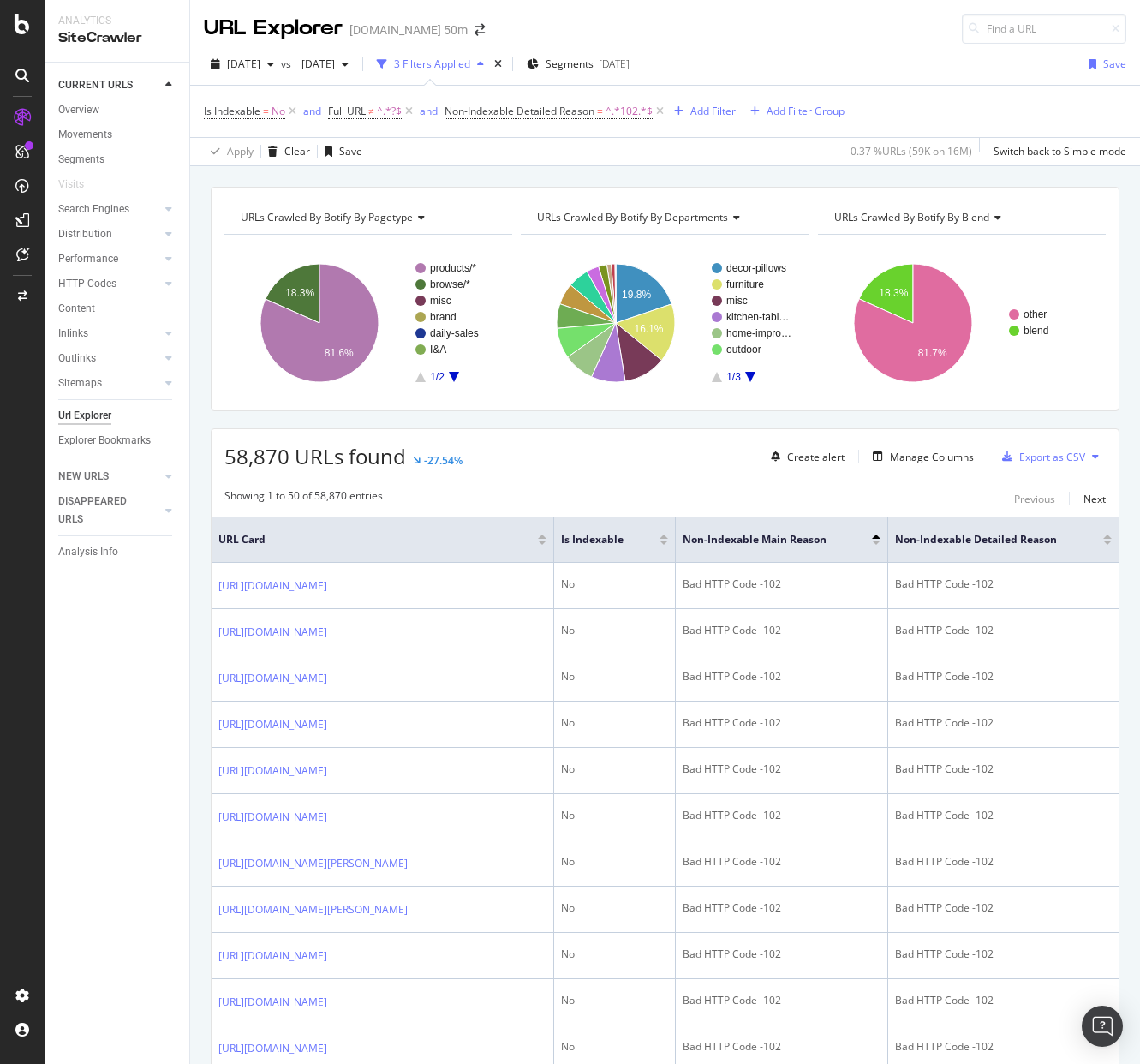
click at [504, 24] on div "URL Explorer [DOMAIN_NAME] 50m" at bounding box center [666, 22] width 950 height 44
click at [498, 25] on div "URL Explorer [DOMAIN_NAME] 50m" at bounding box center [666, 22] width 950 height 44
click at [219, 25] on div "URL Explorer" at bounding box center [273, 28] width 139 height 29
click at [517, 19] on div "URL Explorer [DOMAIN_NAME] 50m" at bounding box center [666, 22] width 950 height 44
click at [274, 65] on icon "button" at bounding box center [271, 63] width 7 height 10
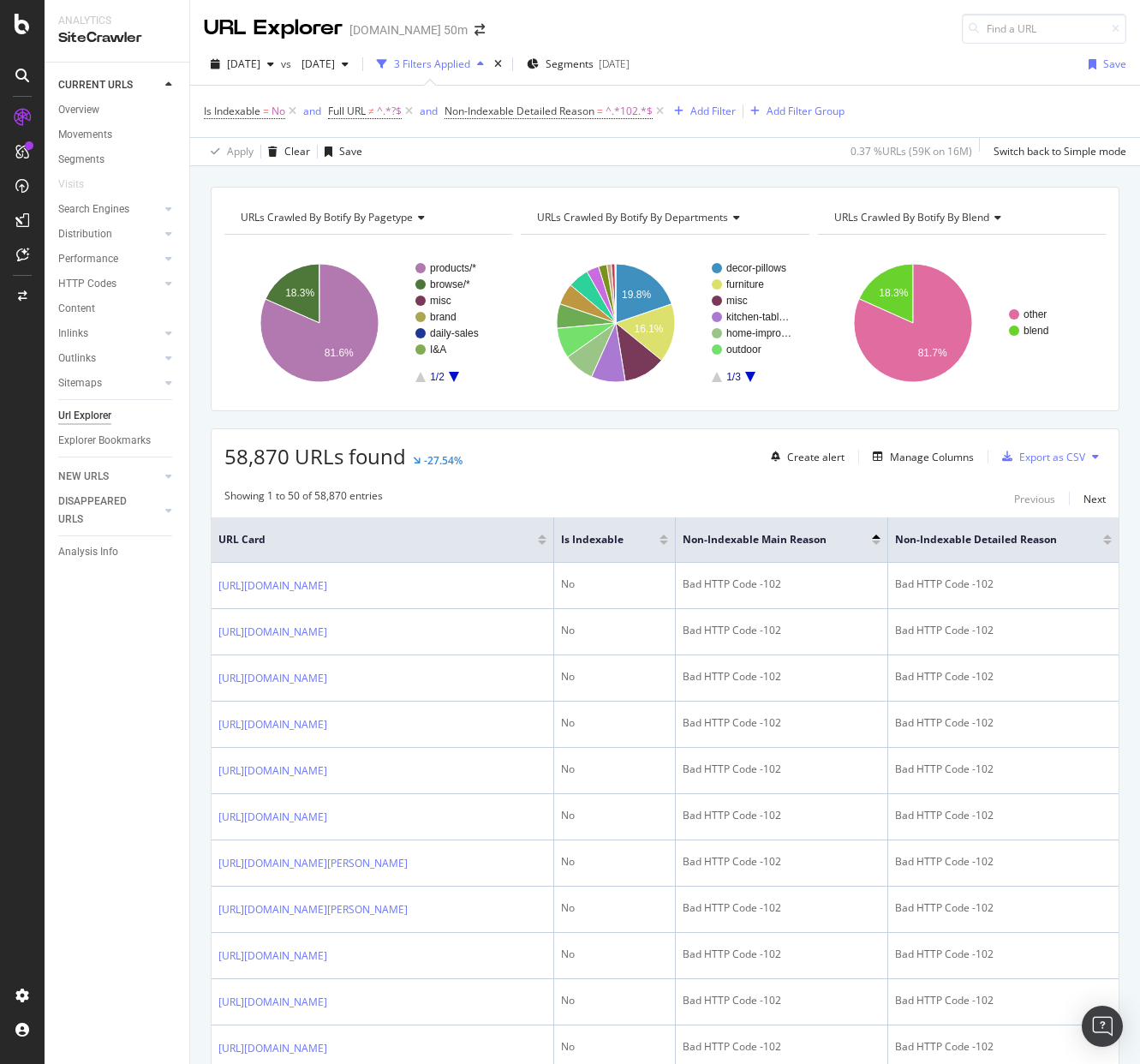
click at [776, 19] on div "URL Explorer [DOMAIN_NAME] 50m" at bounding box center [666, 22] width 950 height 44
click at [102, 133] on div "Movements" at bounding box center [85, 135] width 54 height 18
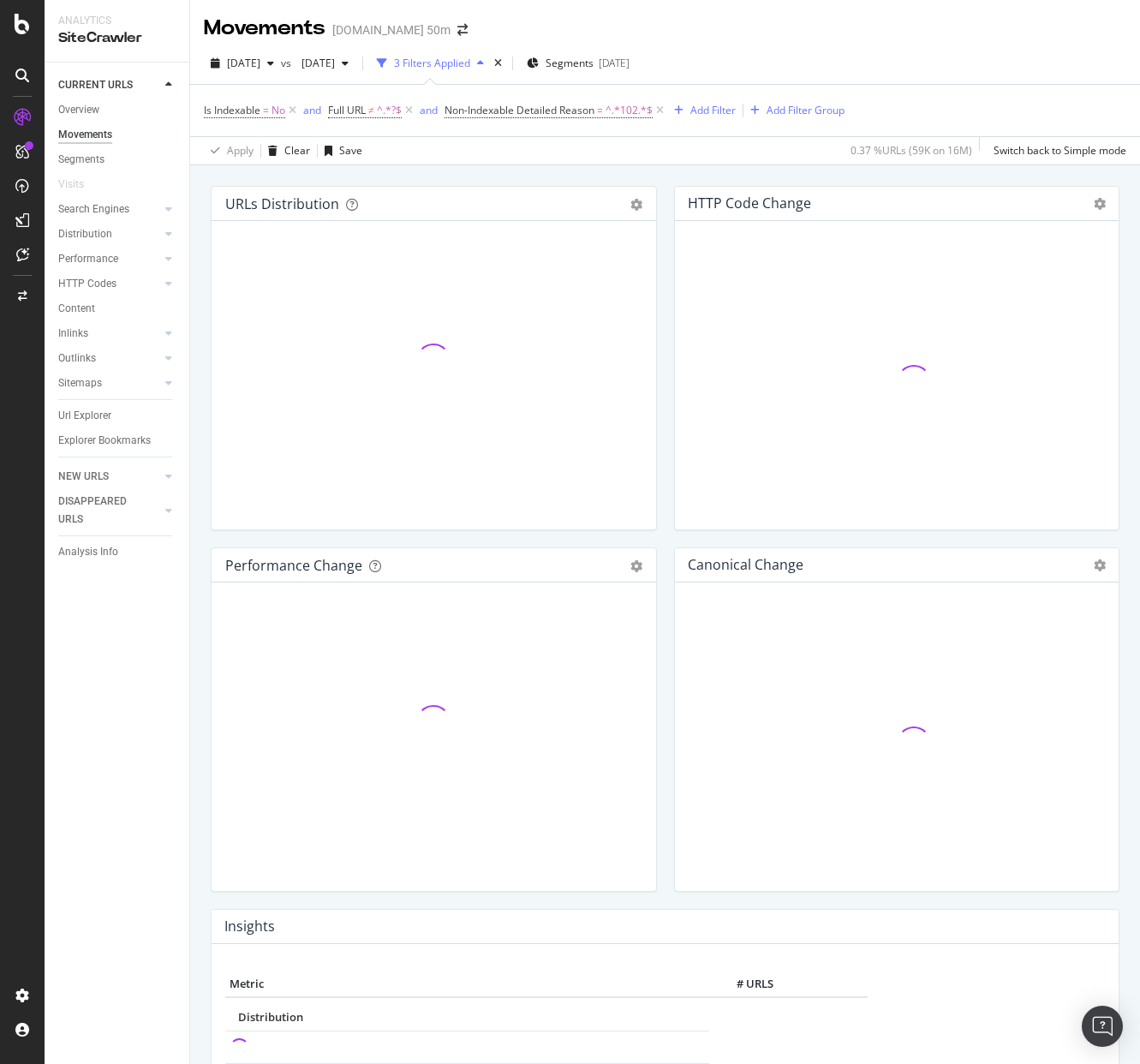
click at [656, 17] on div "Movements [DOMAIN_NAME] 50m" at bounding box center [666, 21] width 950 height 43
click at [766, 13] on div "Movements [DOMAIN_NAME] 50m" at bounding box center [666, 21] width 950 height 43
click at [595, 7] on div "Movements [DOMAIN_NAME] 50m" at bounding box center [666, 21] width 950 height 43
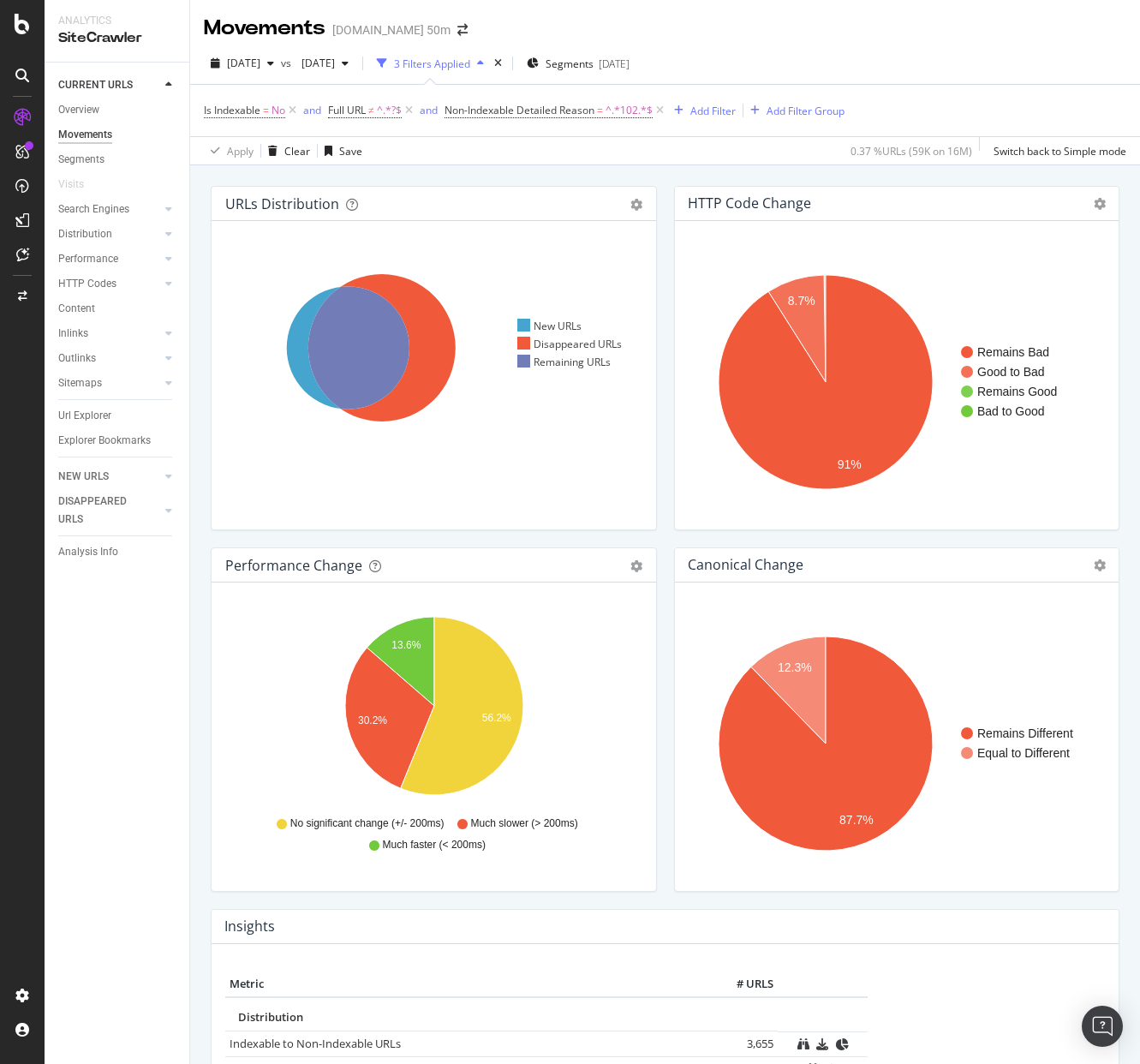
click at [607, 33] on div "Movements [DOMAIN_NAME] 50m" at bounding box center [666, 21] width 950 height 43
click at [665, 112] on icon at bounding box center [660, 110] width 15 height 17
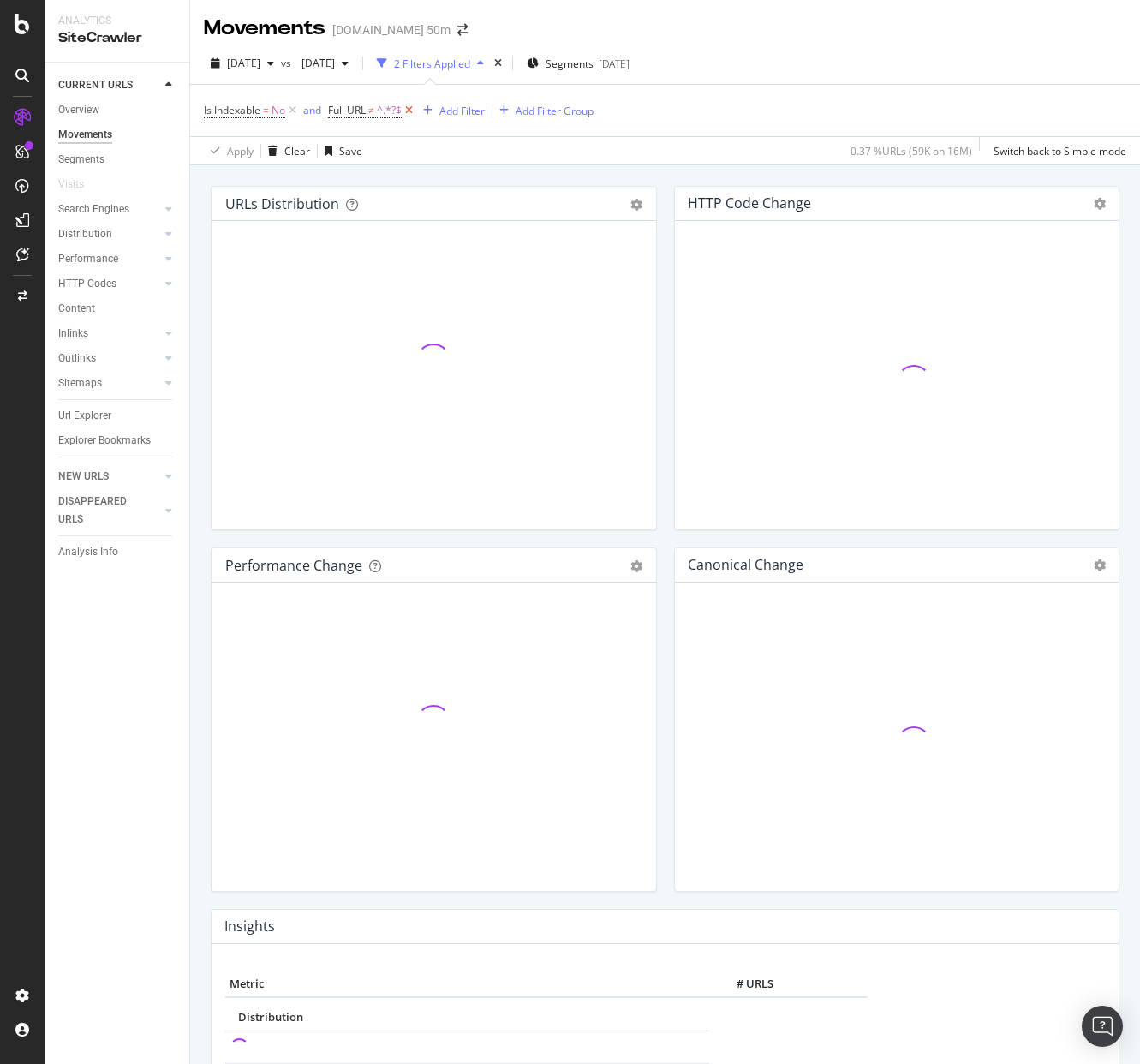
click at [411, 111] on icon at bounding box center [409, 110] width 15 height 17
click at [510, 12] on div "Movements [DOMAIN_NAME] 50m" at bounding box center [666, 21] width 950 height 43
click at [552, 12] on div "Movements [DOMAIN_NAME] 50m" at bounding box center [666, 21] width 950 height 43
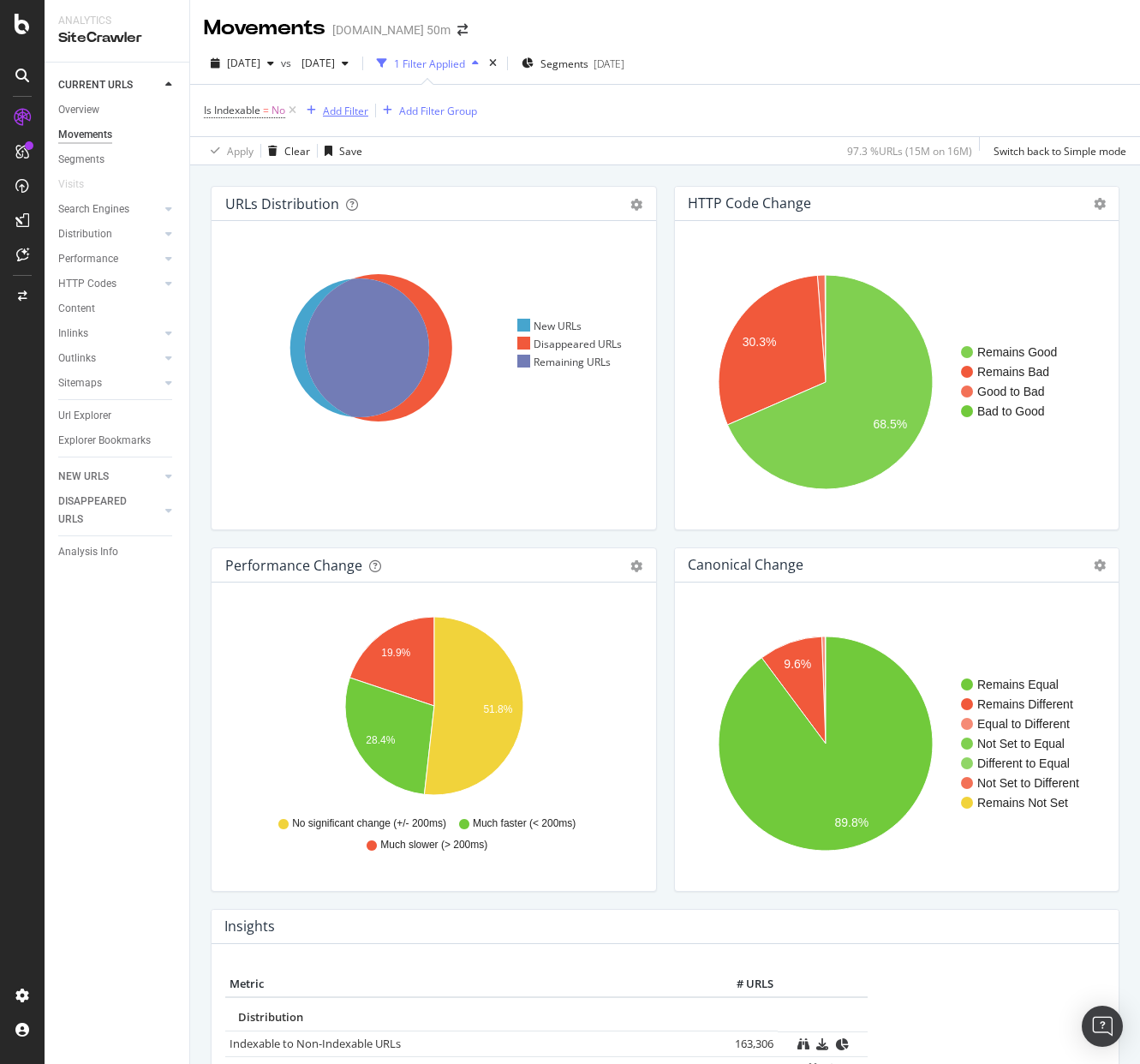
click at [340, 112] on div "Add Filter" at bounding box center [346, 111] width 45 height 15
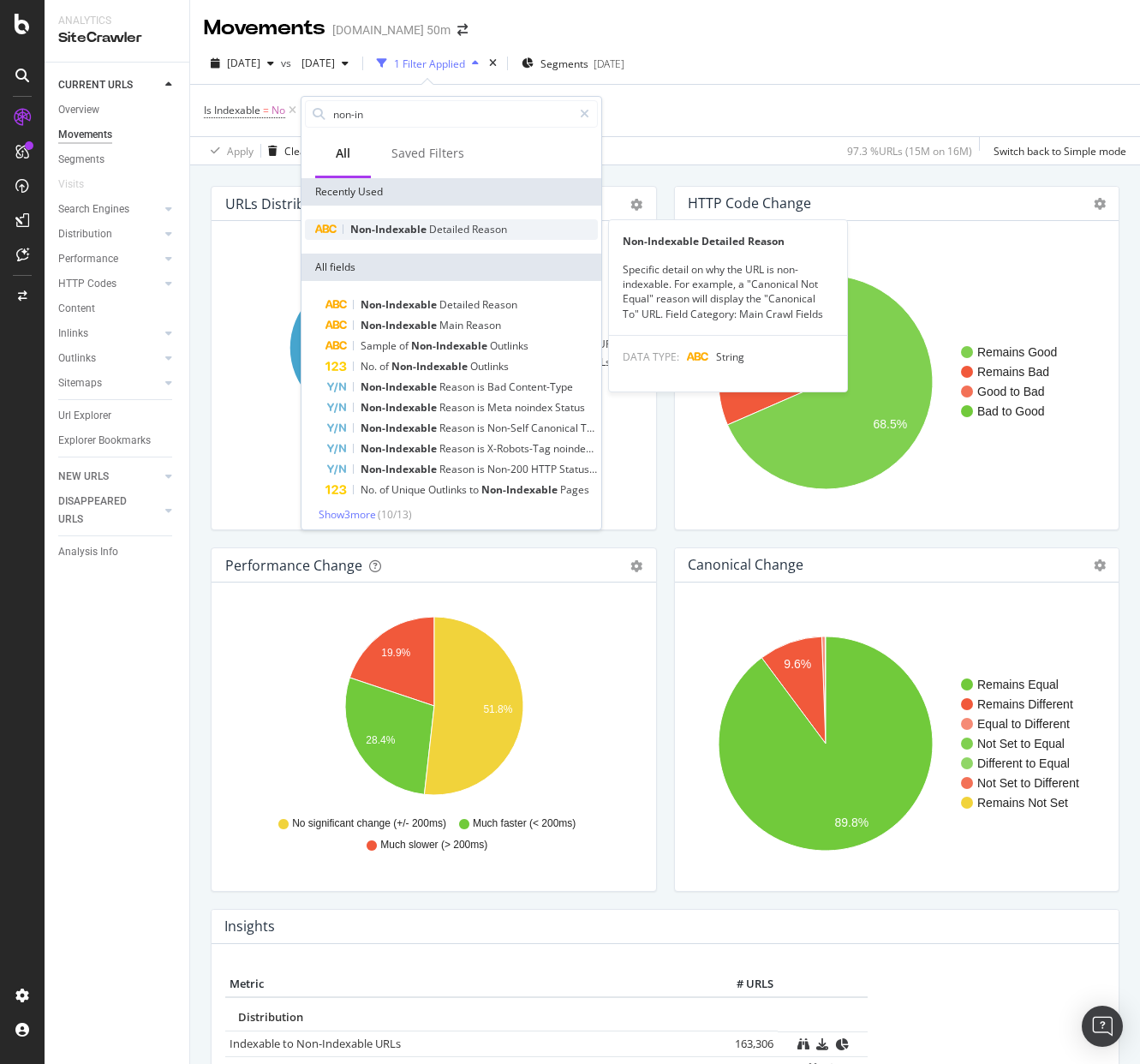
type input "non-in"
click at [431, 236] on span "Detailed" at bounding box center [450, 229] width 43 height 15
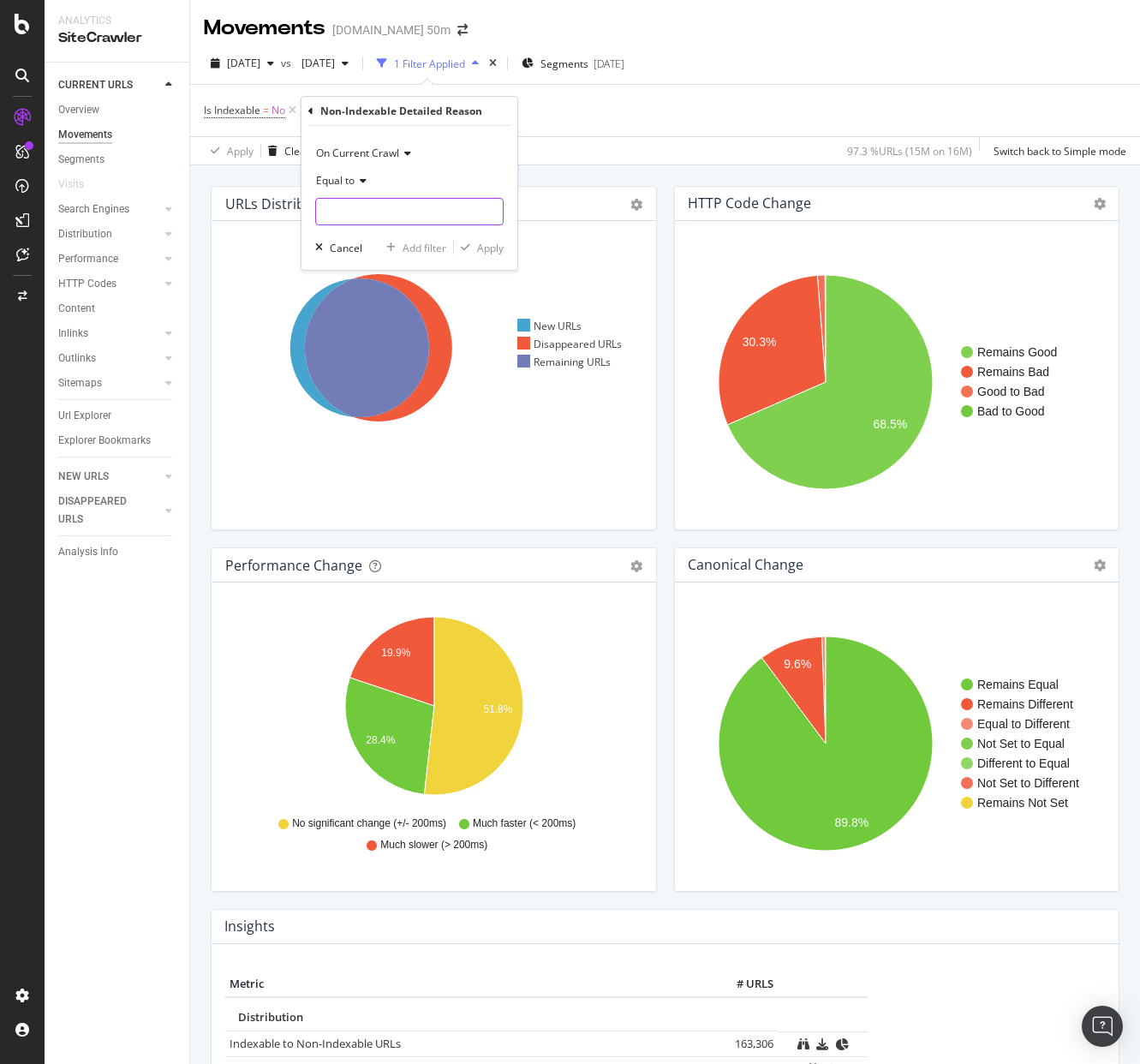
click at [385, 215] on input "text" at bounding box center [410, 211] width 187 height 27
click at [348, 176] on span "Equal to" at bounding box center [336, 181] width 39 height 15
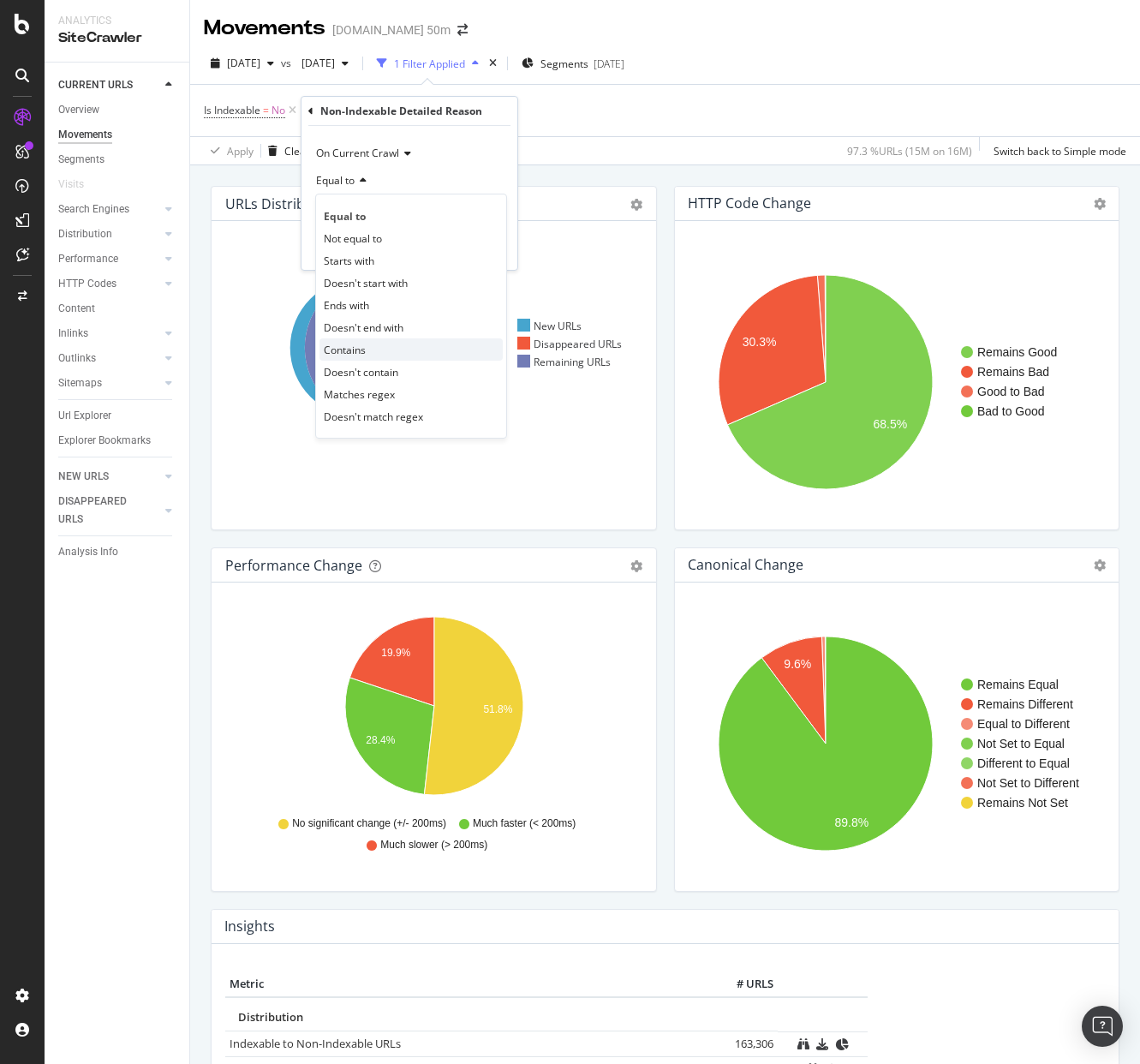
click at [363, 347] on span "Contains" at bounding box center [345, 350] width 42 height 15
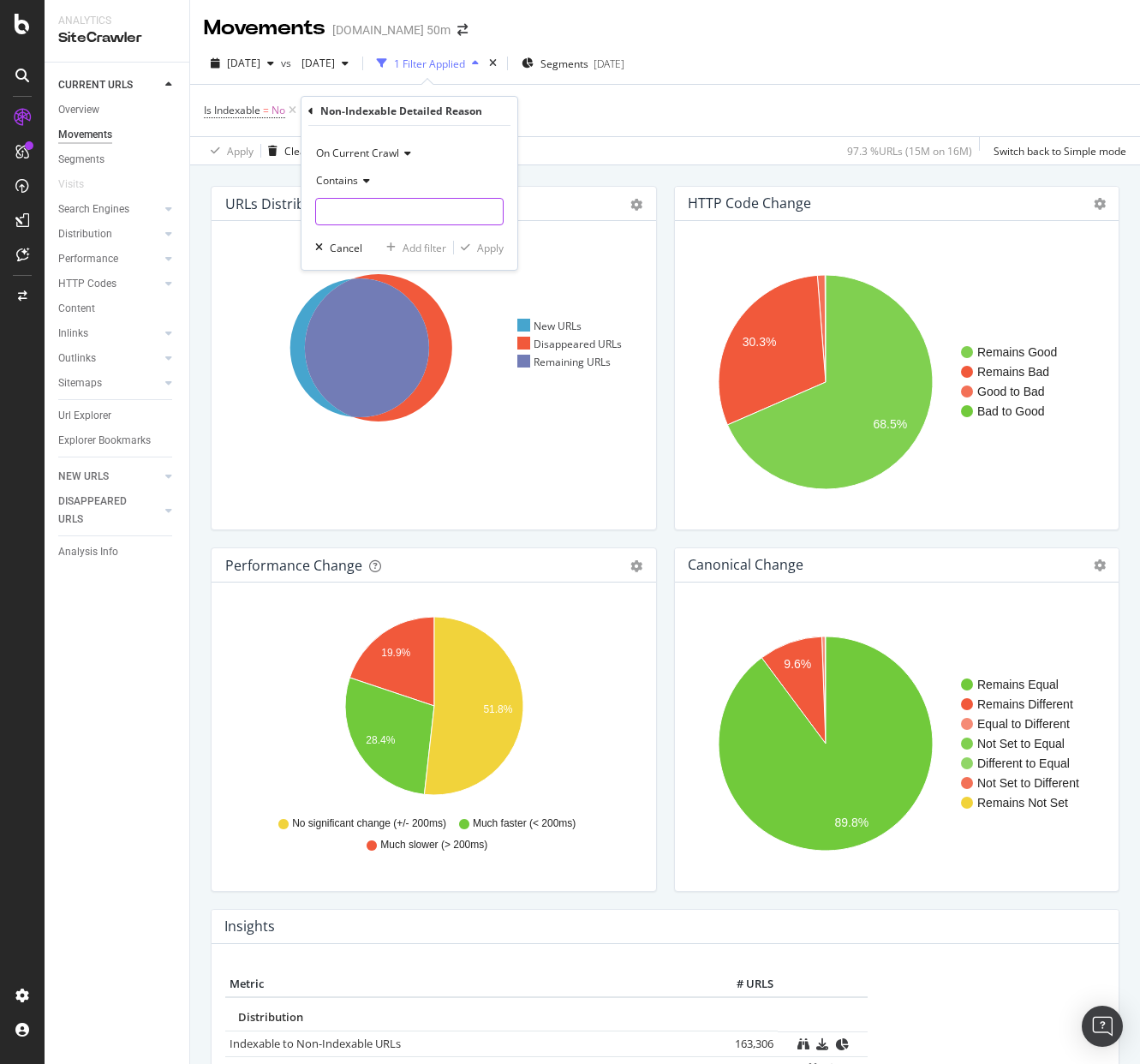
click at [357, 204] on input "text" at bounding box center [410, 211] width 187 height 27
type input "102"
click at [481, 240] on div "Apply" at bounding box center [490, 248] width 26 height 15
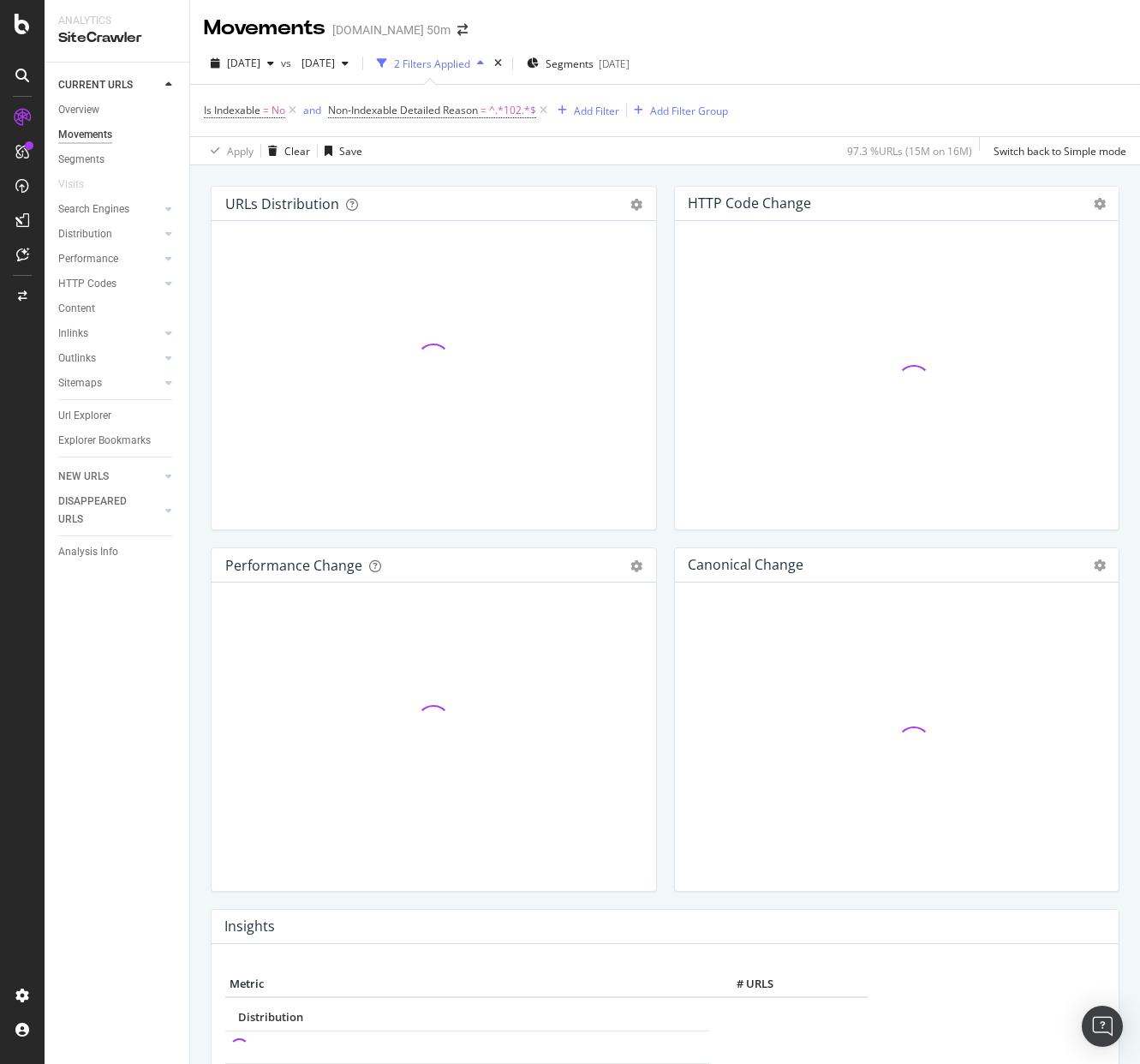
click at [770, 24] on div "Movements [DOMAIN_NAME] 50m" at bounding box center [666, 21] width 950 height 43
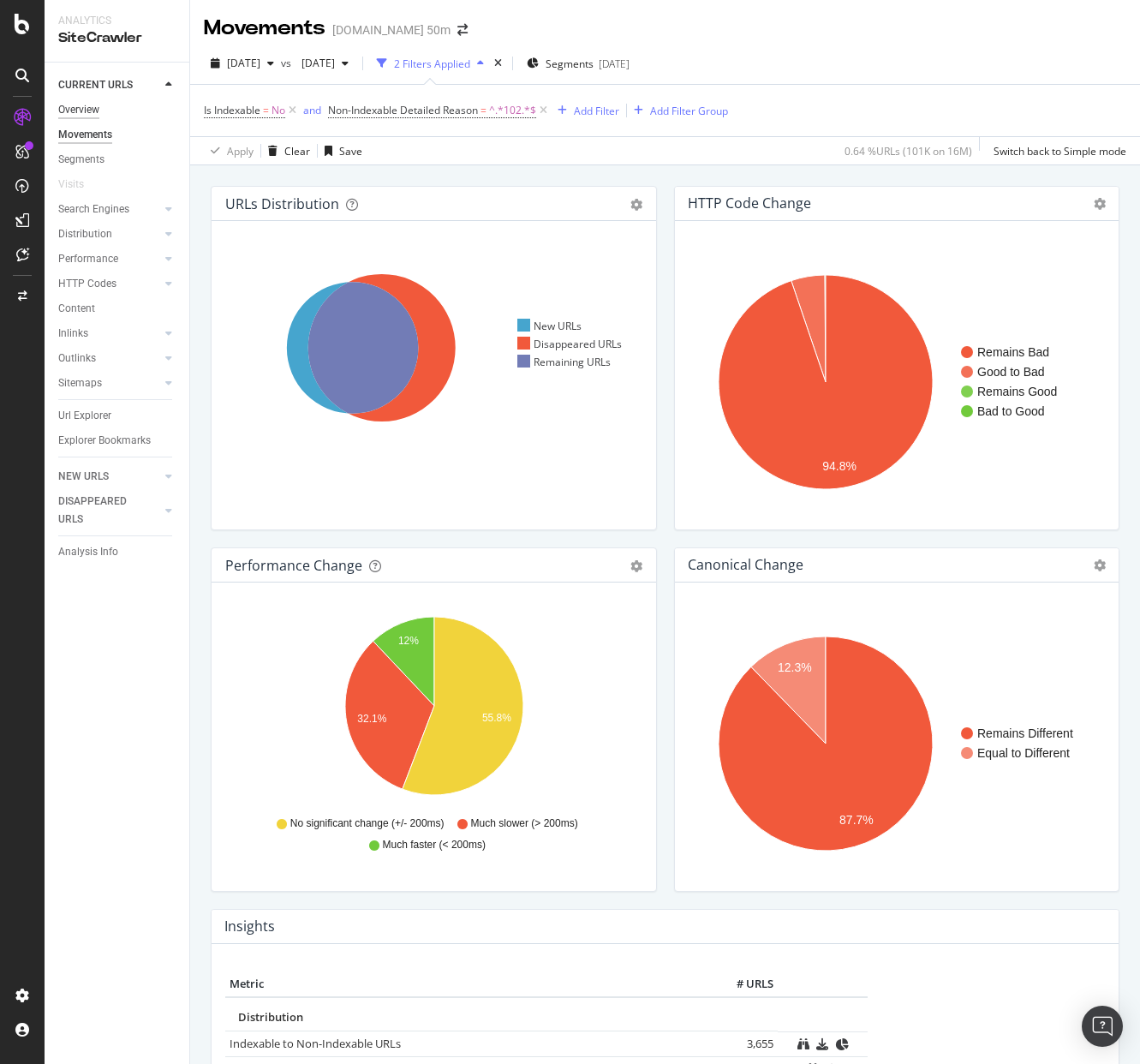
click at [65, 108] on div "Overview" at bounding box center [78, 110] width 41 height 18
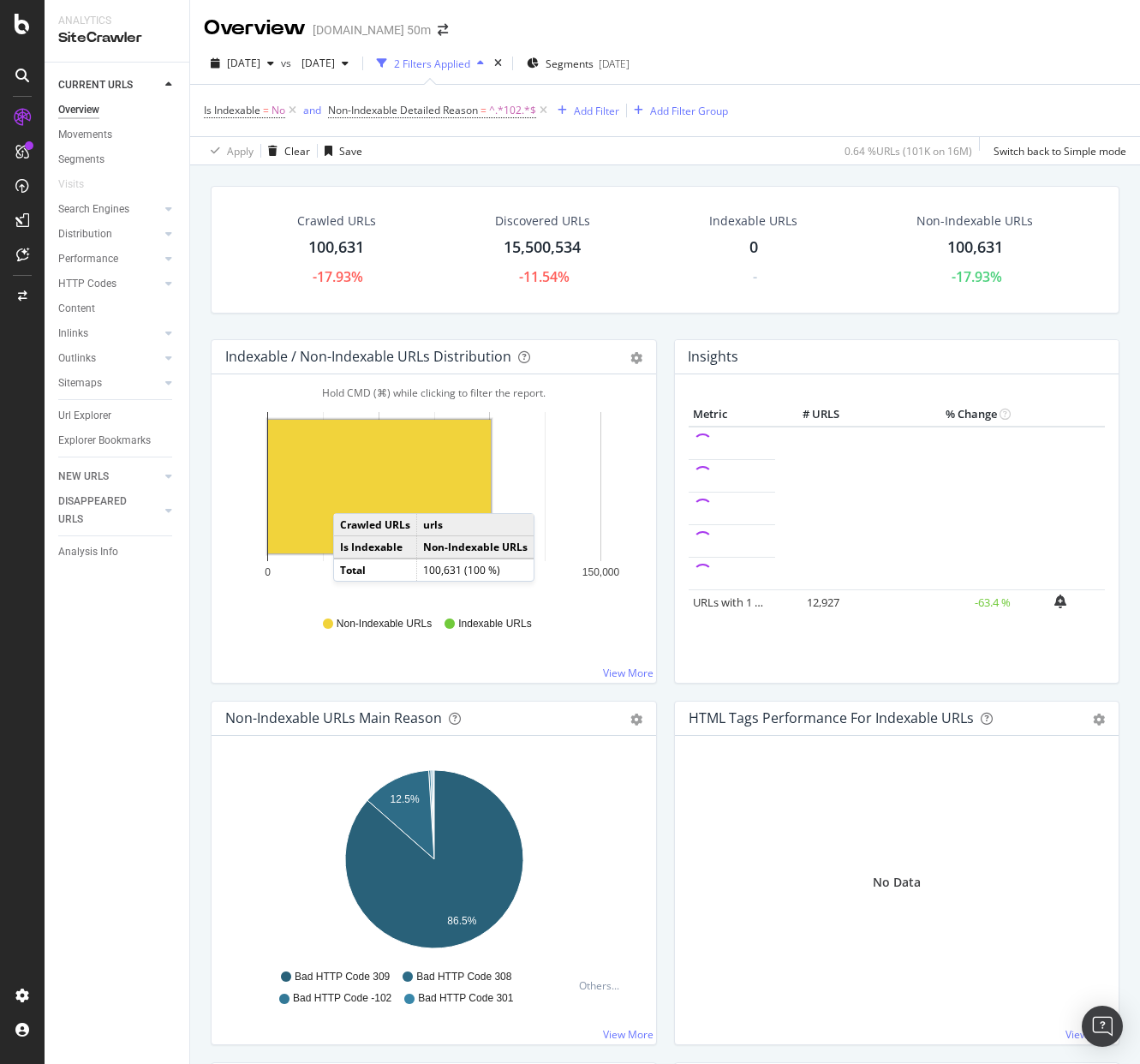
click at [350, 496] on rect "A chart." at bounding box center [380, 486] width 223 height 133
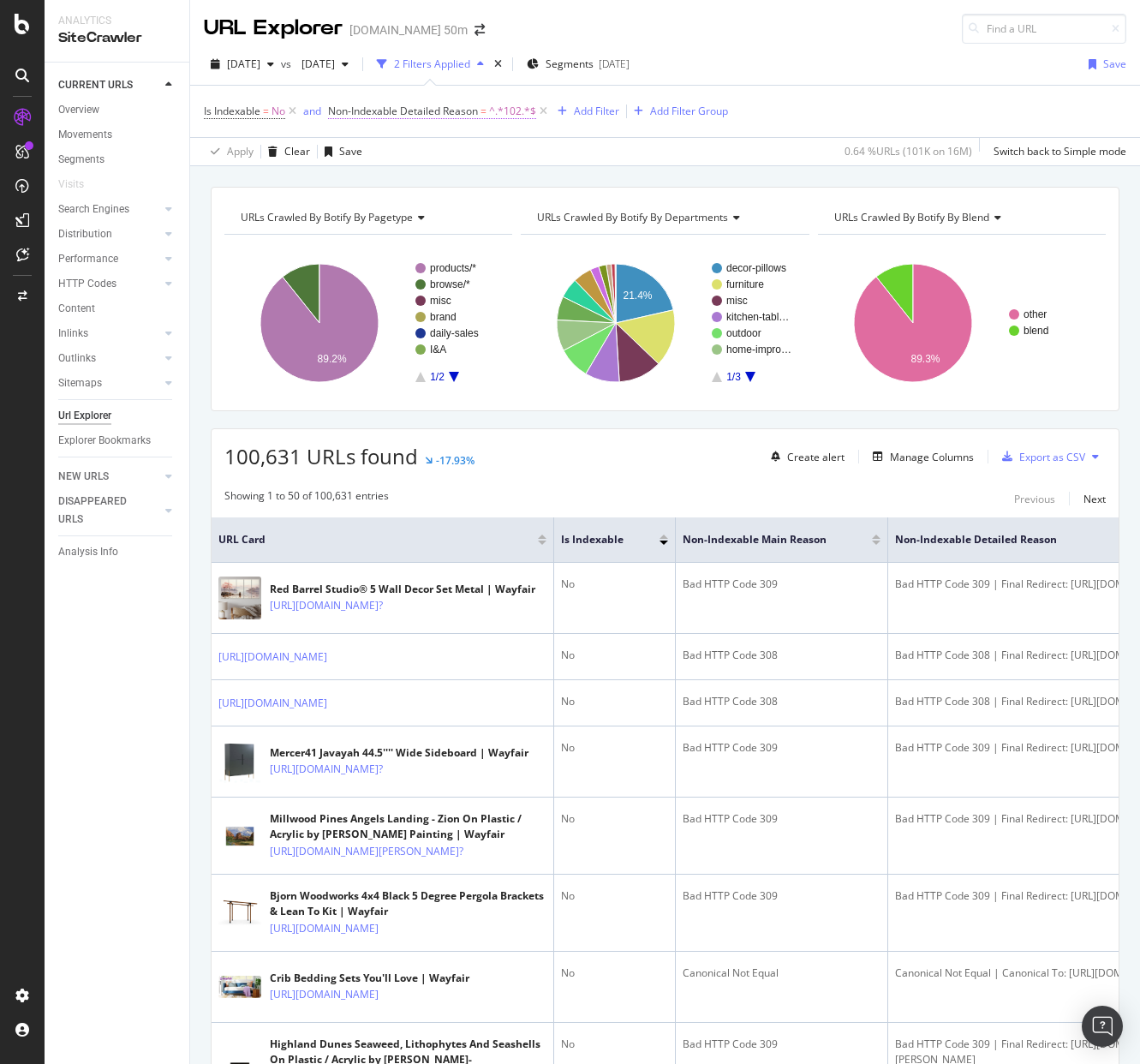
click at [402, 114] on span "Non-Indexable Detailed Reason" at bounding box center [403, 111] width 150 height 15
click at [398, 177] on icon at bounding box center [393, 179] width 12 height 10
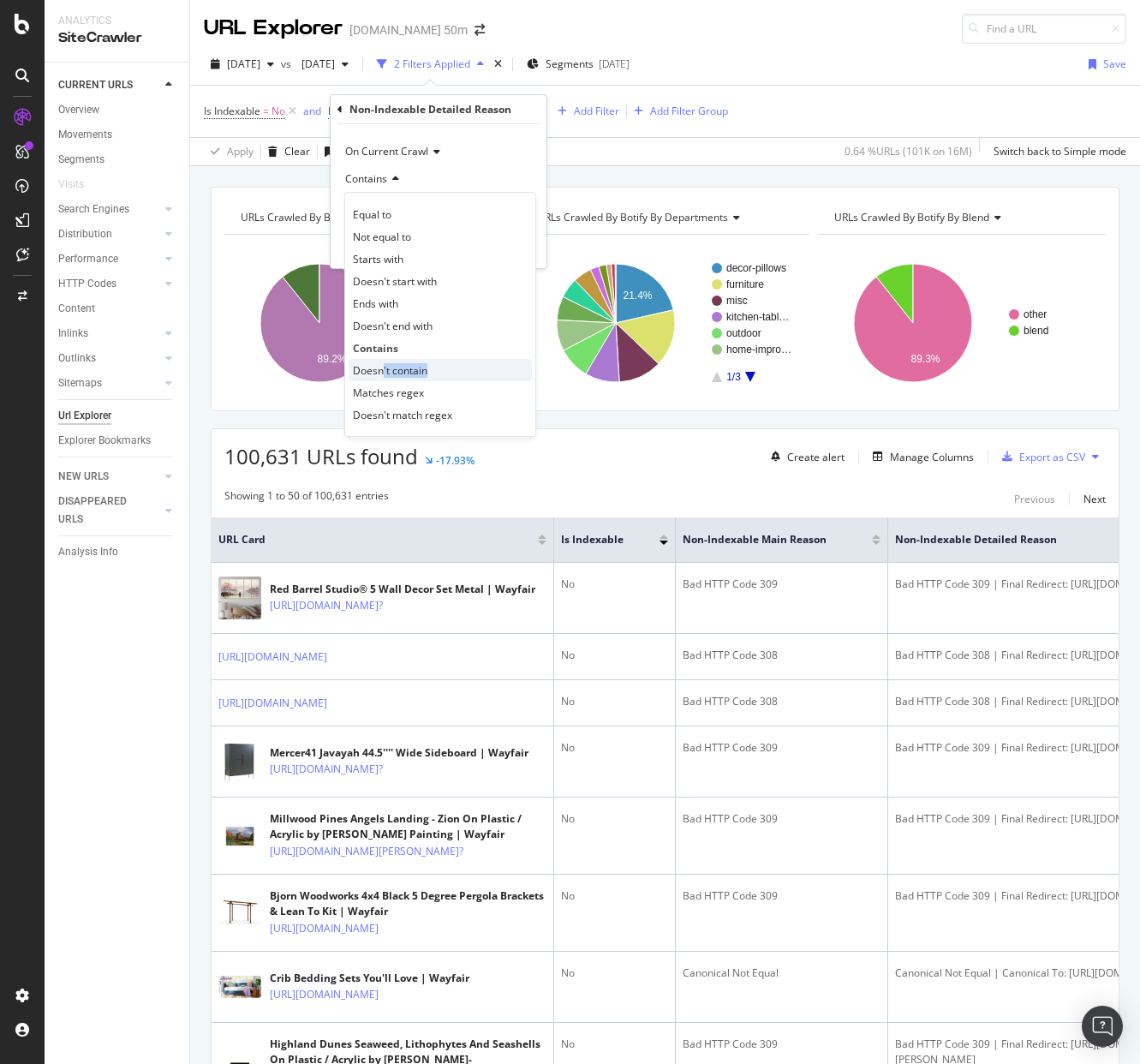
click at [382, 377] on div "Doesn't contain" at bounding box center [440, 370] width 183 height 23
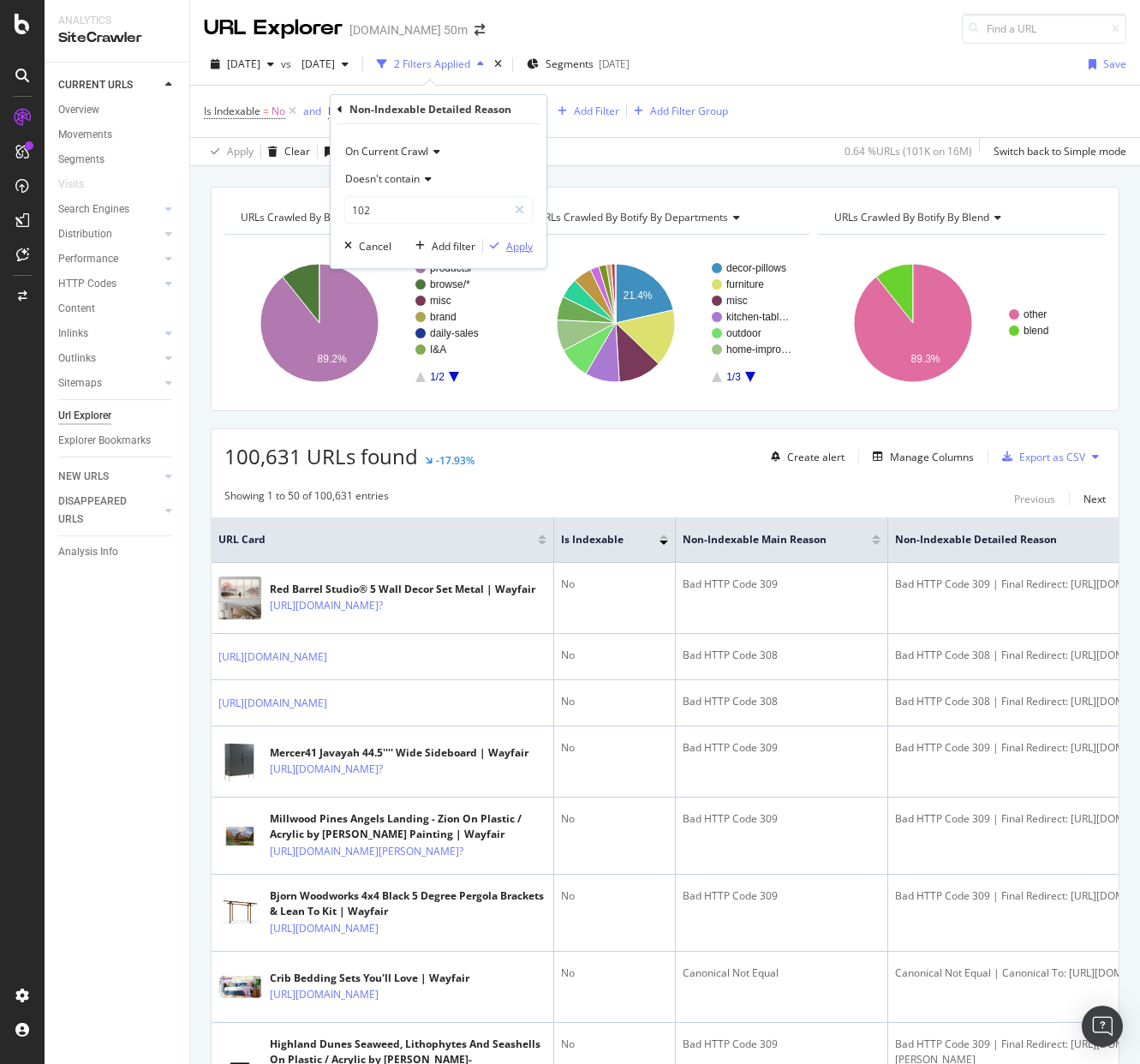
click at [530, 246] on div "Apply" at bounding box center [519, 247] width 26 height 15
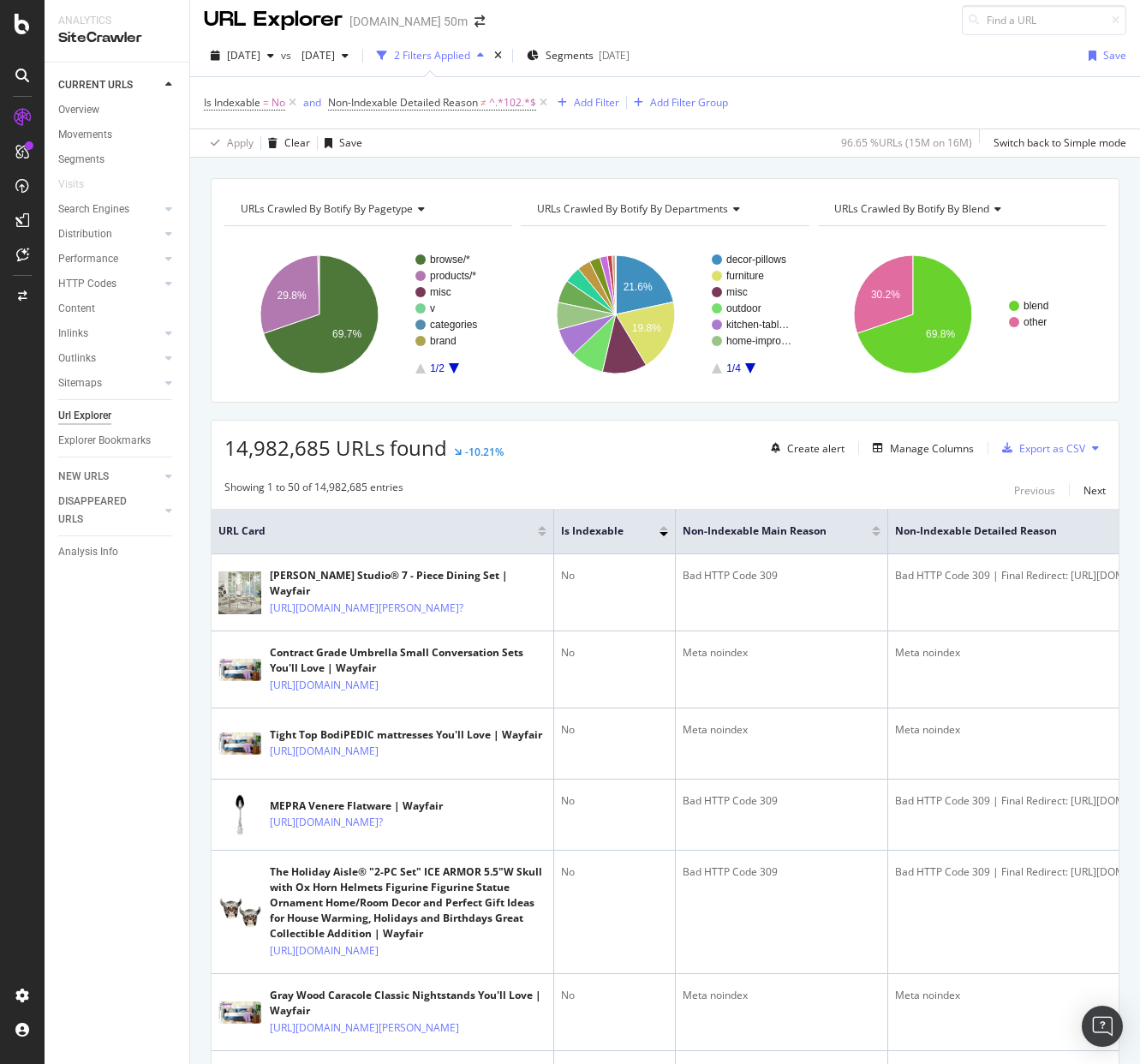
scroll to position [10, 0]
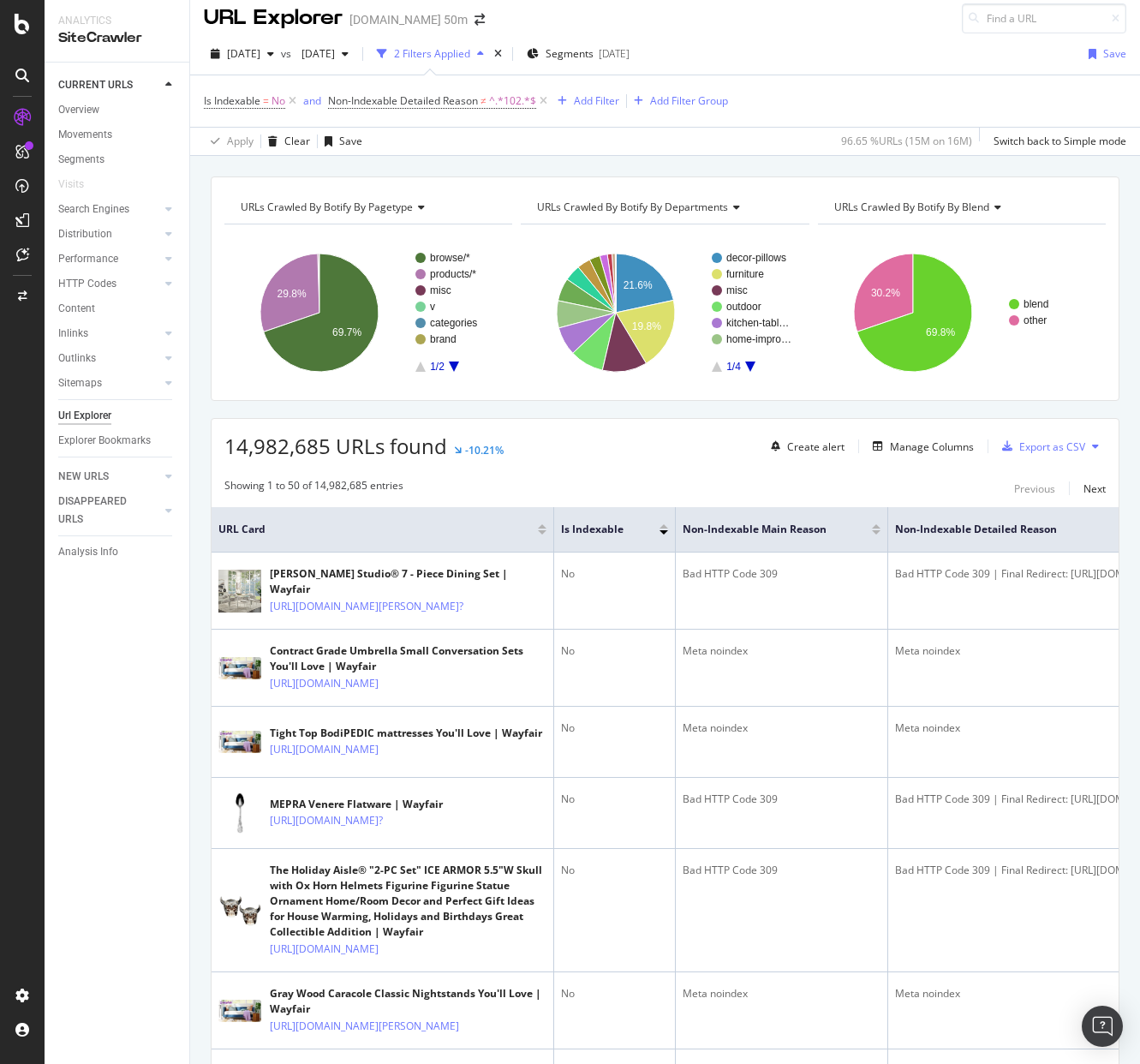
click at [565, 15] on div "URL Explorer [DOMAIN_NAME] 50m" at bounding box center [666, 12] width 950 height 44
click at [651, 15] on div "URL Explorer [DOMAIN_NAME] 50m" at bounding box center [666, 12] width 950 height 44
click at [773, 22] on div "URL Explorer [DOMAIN_NAME] 50m" at bounding box center [666, 12] width 950 height 44
click at [609, 18] on div "URL Explorer [DOMAIN_NAME] 50m" at bounding box center [666, 12] width 950 height 44
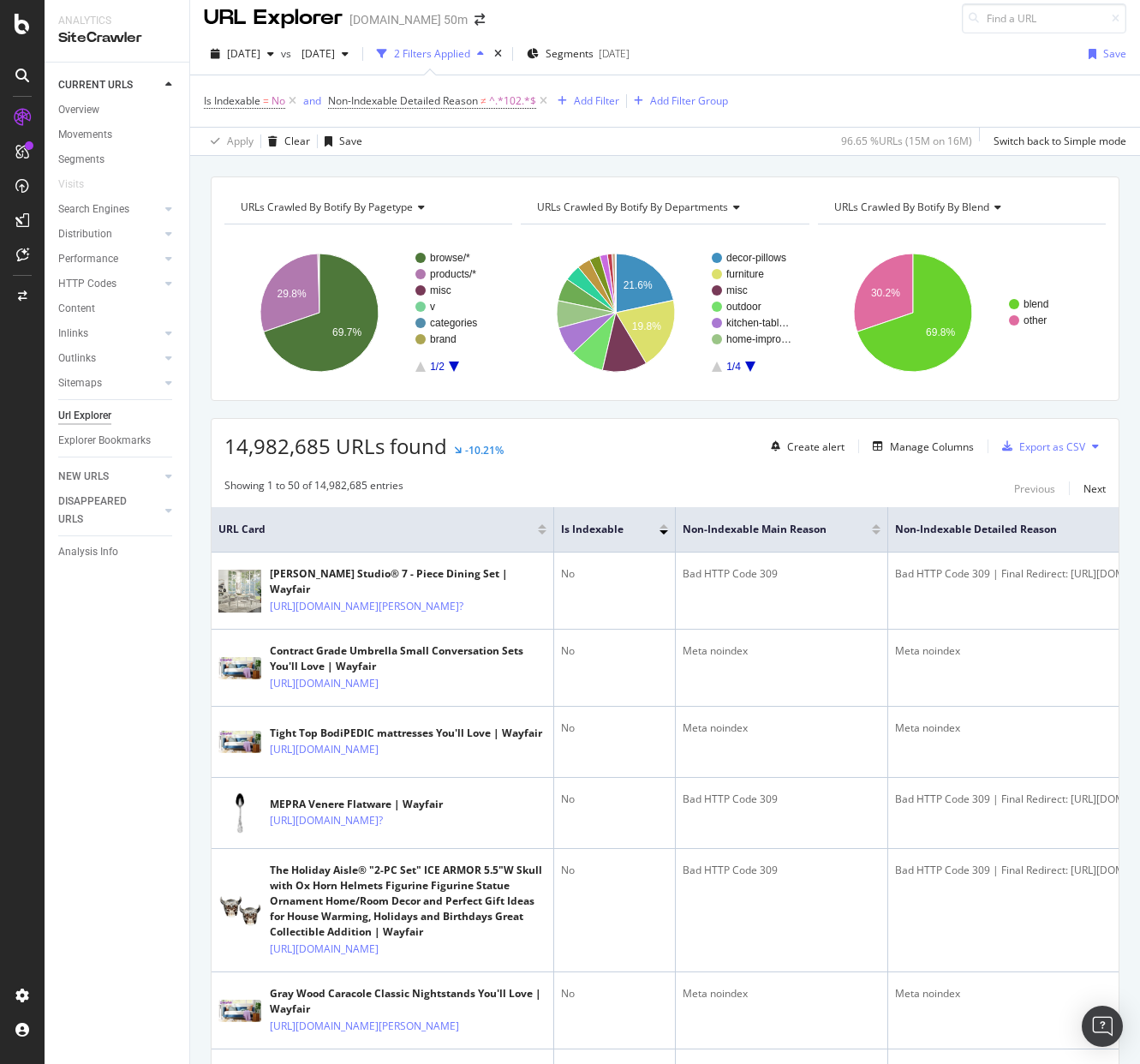
click at [541, 8] on div "URL Explorer [DOMAIN_NAME] 50m" at bounding box center [666, 12] width 950 height 44
click at [540, 17] on div "URL Explorer [DOMAIN_NAME] 50m" at bounding box center [666, 12] width 950 height 44
click at [566, 8] on div "URL Explorer [DOMAIN_NAME] 50m" at bounding box center [666, 12] width 950 height 44
click at [536, 10] on div "URL Explorer [DOMAIN_NAME] 50m" at bounding box center [666, 12] width 950 height 44
click at [571, 12] on div "URL Explorer [DOMAIN_NAME] 50m" at bounding box center [666, 12] width 950 height 44
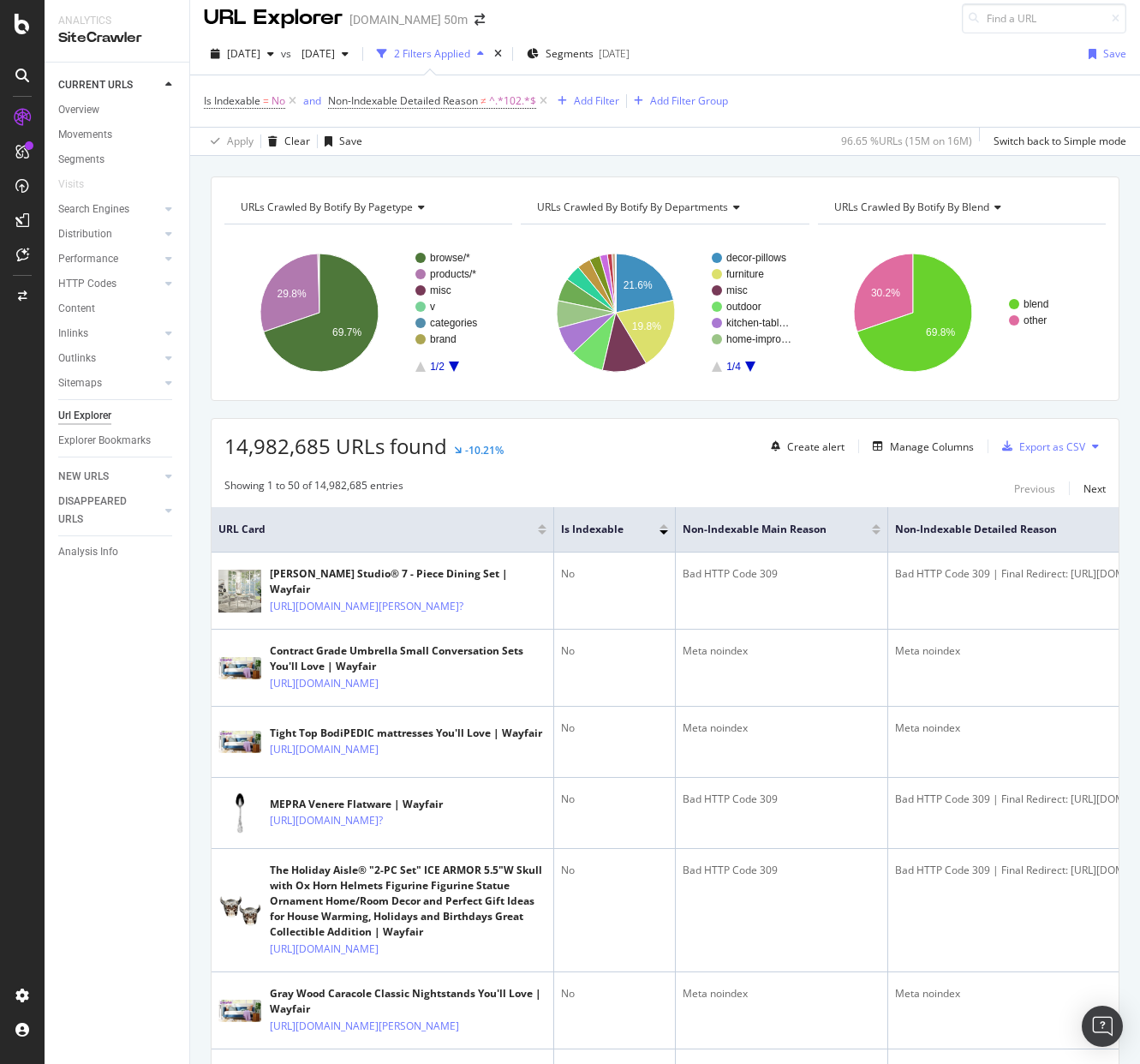
click at [570, 15] on div "URL Explorer [DOMAIN_NAME] 50m" at bounding box center [666, 12] width 950 height 44
click at [554, 16] on div "URL Explorer [DOMAIN_NAME] 50m" at bounding box center [666, 12] width 950 height 44
click at [559, 11] on div "URL Explorer [DOMAIN_NAME] 50m" at bounding box center [666, 12] width 950 height 44
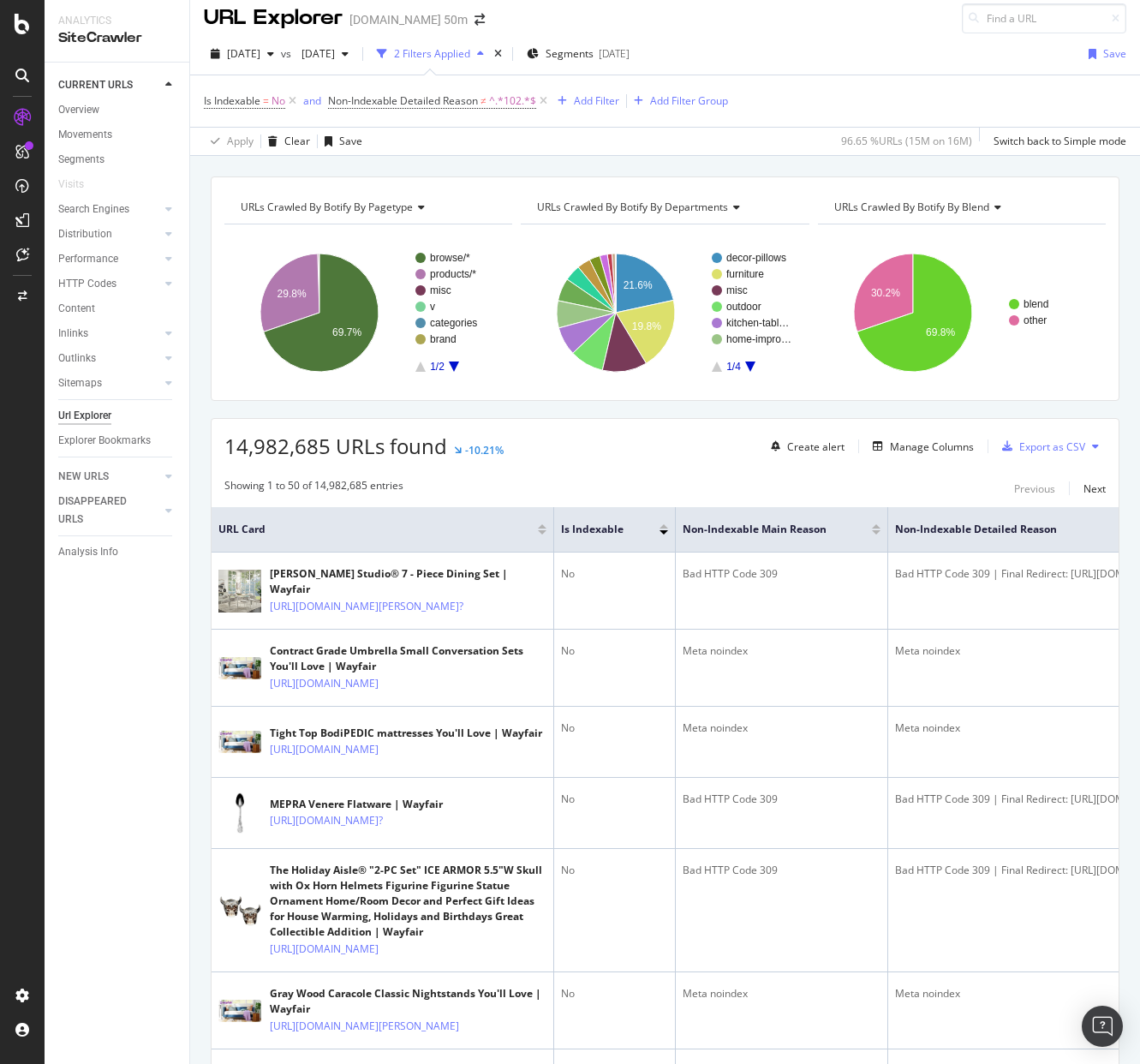
click at [814, 19] on div "URL Explorer [DOMAIN_NAME] 50m" at bounding box center [666, 12] width 950 height 44
click at [634, 26] on div "URL Explorer [DOMAIN_NAME] 50m" at bounding box center [666, 12] width 950 height 44
click at [616, 23] on div "URL Explorer [DOMAIN_NAME] 50m" at bounding box center [666, 12] width 950 height 44
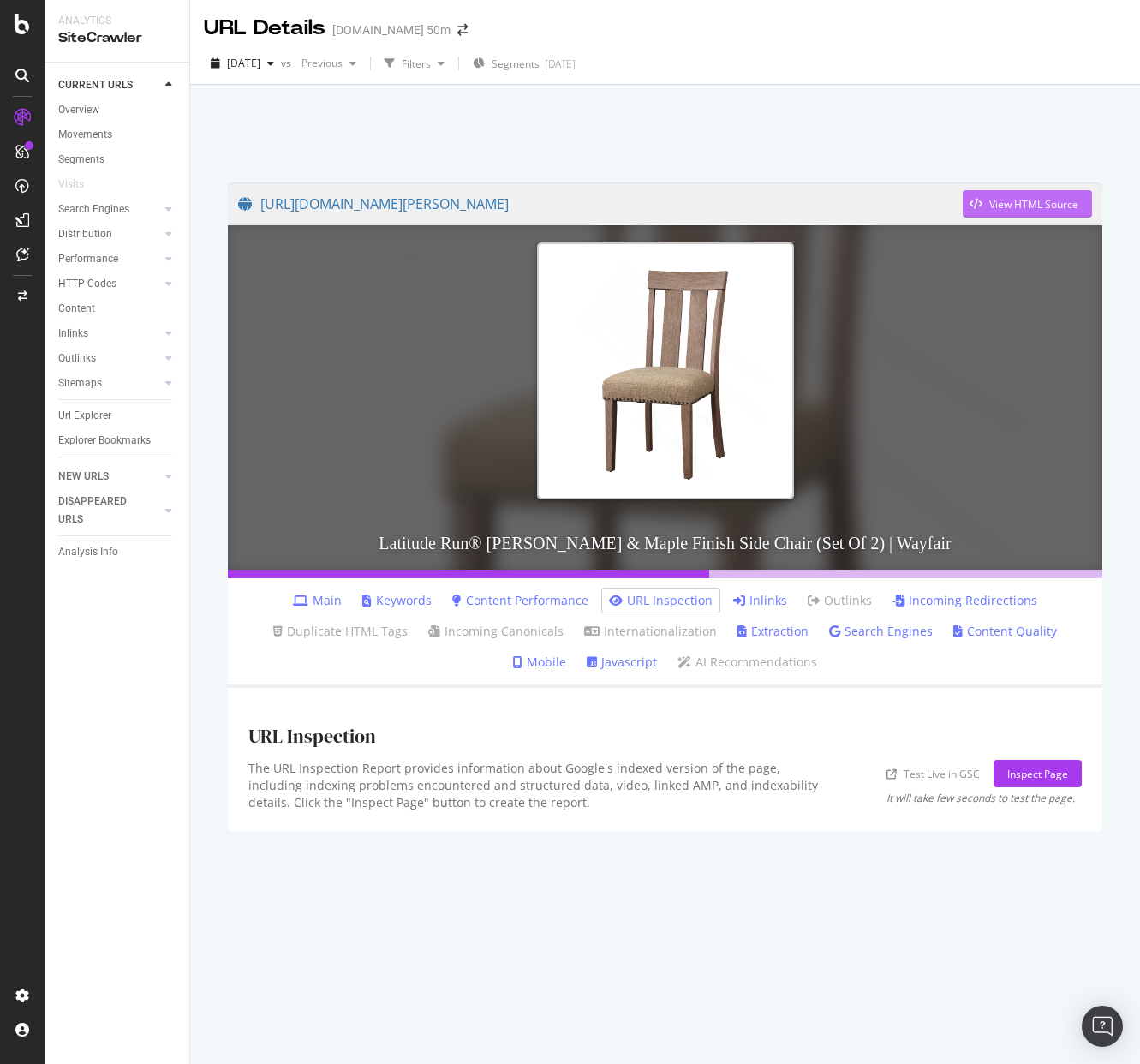
click at [1023, 204] on div "View HTML Source" at bounding box center [1034, 204] width 89 height 15
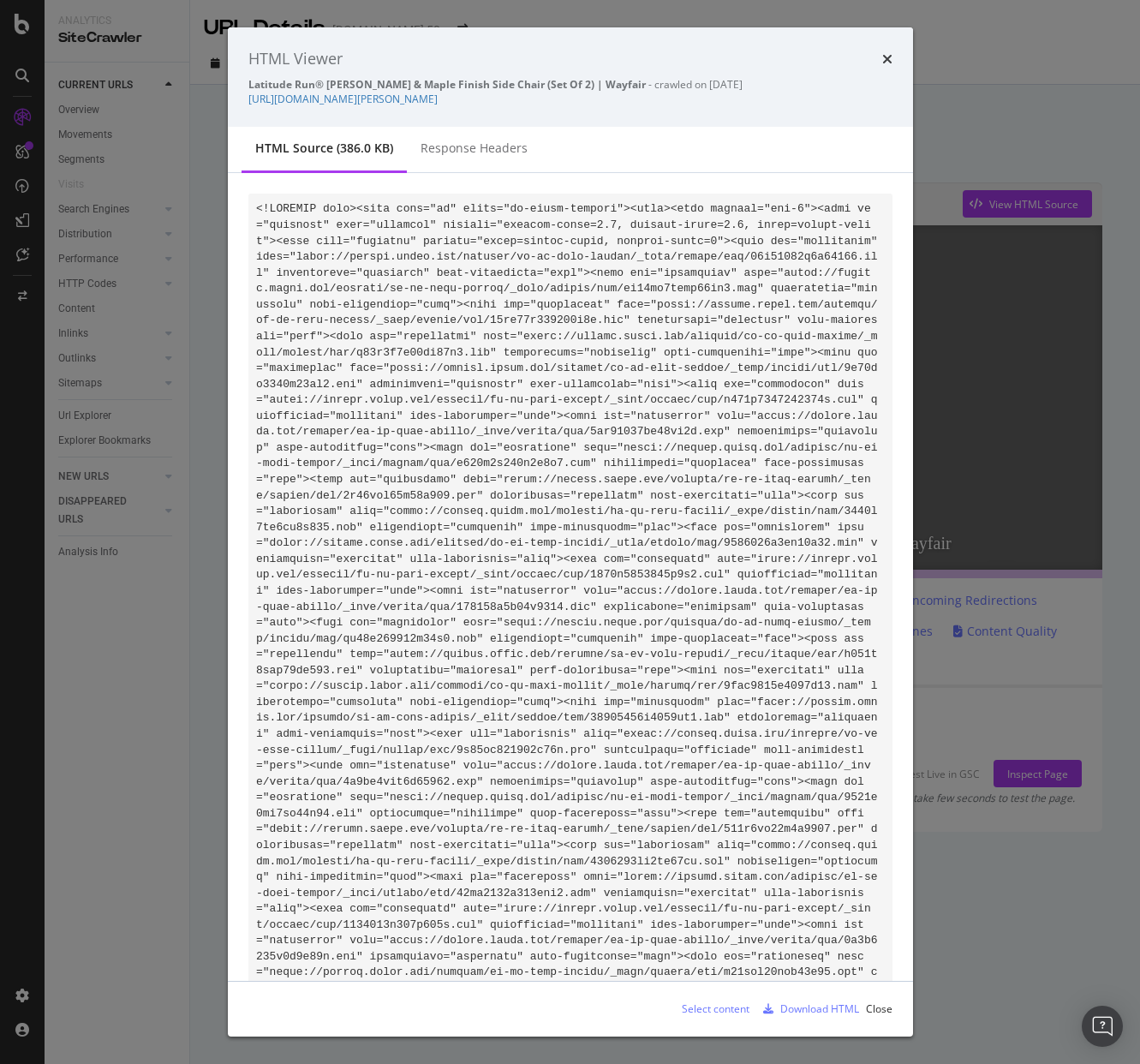
click at [888, 57] on icon "times" at bounding box center [887, 59] width 10 height 14
